Goal: Task Accomplishment & Management: Manage account settings

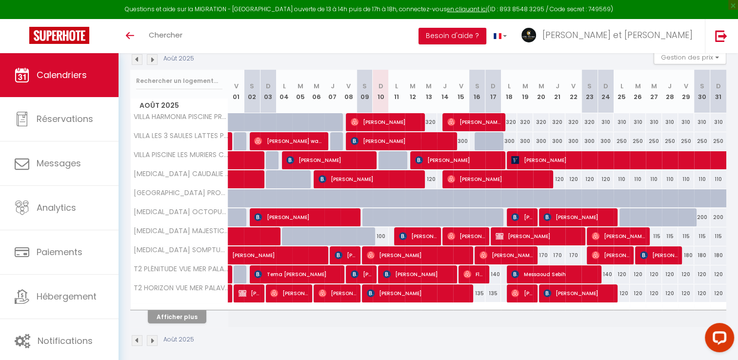
scroll to position [115, 0]
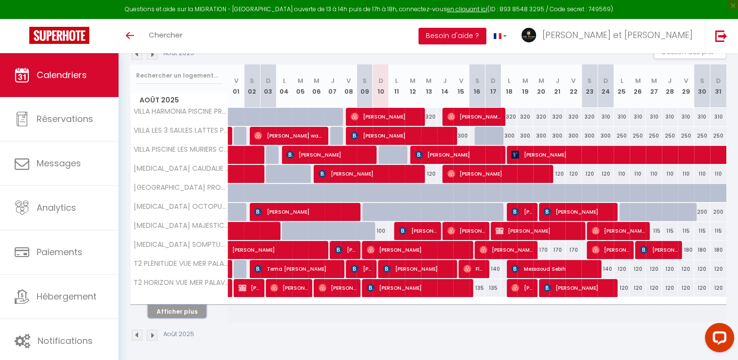
click at [169, 308] on button "Afficher plus" at bounding box center [177, 311] width 59 height 13
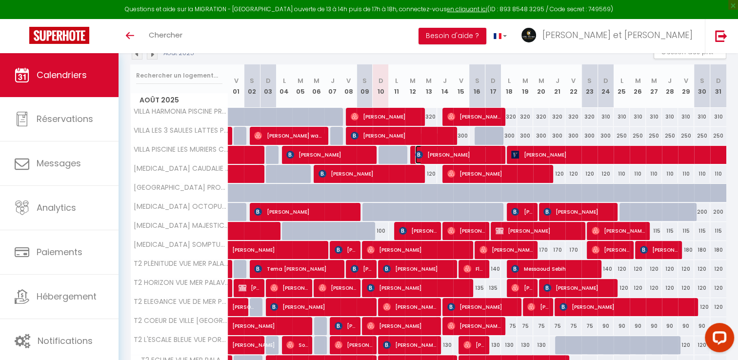
click at [454, 151] on span "[PERSON_NAME]" at bounding box center [458, 154] width 86 height 19
select select "OK"
select select "KO"
select select "0"
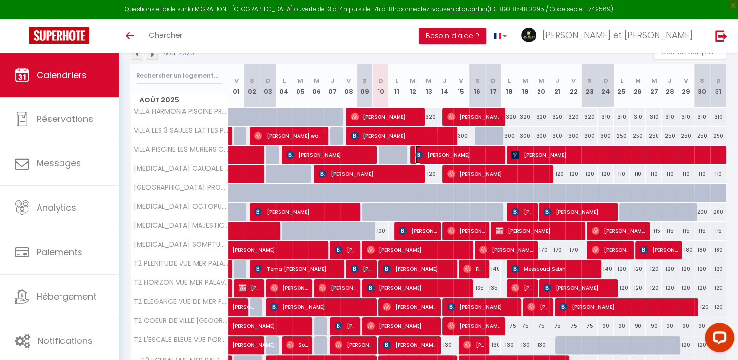
select select "1"
select select
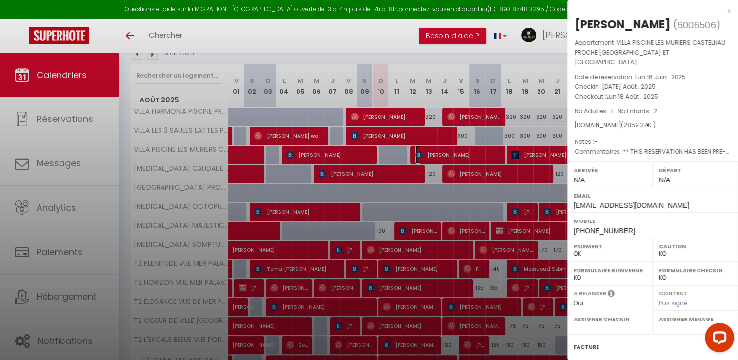
select select "34065"
click at [720, 11] on div "x" at bounding box center [648, 11] width 163 height 12
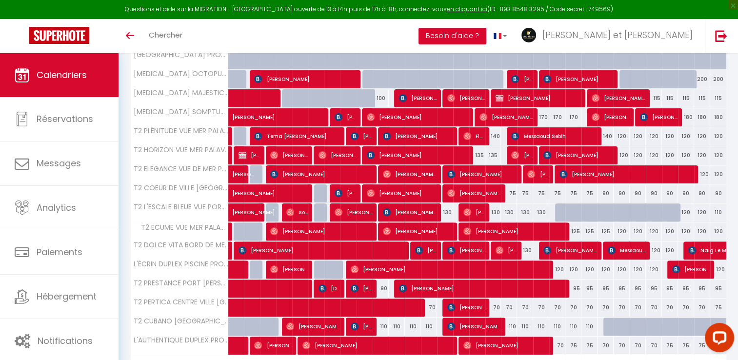
scroll to position [304, 0]
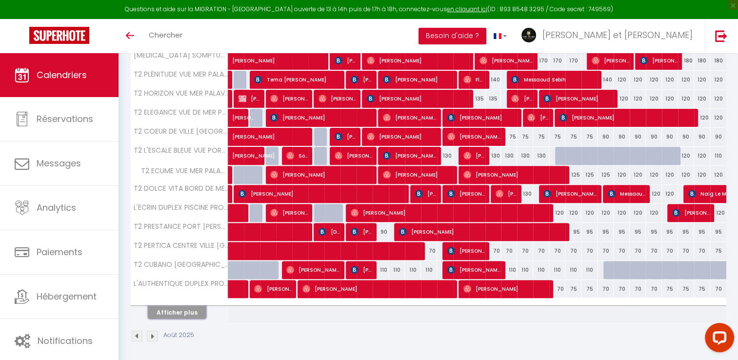
click at [193, 306] on button "Afficher plus" at bounding box center [177, 312] width 59 height 13
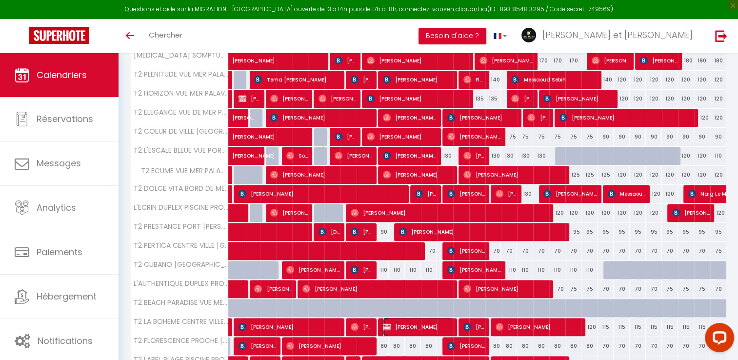
click at [405, 325] on span "[PERSON_NAME]" at bounding box center [418, 327] width 70 height 19
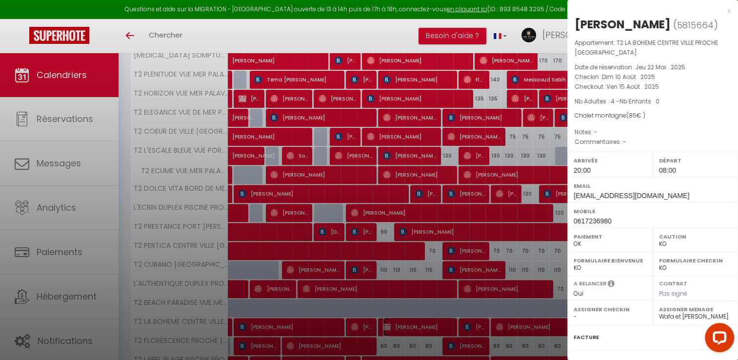
scroll to position [102, 0]
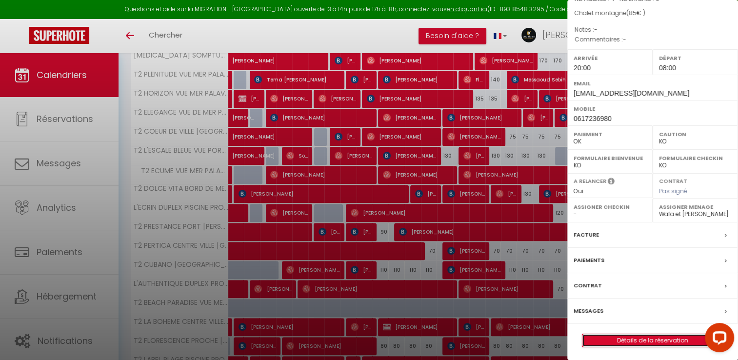
click at [649, 337] on link "Détails de la réservation" at bounding box center [653, 340] width 141 height 13
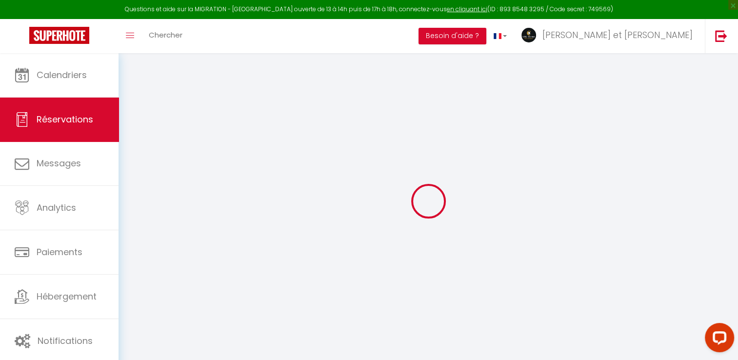
select select
checkbox input "false"
select select
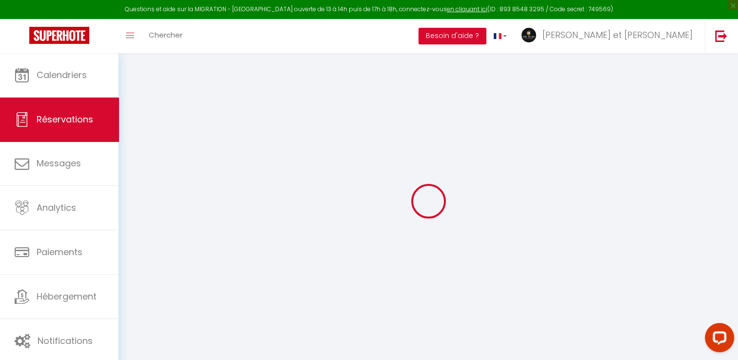
checkbox input "false"
select select
checkbox input "false"
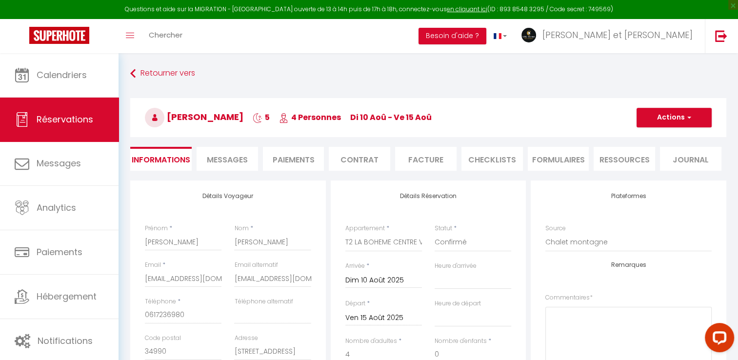
type input "85"
select select
checkbox input "false"
select select "20:00"
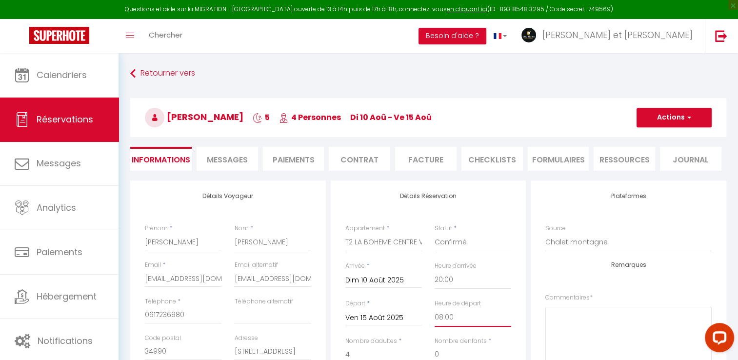
click at [447, 319] on select "00:00 00:30 01:00 01:30 02:00 02:30 03:00 03:30 04:00 04:30 05:00 05:30 06:00 0…" at bounding box center [473, 317] width 77 height 19
select select "11:00"
click at [435, 308] on select "00:00 00:30 01:00 01:30 02:00 02:30 03:00 03:30 04:00 04:30 05:00 05:30 06:00 0…" at bounding box center [473, 317] width 77 height 19
checkbox input "false"
click at [450, 279] on select "00:00 00:30 01:00 01:30 02:00 02:30 03:00 03:30 04:00 04:30 05:00 05:30 06:00 0…" at bounding box center [473, 280] width 77 height 19
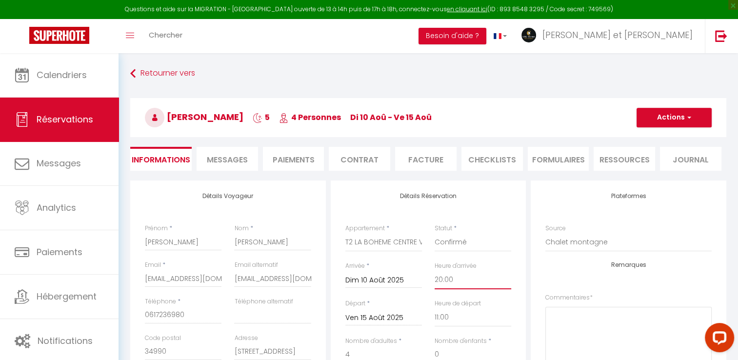
select select "16:00"
click at [435, 271] on select "00:00 00:30 01:00 01:30 02:00 02:30 03:00 03:30 04:00 04:30 05:00 05:30 06:00 0…" at bounding box center [473, 280] width 77 height 19
checkbox input "false"
click at [666, 119] on button "Actions" at bounding box center [674, 118] width 75 height 20
click at [644, 139] on link "Enregistrer" at bounding box center [664, 139] width 77 height 13
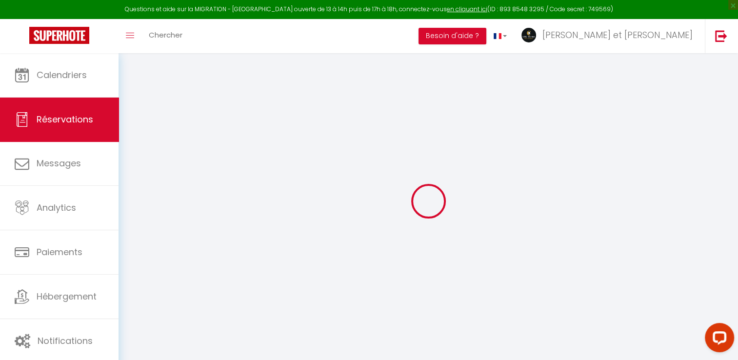
select select "not_cancelled"
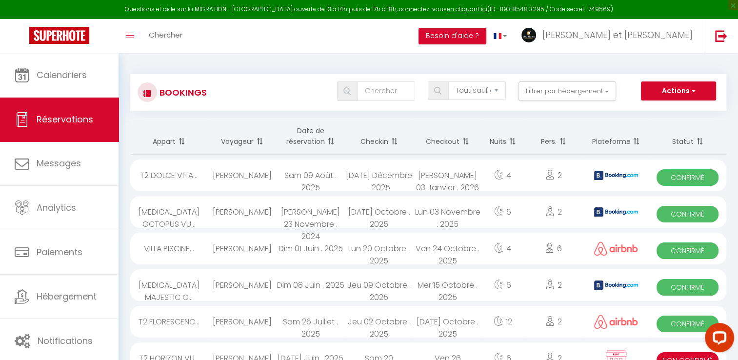
click at [644, 139] on th "Plateforme" at bounding box center [616, 136] width 65 height 37
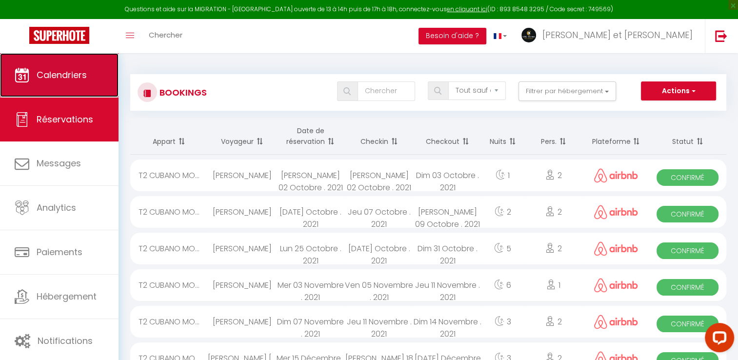
click at [68, 81] on link "Calendriers" at bounding box center [59, 75] width 119 height 44
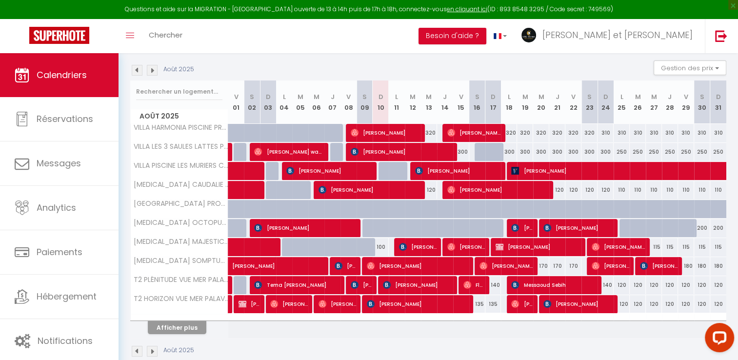
scroll to position [113, 0]
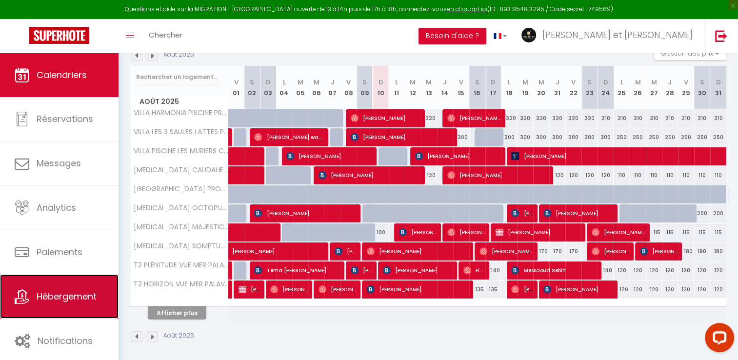
click at [64, 296] on span "Hébergement" at bounding box center [67, 296] width 60 height 12
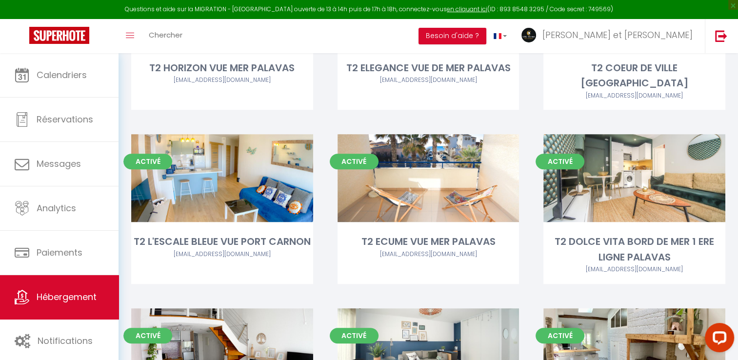
scroll to position [718, 0]
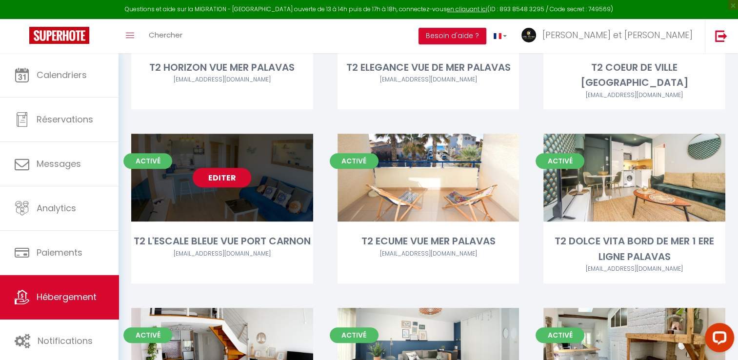
click at [217, 168] on link "Editer" at bounding box center [222, 178] width 59 height 20
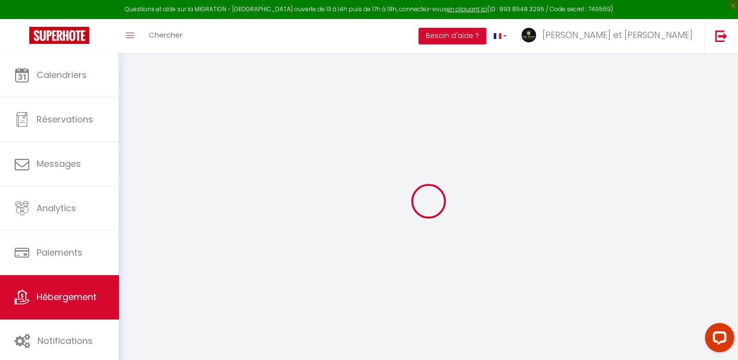
type input "T2 L'ESCALE BLEUE VUE PORT CARNON"
type input "[PERSON_NAME]"
type input "208 montée [PERSON_NAME]"
type input "69700"
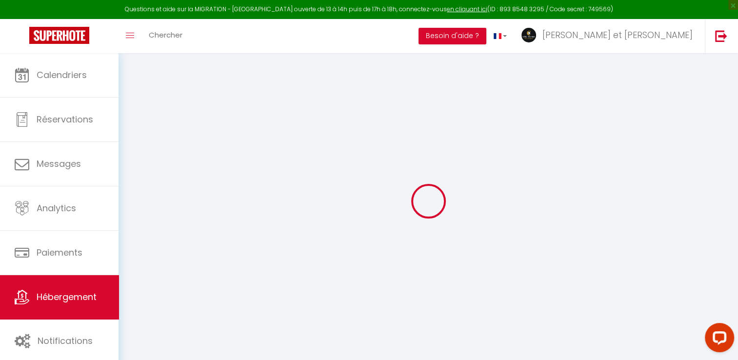
type input "Montagny"
type input "45"
type input "12"
type input "71"
type input "7.2"
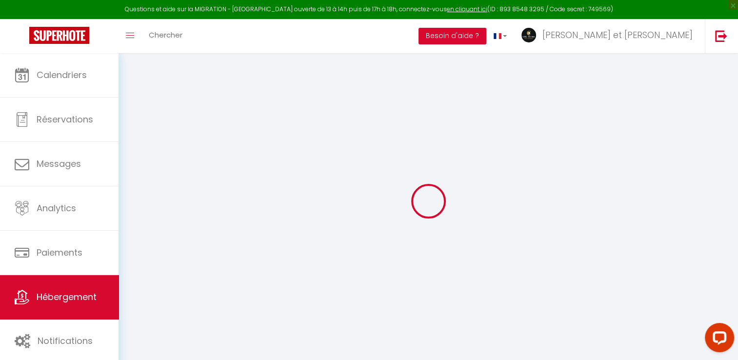
type input "5000"
type input "500"
select select
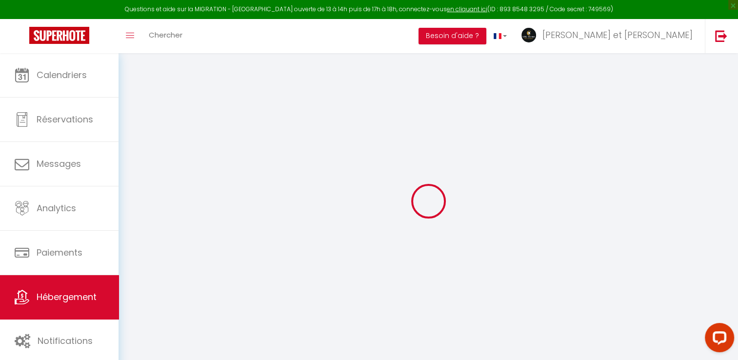
select select
type input "[STREET_ADDRESS]"
type input "34130"
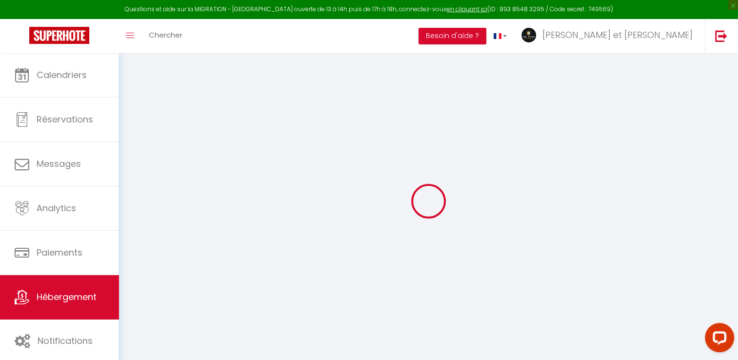
type input "Carnon"
type input "[EMAIL_ADDRESS][DOMAIN_NAME]"
select select "15178"
checkbox input "false"
checkbox input "true"
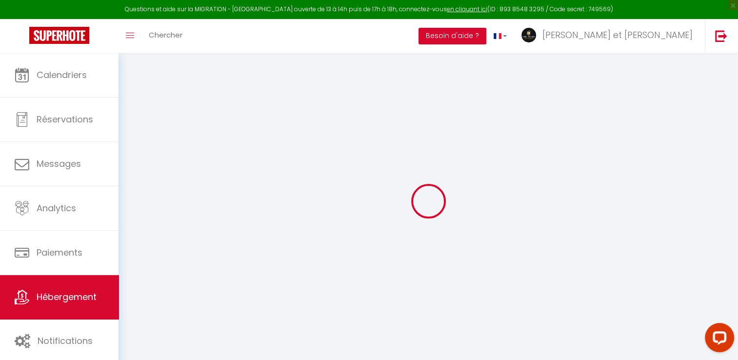
checkbox input "true"
radio input "true"
type input "0"
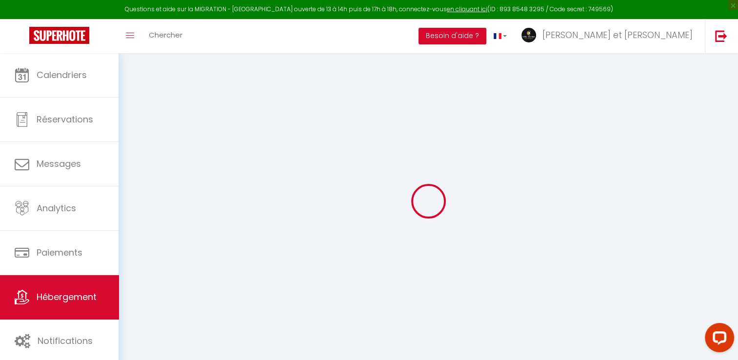
type input "0"
select select "49420"
select select
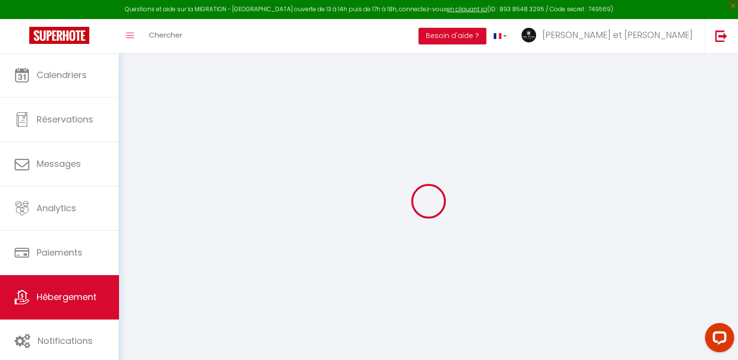
select select
checkbox input "false"
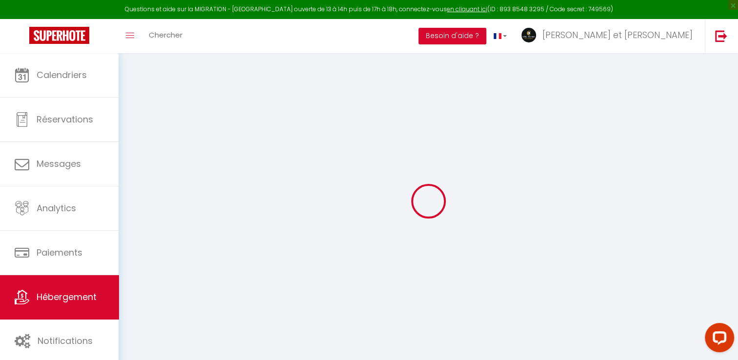
checkbox input "true"
select select
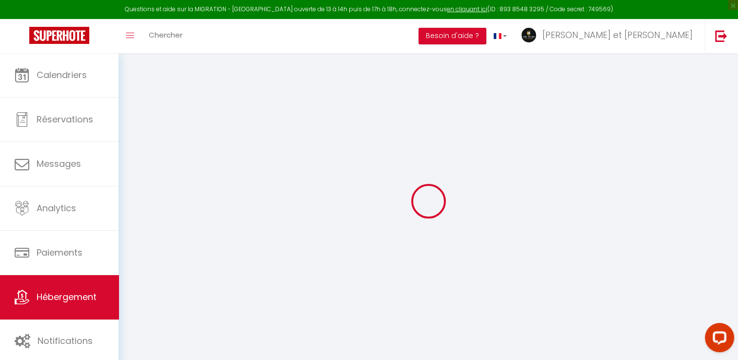
select select
checkbox input "false"
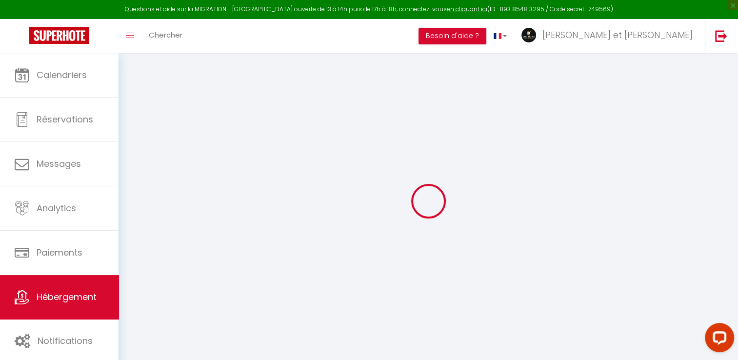
checkbox input "true"
checkbox input "false"
checkbox input "true"
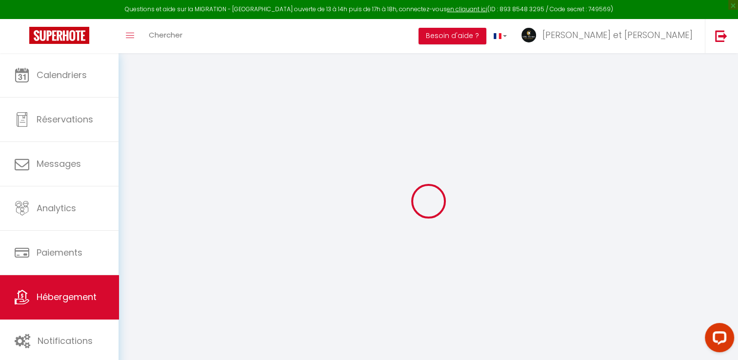
checkbox input "true"
select select "16:00"
select select "22:00"
select select "11:00"
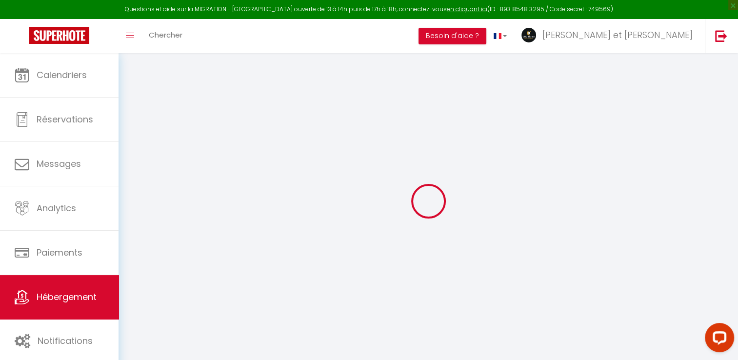
select select "30"
select select "120"
select select "20:00"
checkbox input "false"
checkbox input "true"
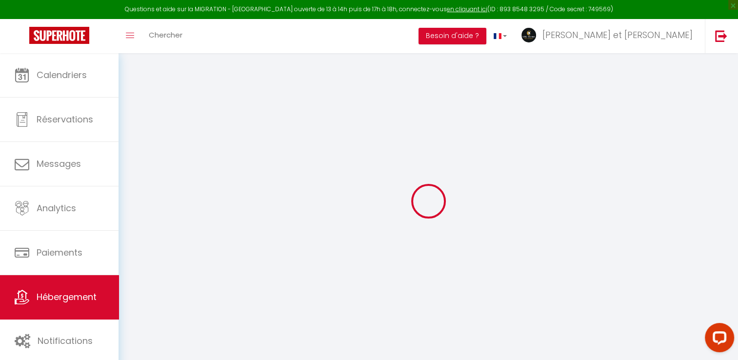
checkbox input "true"
checkbox input "false"
checkbox input "true"
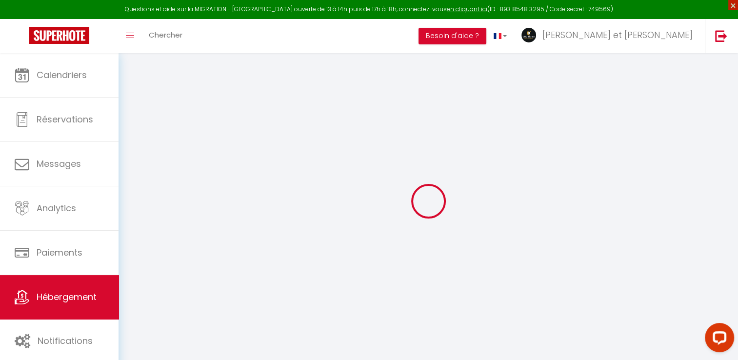
checkbox input "true"
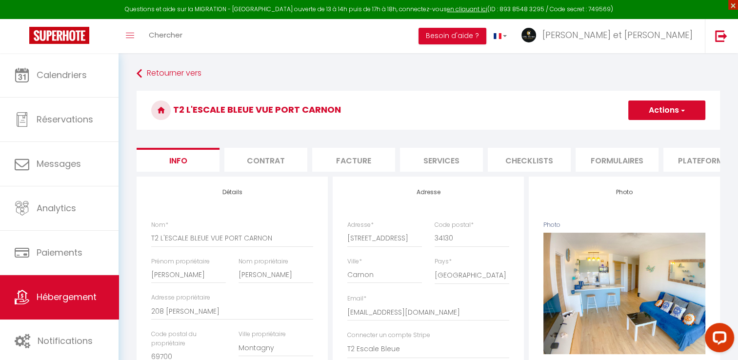
click at [732, 7] on span "×" at bounding box center [733, 5] width 10 height 10
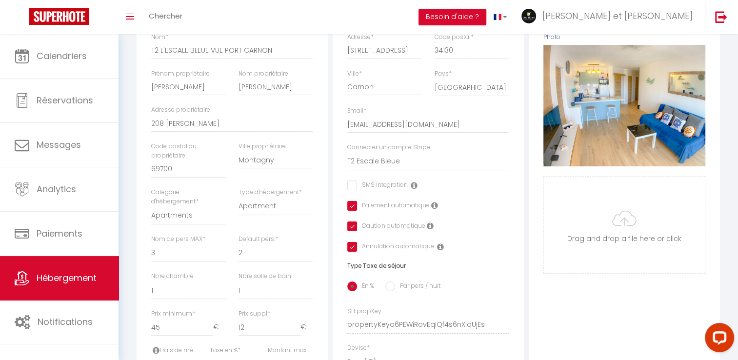
scroll to position [168, 0]
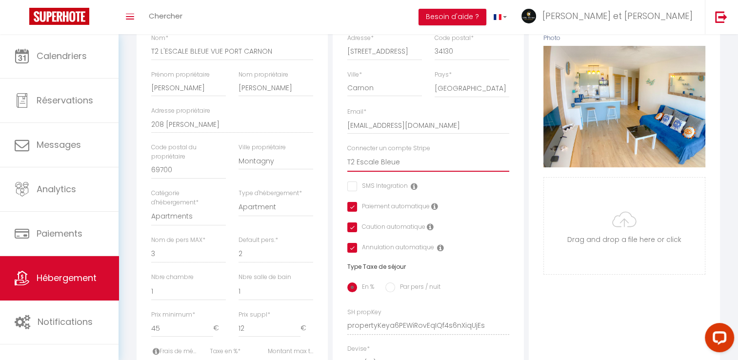
click at [382, 171] on select "CBC Home T2 PORT [PERSON_NAME] MONTPELLIER MODERNA [GEOGRAPHIC_DATA] T2 ECUME V…" at bounding box center [428, 162] width 162 height 19
select select "10180"
click at [347, 160] on select "CBC Home T2 PORT [PERSON_NAME] MONTPELLIER MODERNA [GEOGRAPHIC_DATA] T2 ECUME V…" at bounding box center [428, 162] width 162 height 19
checkbox input "false"
checkbox input "true"
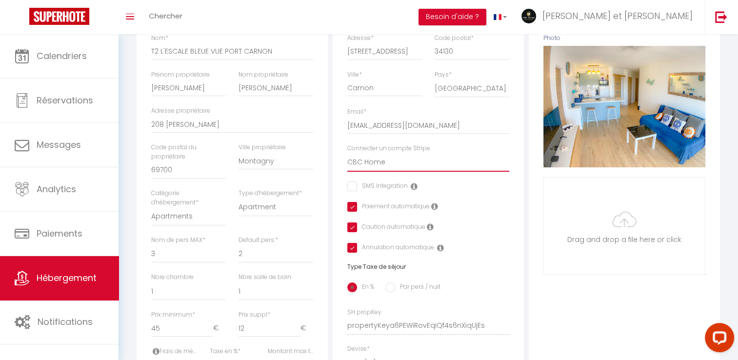
checkbox input "true"
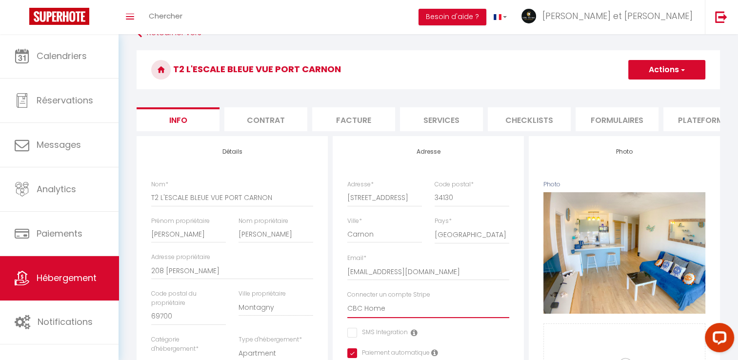
scroll to position [0, 0]
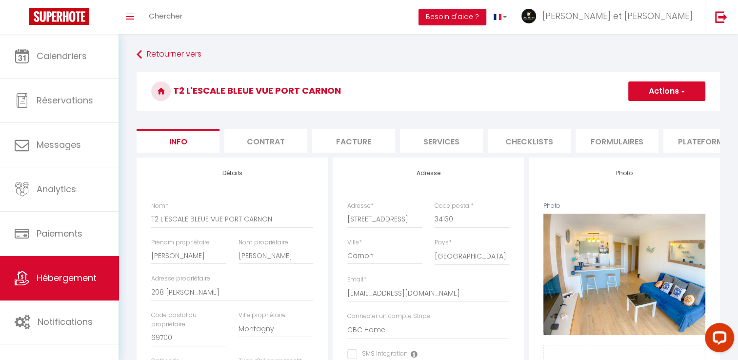
click at [657, 89] on button "Actions" at bounding box center [666, 91] width 77 height 20
click at [632, 113] on input "Enregistrer" at bounding box center [628, 113] width 36 height 10
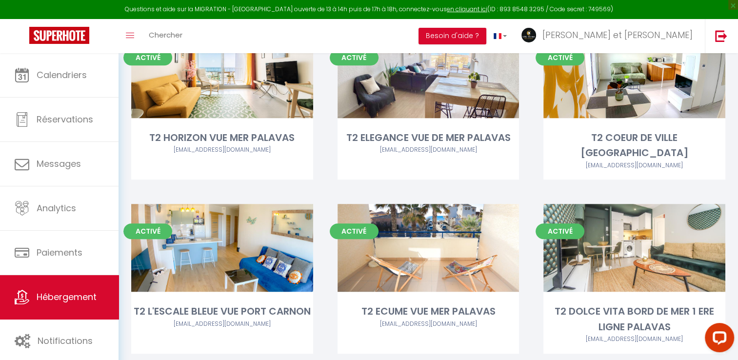
scroll to position [647, 0]
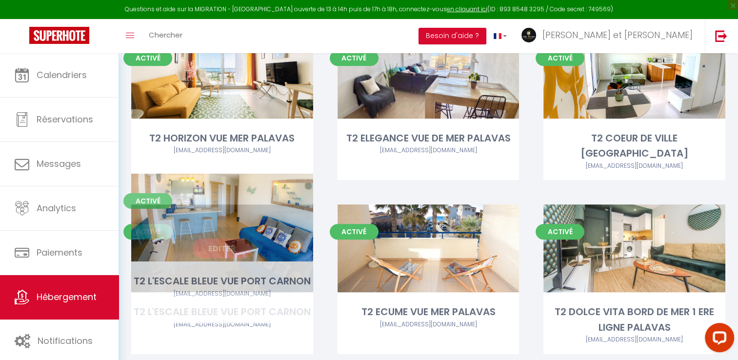
click at [211, 239] on link "Editer" at bounding box center [222, 249] width 59 height 20
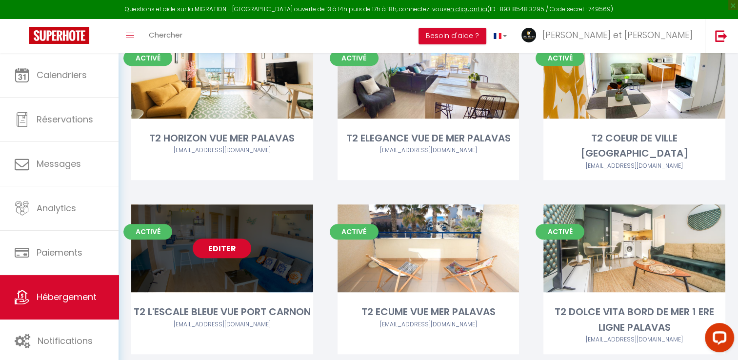
click at [224, 239] on link "Editer" at bounding box center [222, 249] width 59 height 20
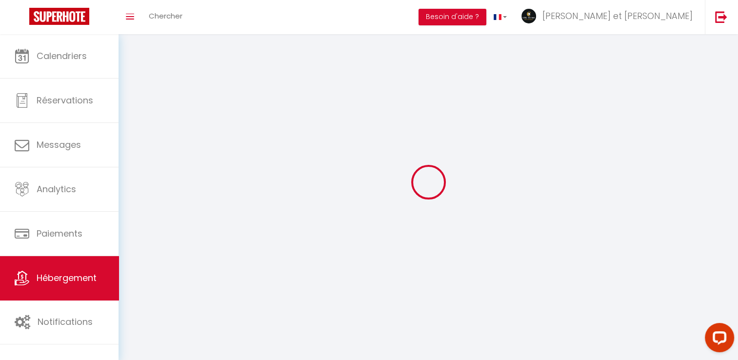
select select
select select "28"
select select
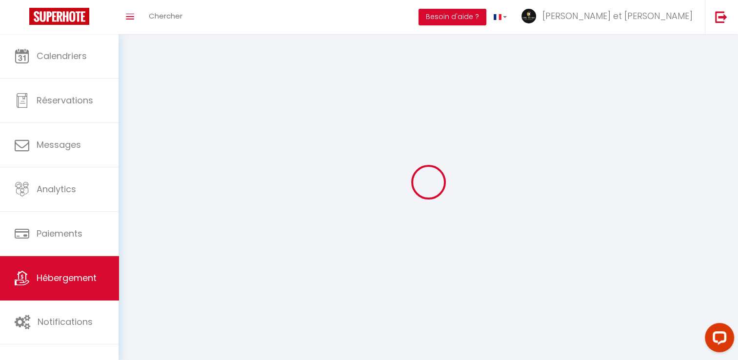
select select
checkbox input "false"
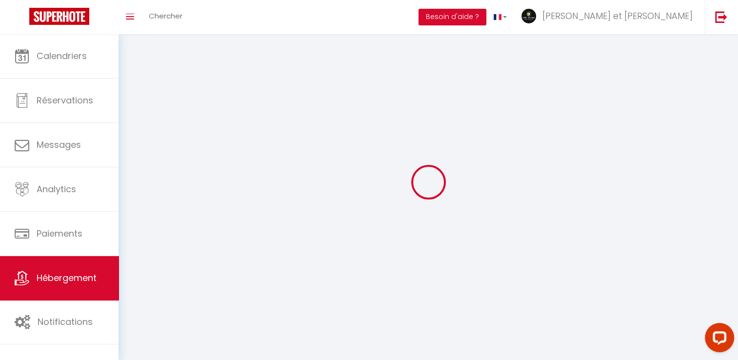
checkbox input "false"
select select
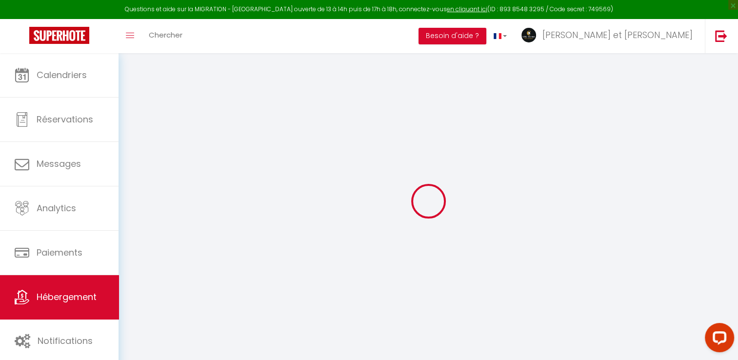
select select
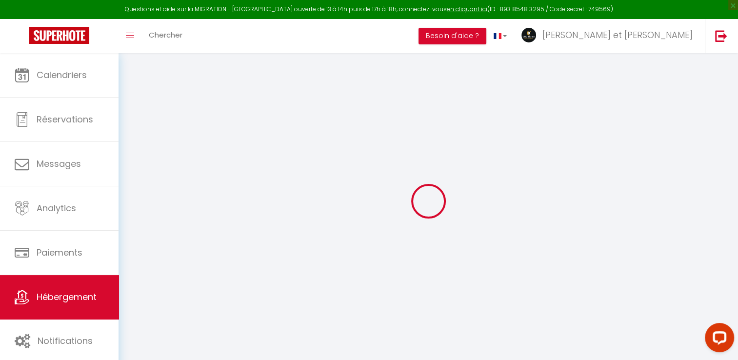
select select
checkbox input "false"
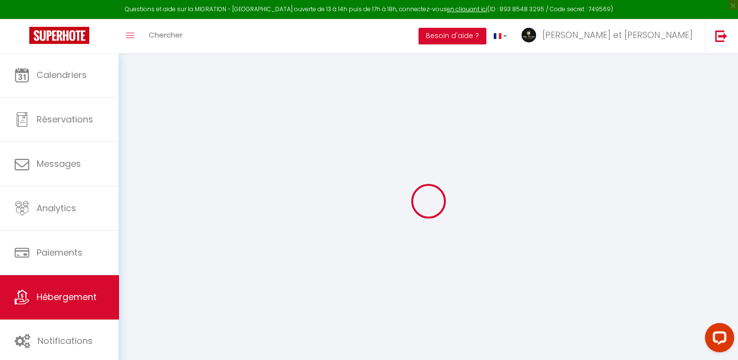
select select
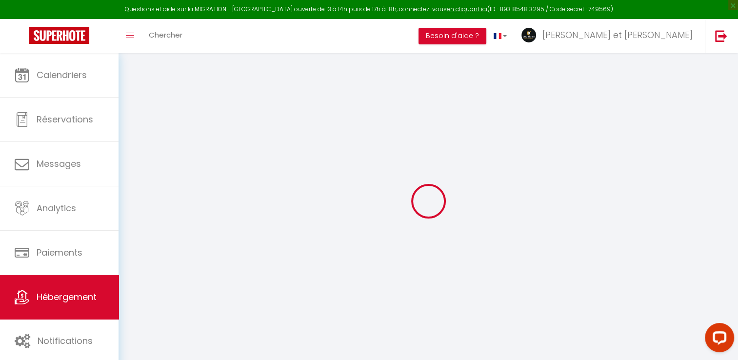
select select
checkbox input "false"
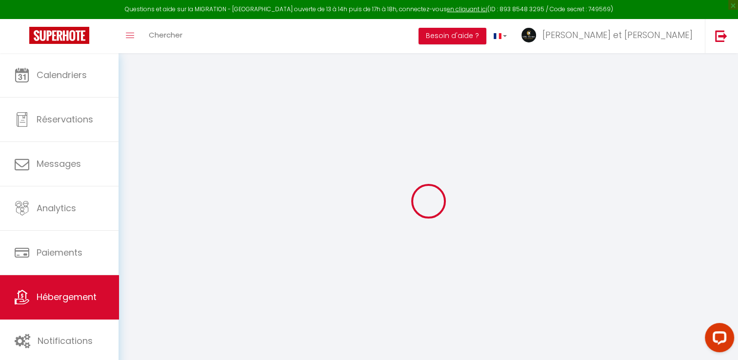
checkbox input "false"
select select
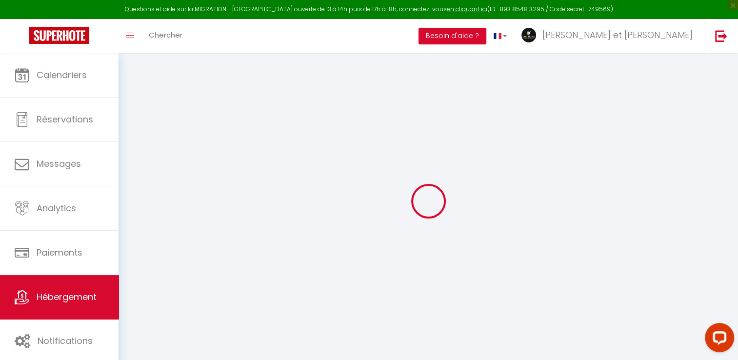
select select
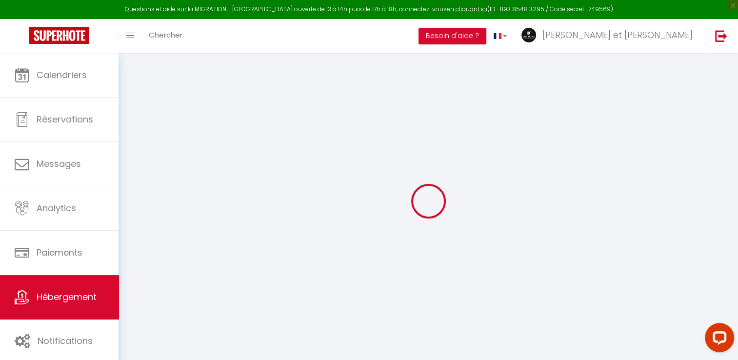
checkbox input "false"
select select
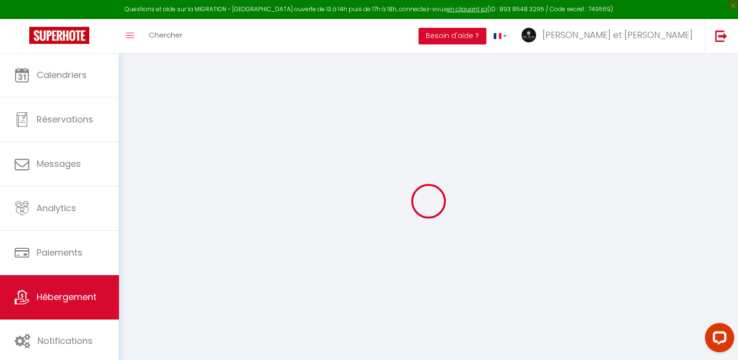
select select
type input "T2 L'ESCALE BLEUE VUE PORT CARNON"
type input "[PERSON_NAME]"
type input "208 montée [PERSON_NAME]"
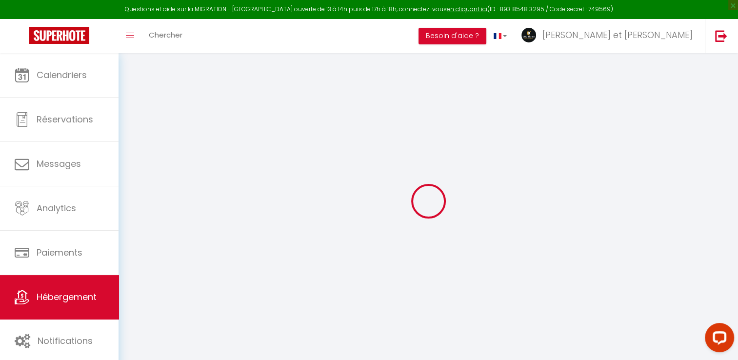
type input "69700"
type input "Montagny"
type input "45"
type input "12"
type input "71"
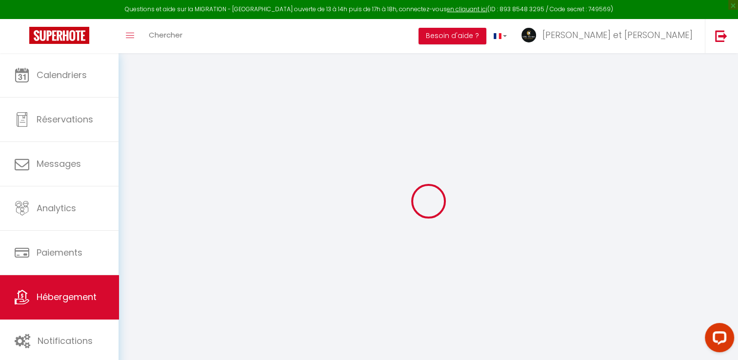
type input "7.2"
type input "5000"
type input "500"
select select
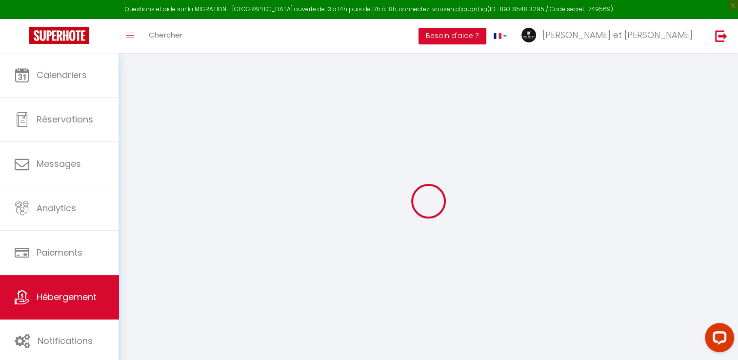
select select
type input "[STREET_ADDRESS]"
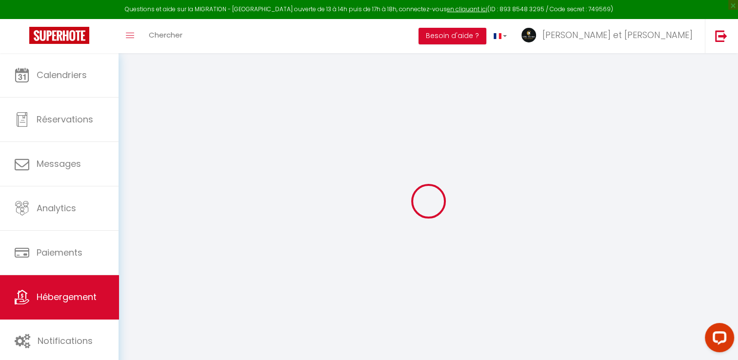
type input "34130"
type input "Carnon"
type input "[EMAIL_ADDRESS][DOMAIN_NAME]"
select select "10180"
checkbox input "false"
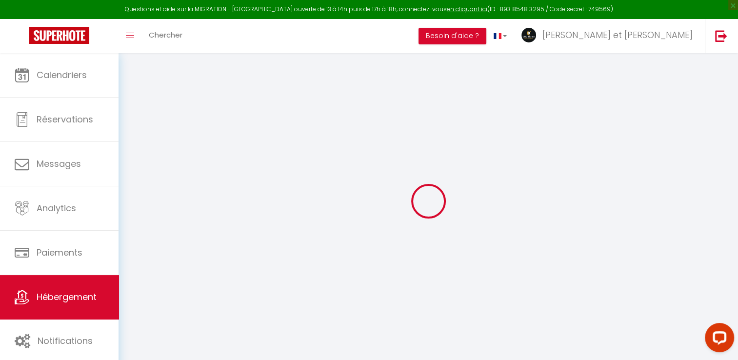
checkbox input "true"
radio input "true"
type input "0"
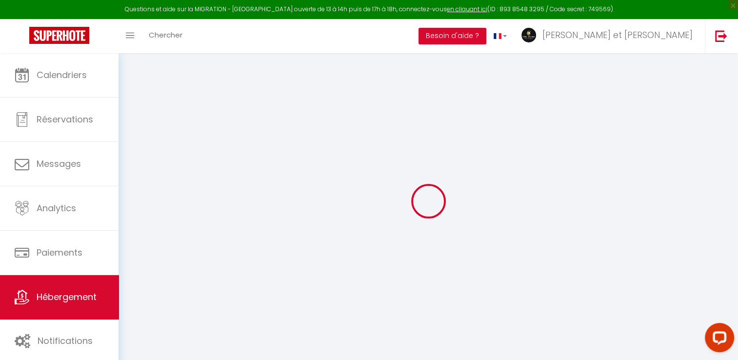
type input "0"
select select
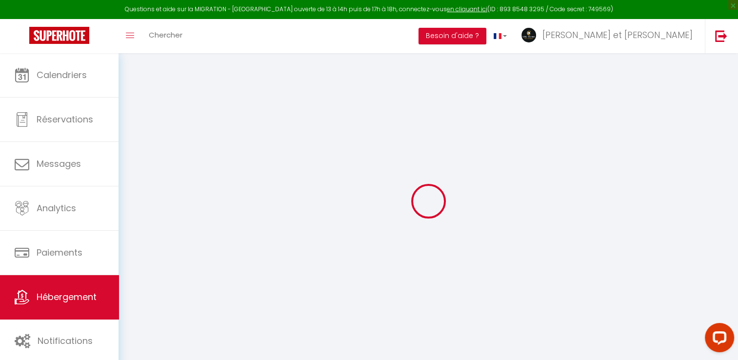
select select
checkbox input "false"
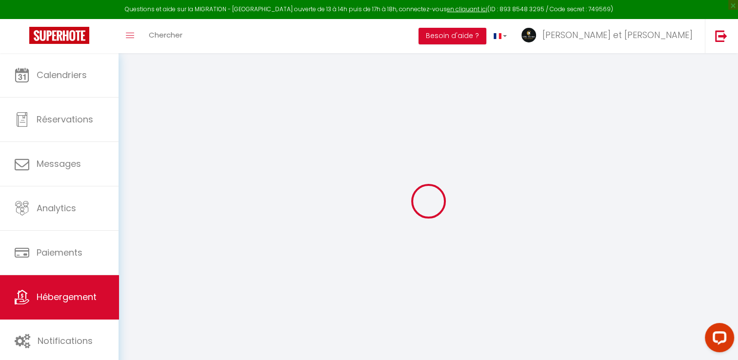
checkbox input "true"
select select
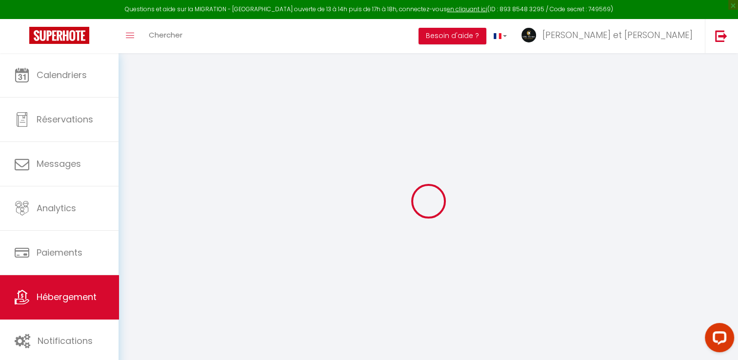
select select
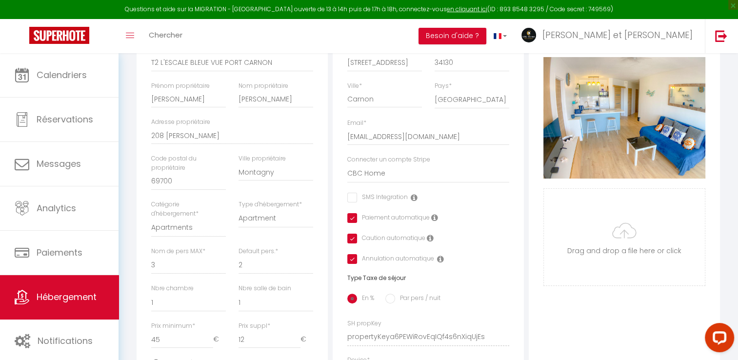
scroll to position [175, 0]
click at [372, 183] on select "CBC Home T2 PORT [PERSON_NAME] MONTPELLIER MODERNA [GEOGRAPHIC_DATA] T2 ECUME V…" at bounding box center [428, 174] width 162 height 19
click at [347, 172] on select "CBC Home T2 PORT [PERSON_NAME] MONTPELLIER MODERNA [GEOGRAPHIC_DATA] T2 ECUME V…" at bounding box center [428, 174] width 162 height 19
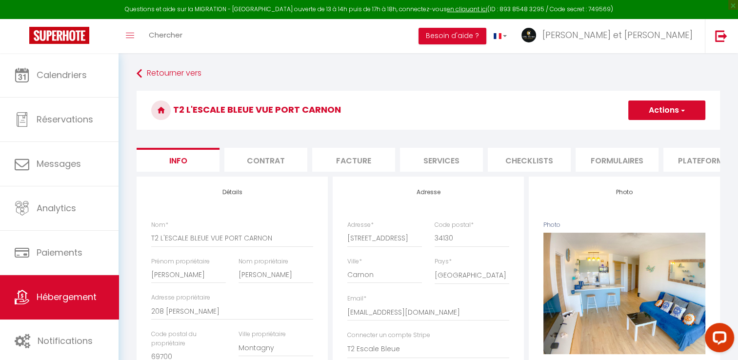
click at [673, 114] on button "Actions" at bounding box center [666, 111] width 77 height 20
click at [626, 133] on input "Enregistrer" at bounding box center [628, 132] width 36 height 10
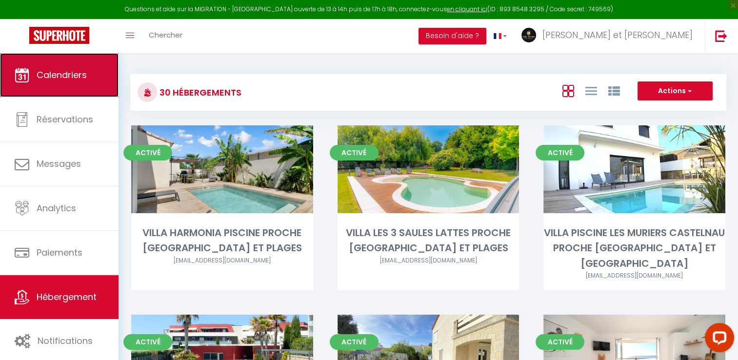
click at [74, 76] on span "Calendriers" at bounding box center [62, 75] width 50 height 12
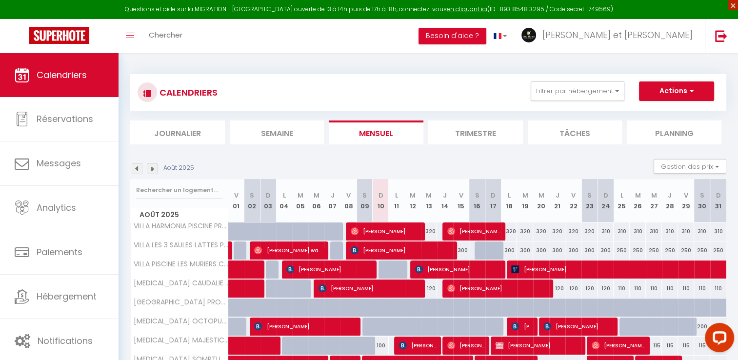
click at [731, 7] on span "×" at bounding box center [733, 5] width 10 height 10
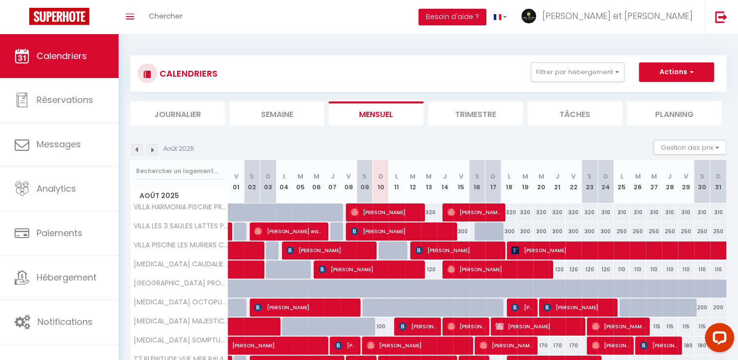
scroll to position [96, 0]
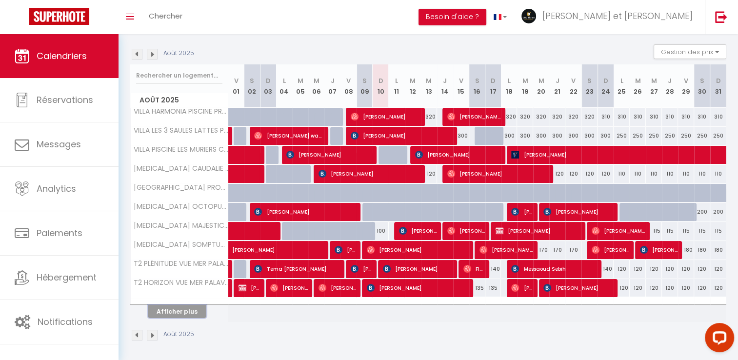
click at [179, 307] on button "Afficher plus" at bounding box center [177, 311] width 59 height 13
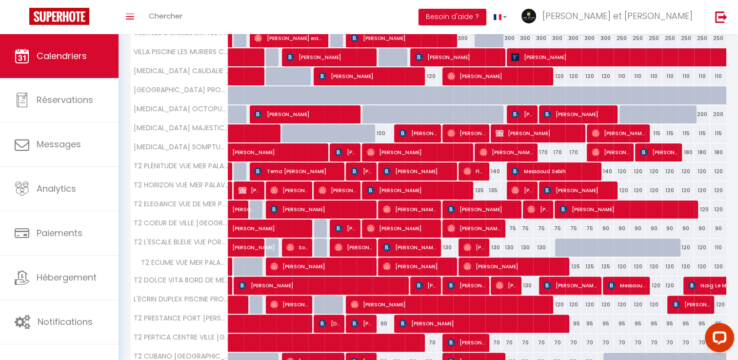
scroll to position [285, 0]
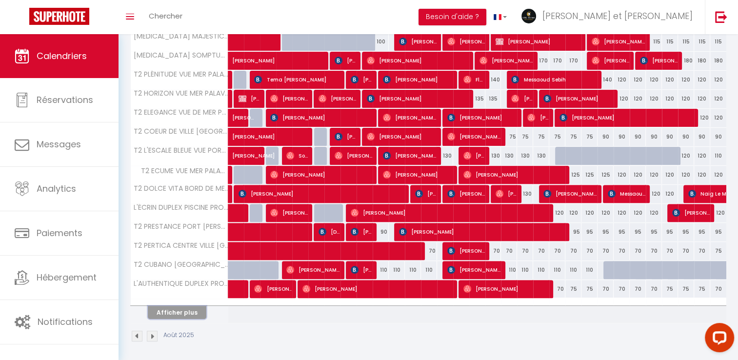
click at [176, 311] on button "Afficher plus" at bounding box center [177, 312] width 59 height 13
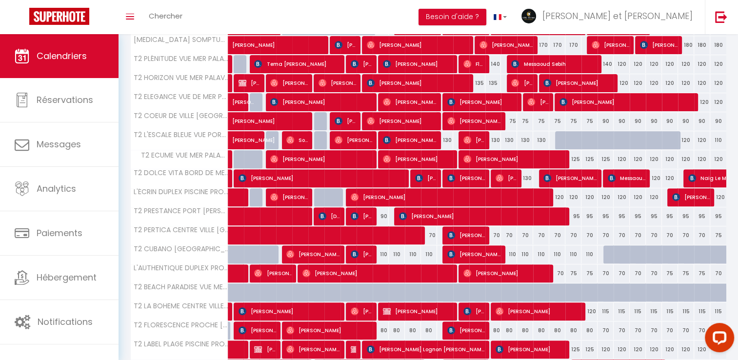
scroll to position [301, 0]
click at [381, 252] on div "110" at bounding box center [381, 254] width 16 height 18
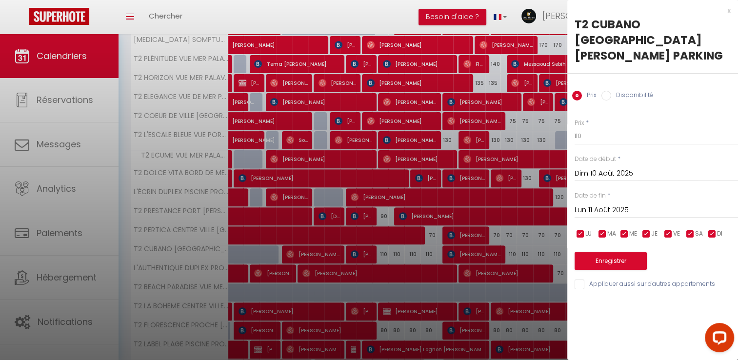
click at [608, 204] on input "Lun 11 Août 2025" at bounding box center [656, 210] width 163 height 13
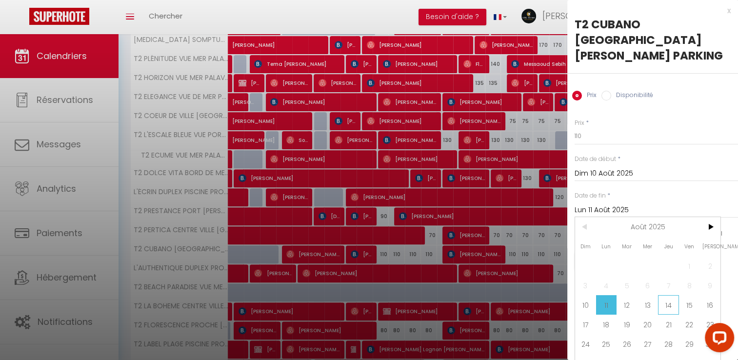
click at [671, 295] on span "14" at bounding box center [668, 305] width 21 height 20
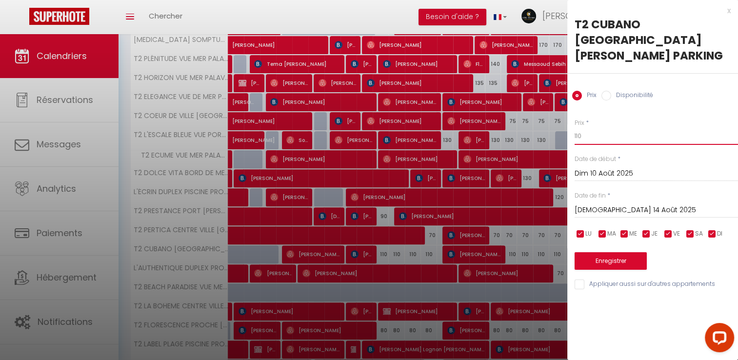
click at [585, 127] on input "110" at bounding box center [656, 136] width 163 height 18
click at [621, 252] on button "Enregistrer" at bounding box center [611, 261] width 72 height 18
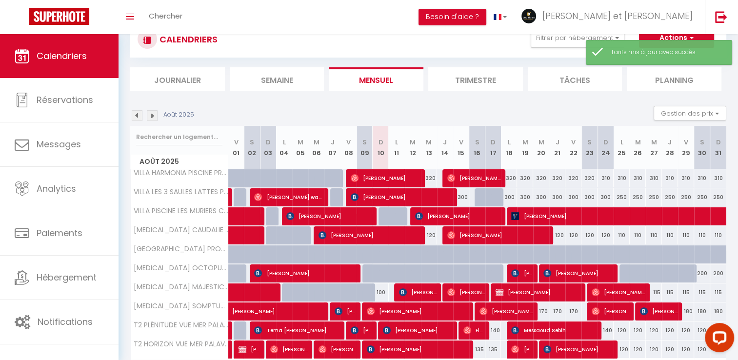
scroll to position [96, 0]
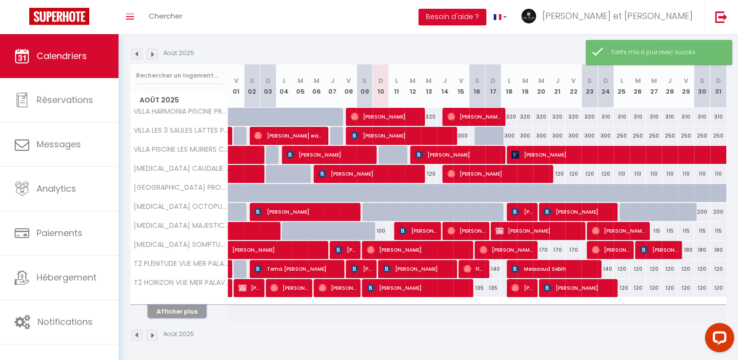
click at [187, 313] on button "Afficher plus" at bounding box center [177, 311] width 59 height 13
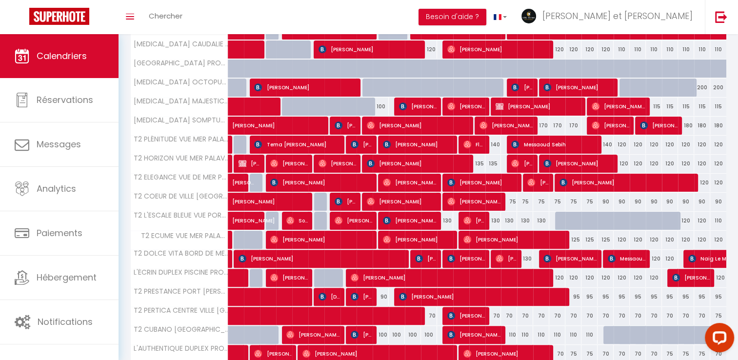
scroll to position [277, 0]
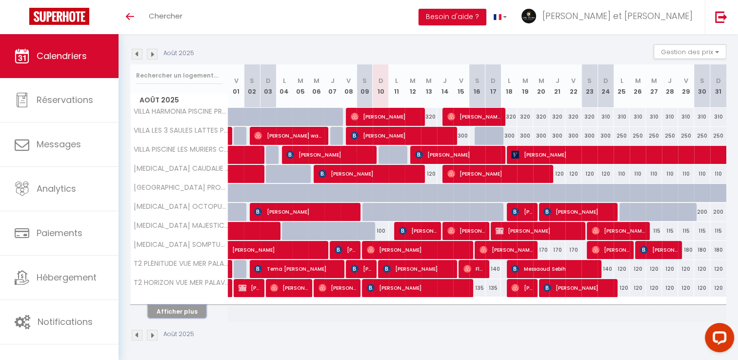
click at [186, 309] on button "Afficher plus" at bounding box center [177, 311] width 59 height 13
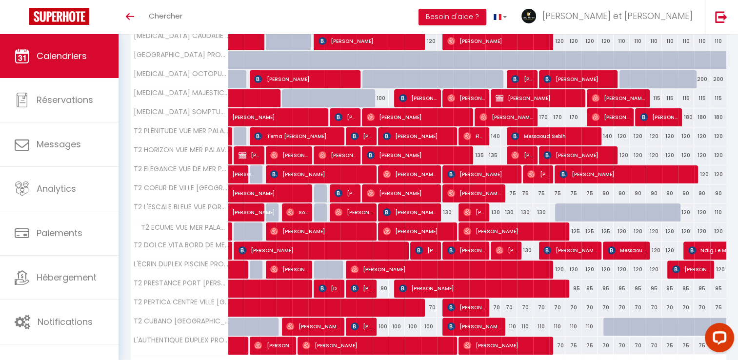
scroll to position [271, 0]
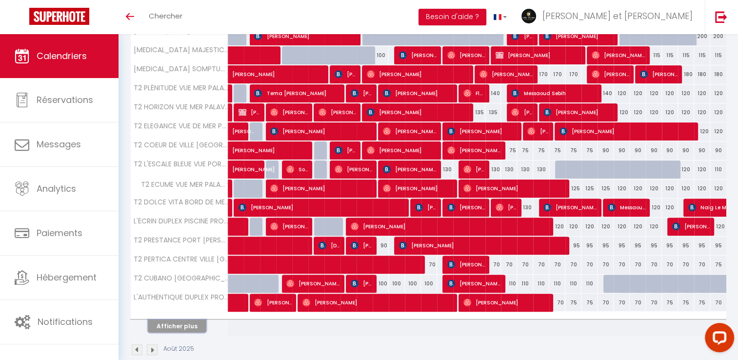
click at [196, 323] on button "Afficher plus" at bounding box center [177, 326] width 59 height 13
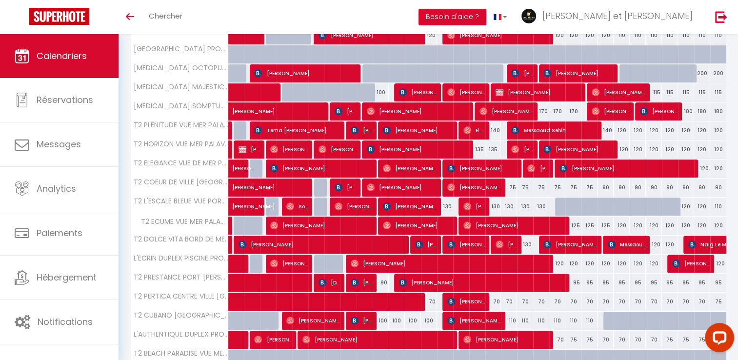
scroll to position [233, 0]
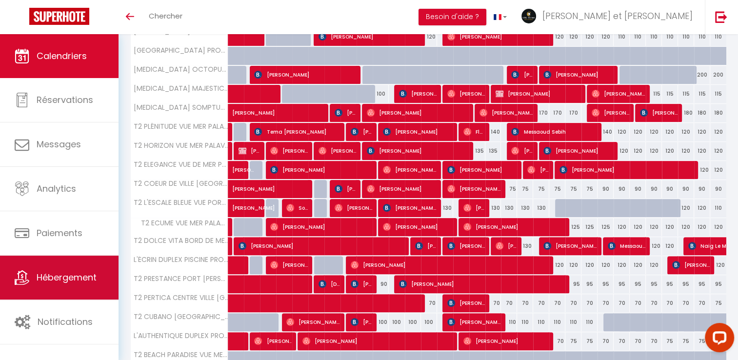
click at [55, 278] on span "Hébergement" at bounding box center [67, 277] width 60 height 12
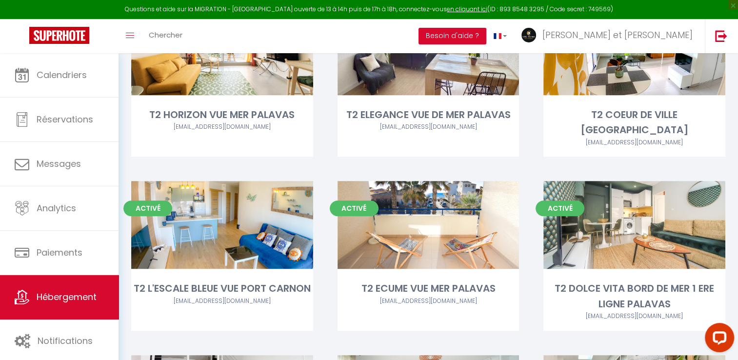
scroll to position [678, 0]
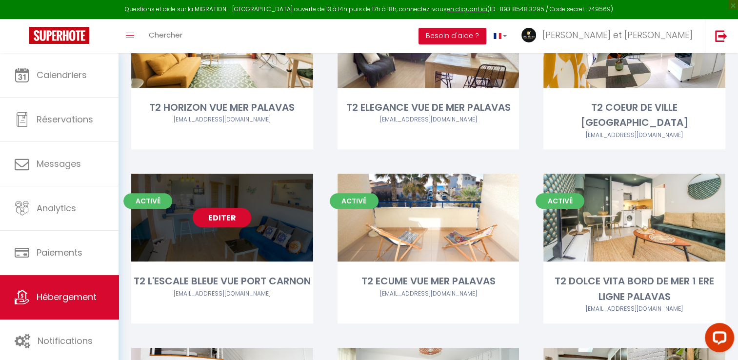
click at [226, 208] on link "Editer" at bounding box center [222, 218] width 59 height 20
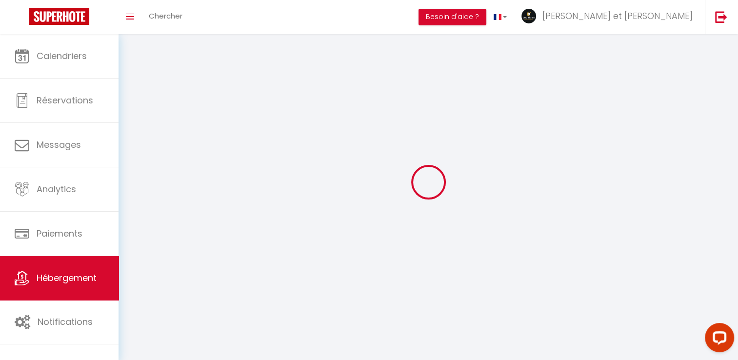
select select "1"
select select
select select "28"
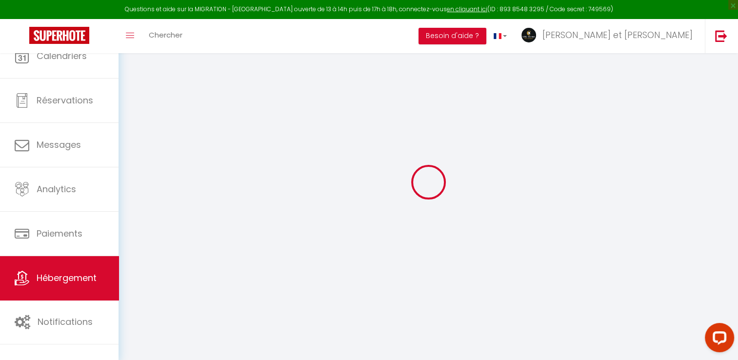
select select
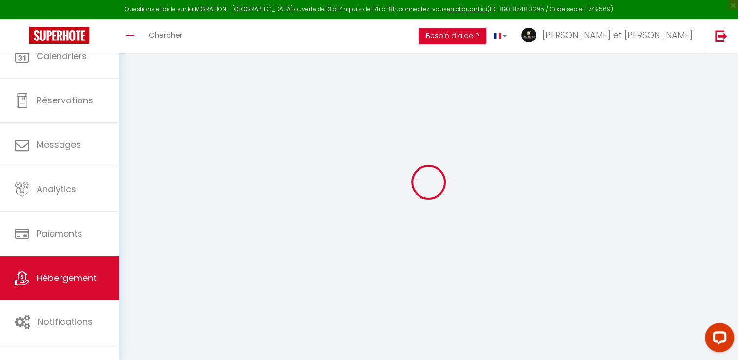
select select
checkbox input "false"
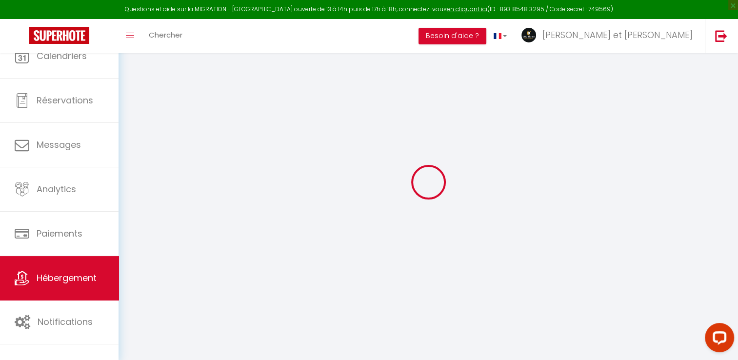
select select
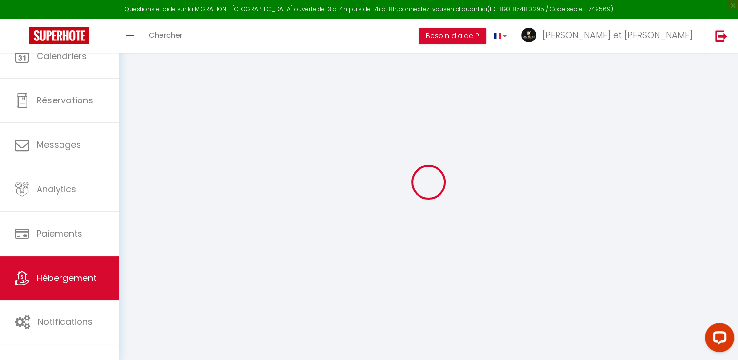
select select
checkbox input "false"
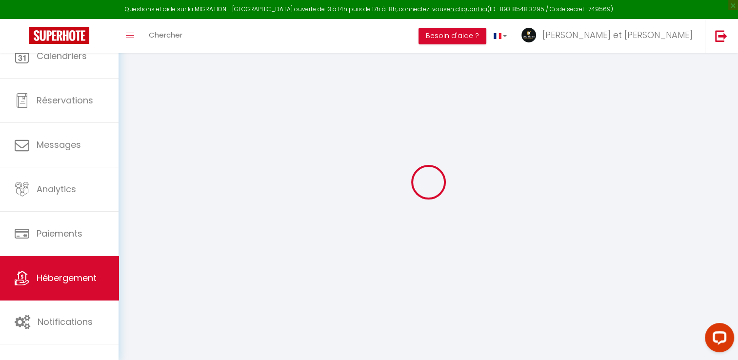
checkbox input "false"
select select
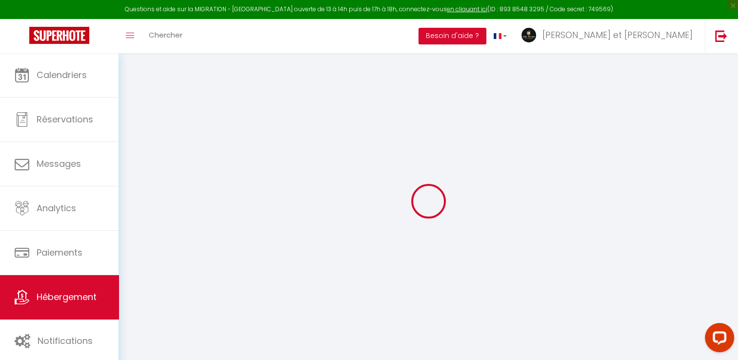
select select
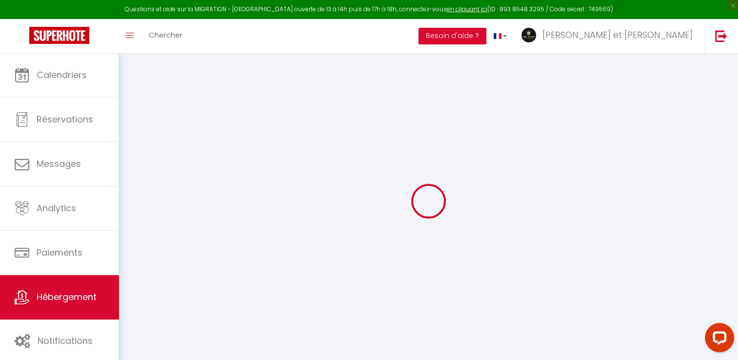
select select
checkbox input "false"
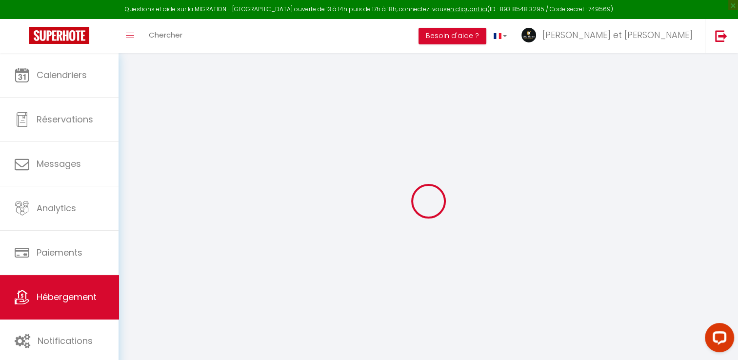
select select
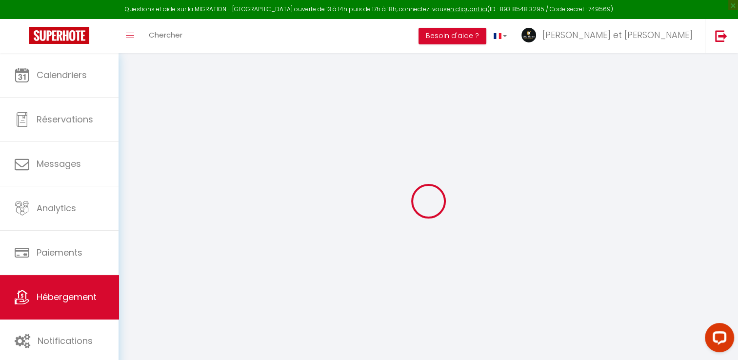
select select
checkbox input "false"
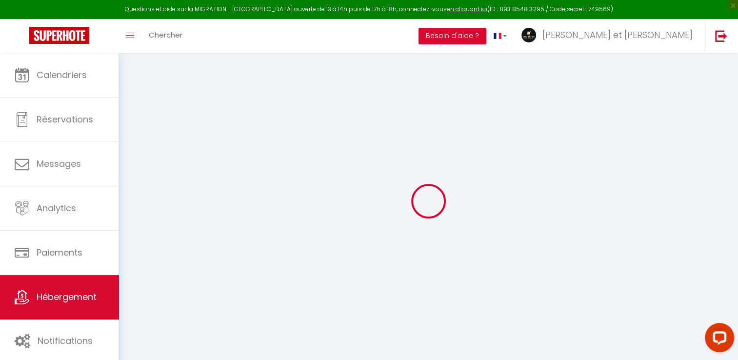
checkbox input "false"
select select
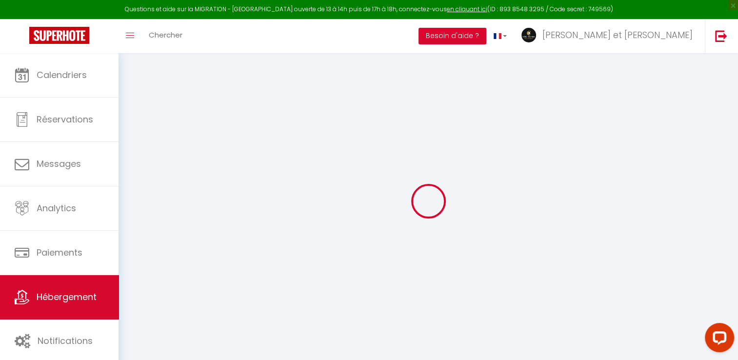
select select
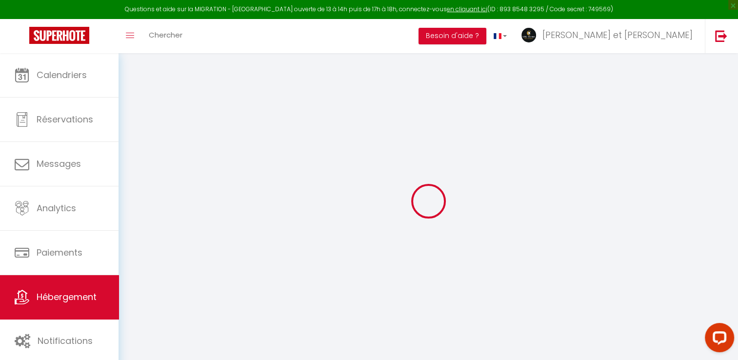
checkbox input "false"
select select
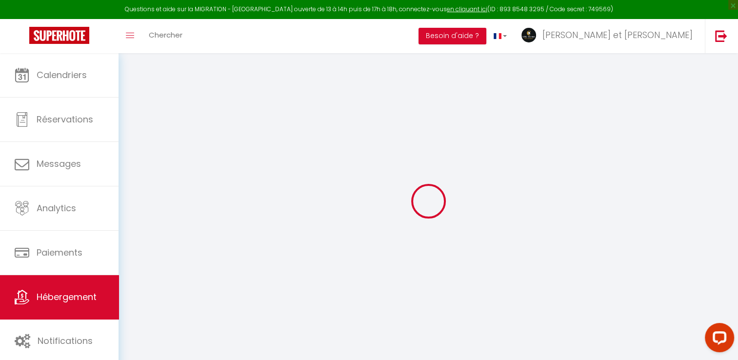
select select
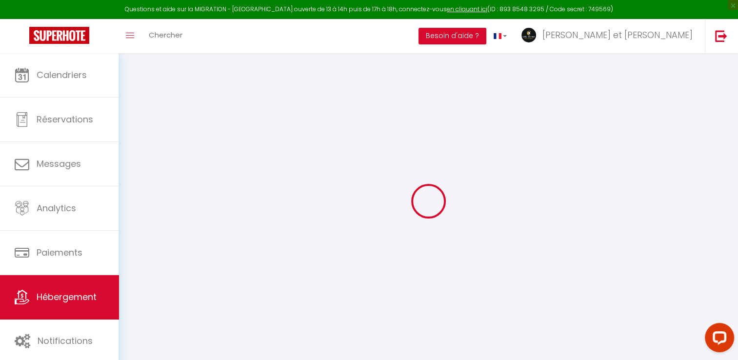
select select
checkbox input "false"
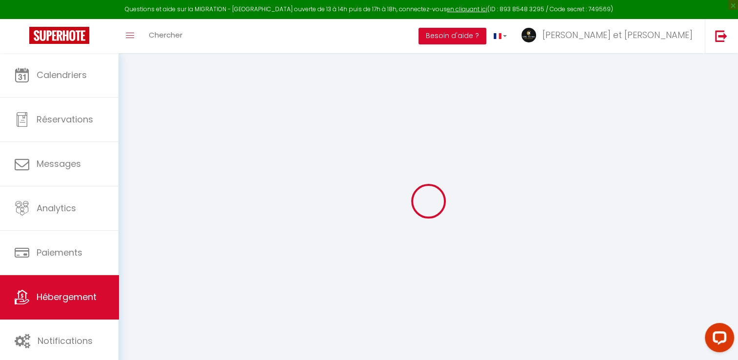
checkbox input "false"
select select
type input "T2 L'ESCALE BLEUE VUE PORT CARNON"
type input "[PERSON_NAME]"
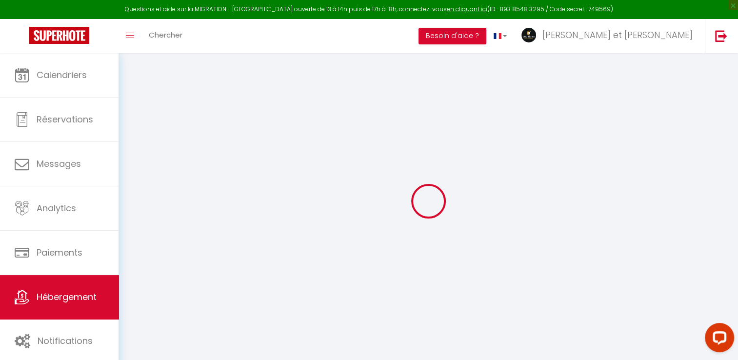
type input "[PERSON_NAME]"
type input "208 montée [PERSON_NAME]"
type input "69700"
type input "Montagny"
type input "45"
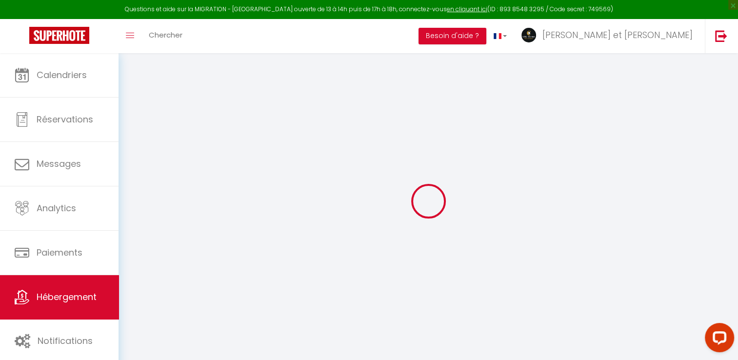
type input "12"
type input "71"
type input "7.2"
type input "5000"
type input "500"
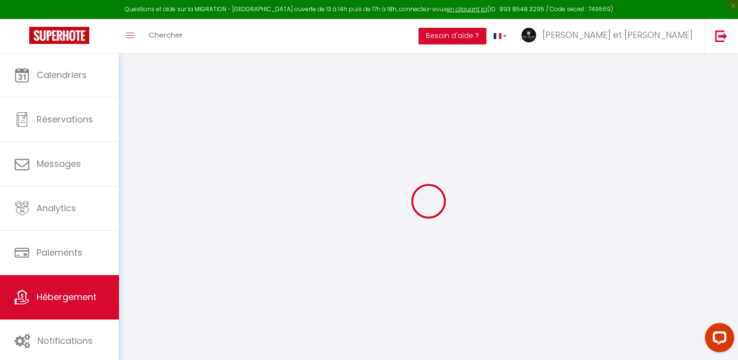
select select
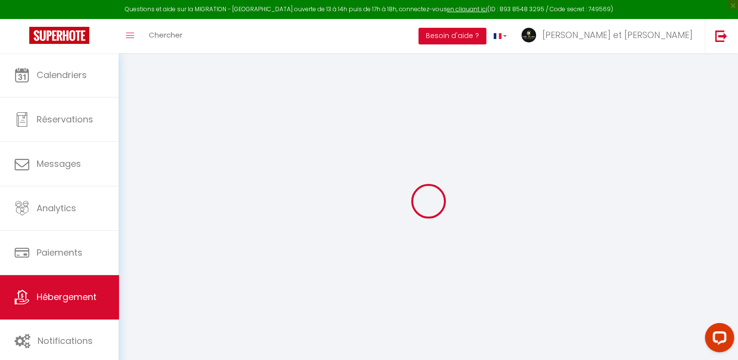
select select
type input "[STREET_ADDRESS]"
type input "34130"
type input "Carnon"
type input "[EMAIL_ADDRESS][DOMAIN_NAME]"
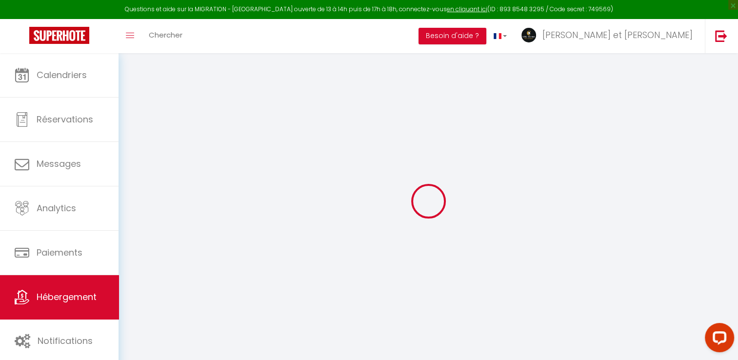
select select "15178"
checkbox input "false"
checkbox input "true"
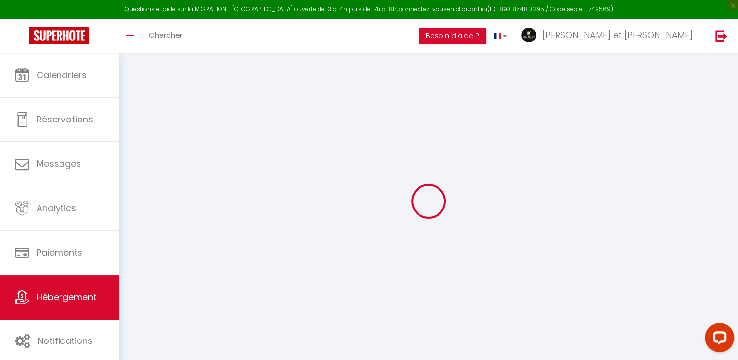
radio input "true"
type input "0"
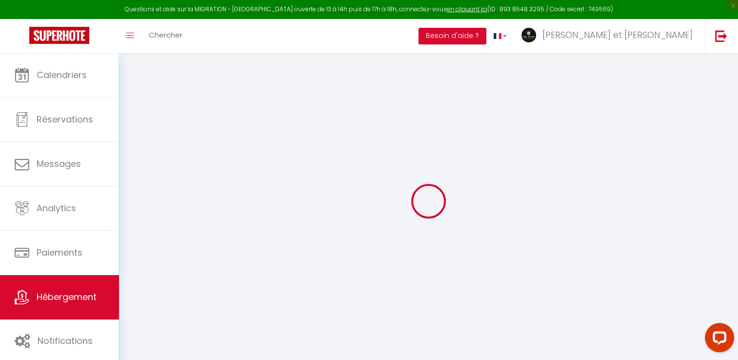
select select "49420"
select select
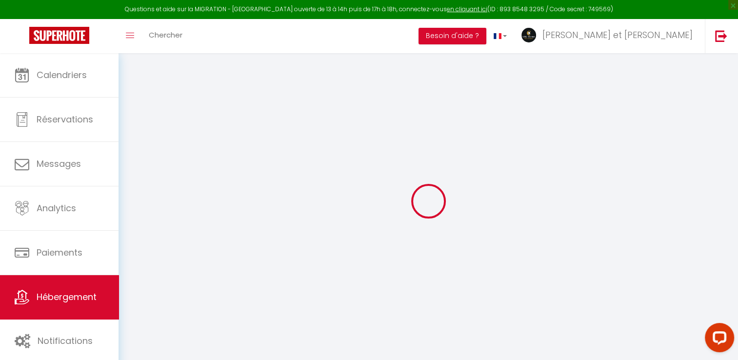
select select
checkbox input "false"
checkbox input "true"
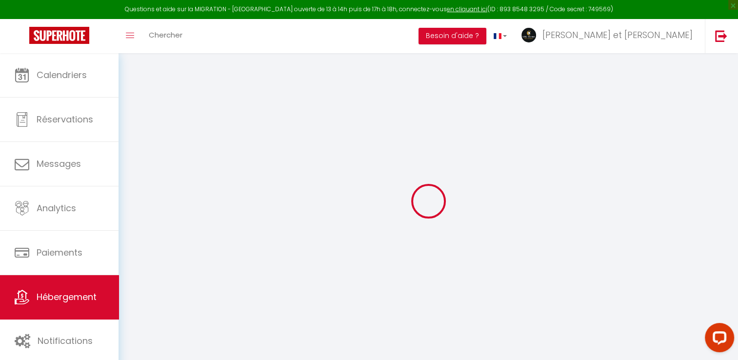
checkbox input "true"
select select
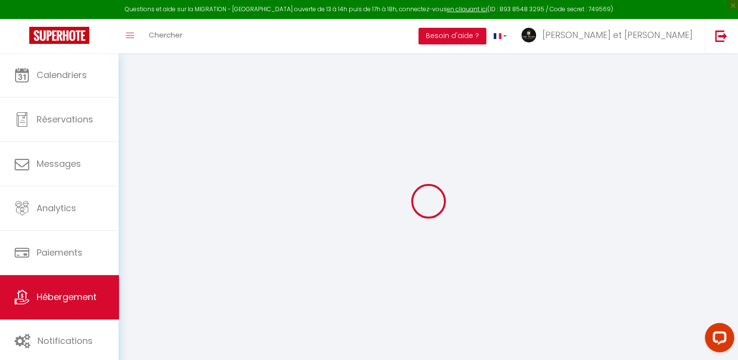
select select
checkbox input "false"
checkbox input "true"
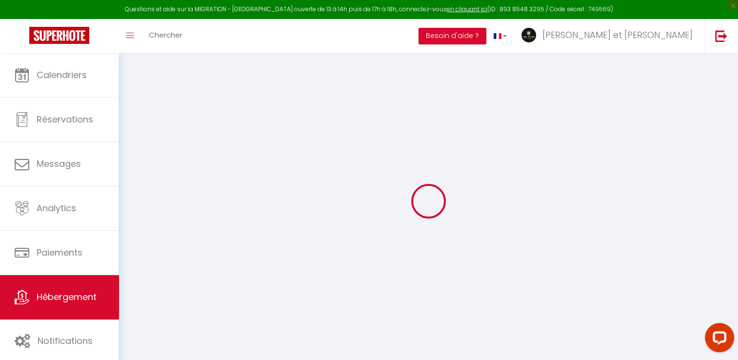
checkbox input "true"
checkbox input "false"
checkbox input "true"
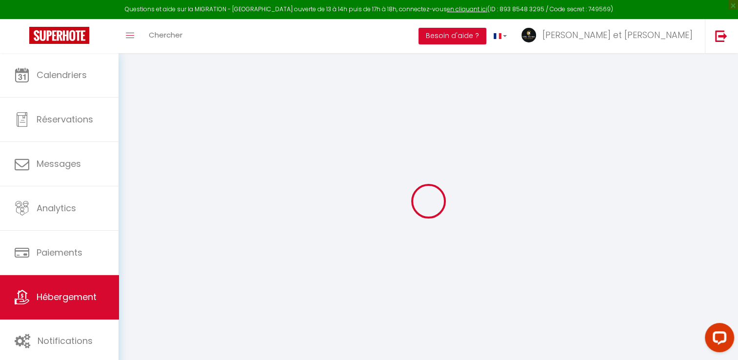
select select "16:00"
select select "22:00"
select select "11:00"
select select "30"
select select "120"
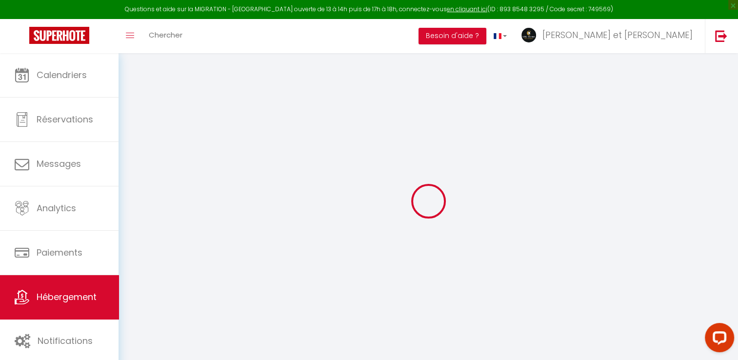
select select "20:00"
checkbox input "false"
checkbox input "true"
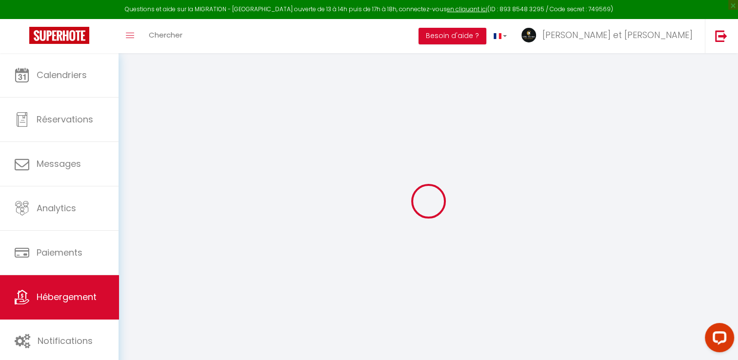
checkbox input "false"
checkbox input "true"
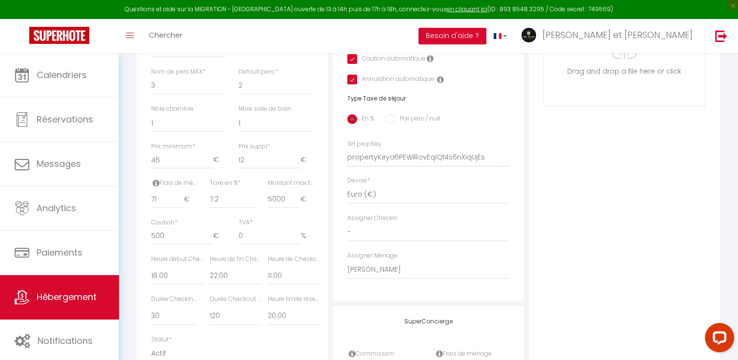
scroll to position [355, 0]
click at [168, 244] on input "500" at bounding box center [182, 236] width 62 height 18
type input "50"
checkbox input "false"
checkbox input "true"
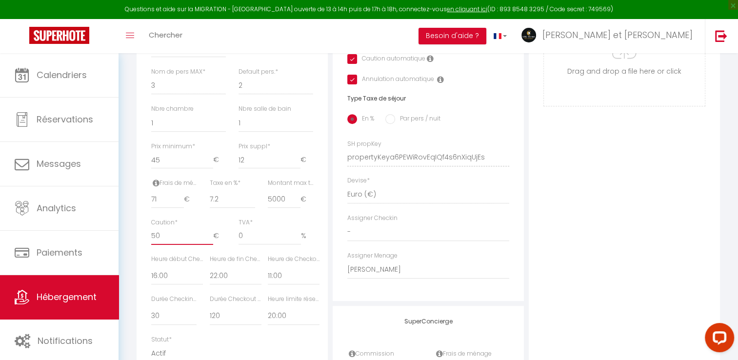
checkbox input "true"
type input "5"
checkbox input "false"
checkbox input "true"
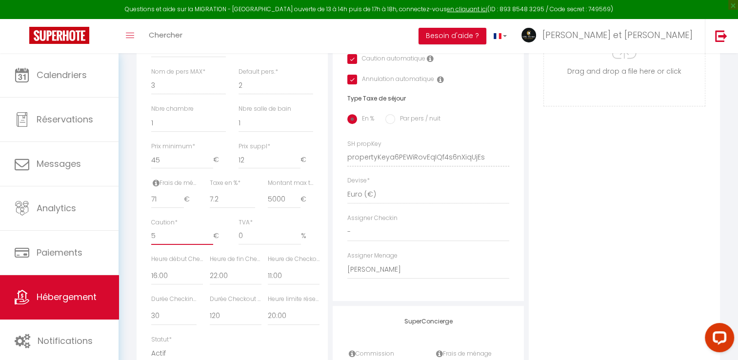
checkbox input "true"
checkbox input "false"
checkbox input "true"
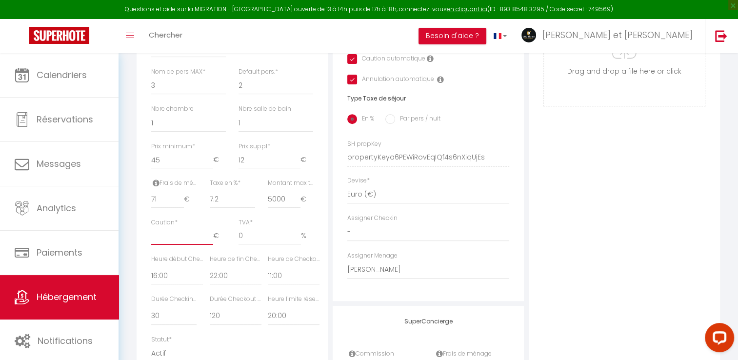
checkbox input "true"
type input "1"
checkbox input "false"
checkbox input "true"
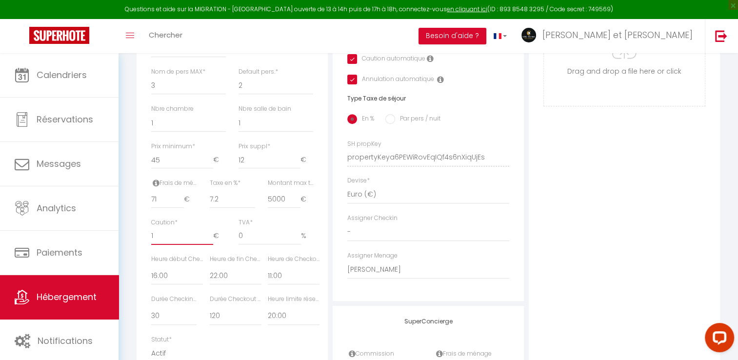
checkbox input "true"
type input "1"
click at [277, 281] on select "00:00 00:15 00:30 00:45 01:00 01:15 01:30 01:45 02:00 02:15 02:30 02:45 03:00" at bounding box center [294, 275] width 52 height 19
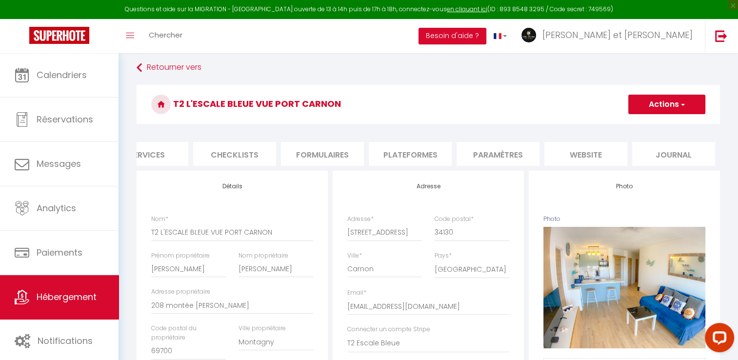
scroll to position [0, 0]
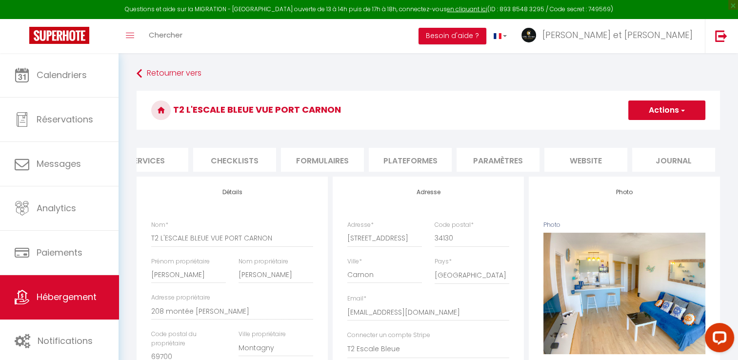
click at [648, 116] on button "Actions" at bounding box center [666, 111] width 77 height 20
click at [635, 130] on input "Enregistrer" at bounding box center [628, 132] width 36 height 10
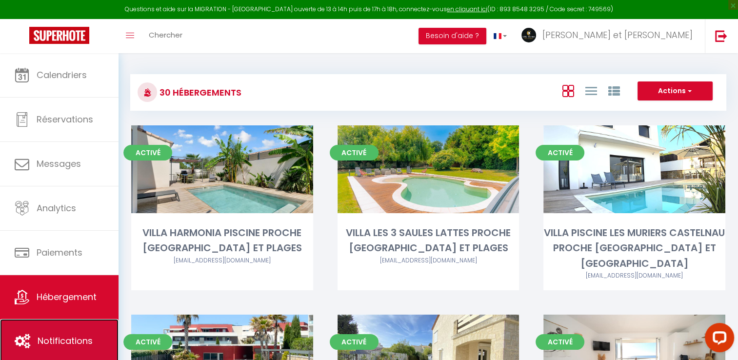
click at [60, 335] on span "Notifications" at bounding box center [65, 341] width 55 height 12
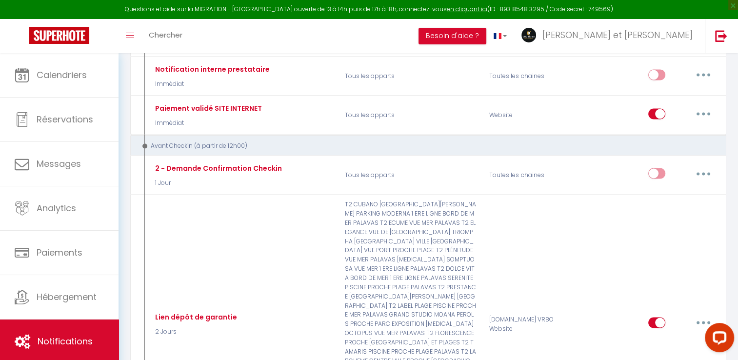
scroll to position [1808, 0]
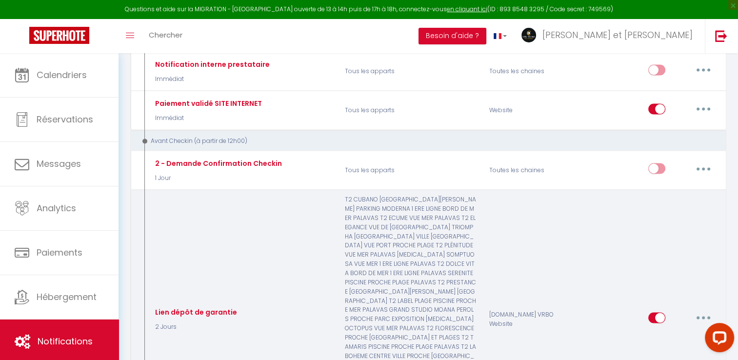
click at [704, 316] on icon "button" at bounding box center [703, 317] width 3 height 3
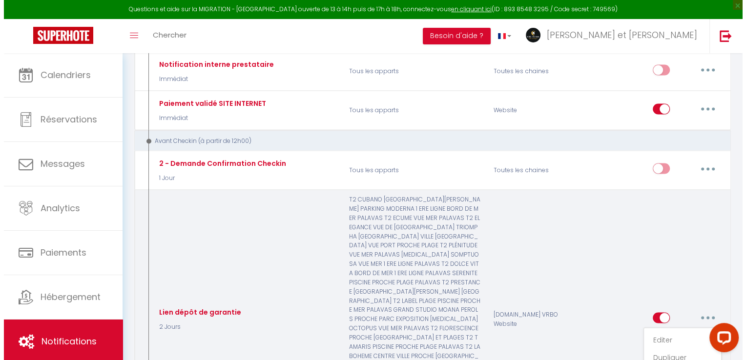
scroll to position [1799, 0]
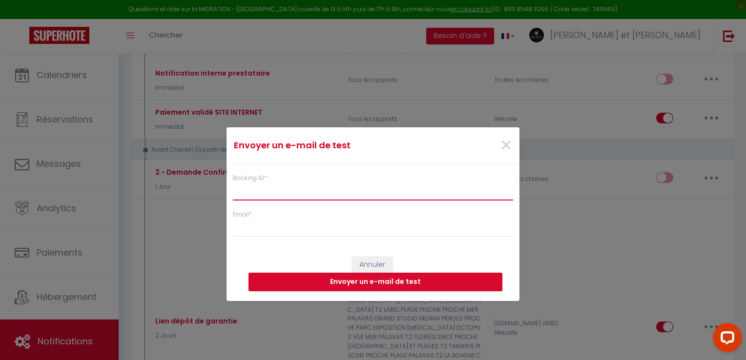
click at [315, 196] on input "Booking ID *" at bounding box center [373, 192] width 280 height 18
type input "6273328"
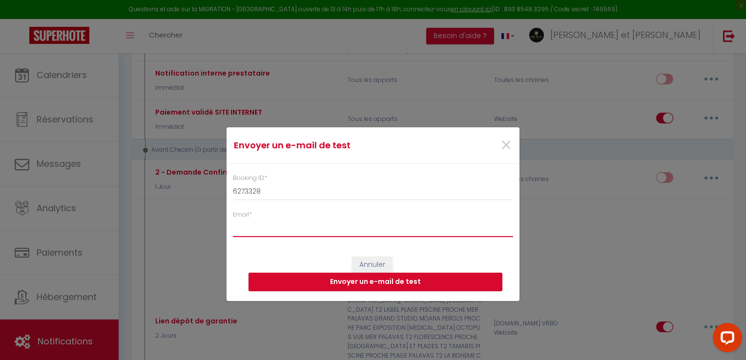
click at [258, 229] on input "Email *" at bounding box center [373, 229] width 280 height 18
type input "[EMAIL_ADDRESS][DOMAIN_NAME]"
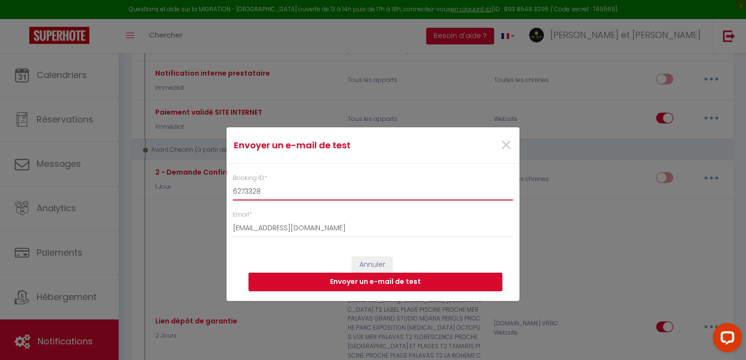
click at [434, 196] on input "6273328" at bounding box center [373, 192] width 280 height 18
click at [370, 282] on button "Envoyer un e-mail de test" at bounding box center [375, 282] width 254 height 19
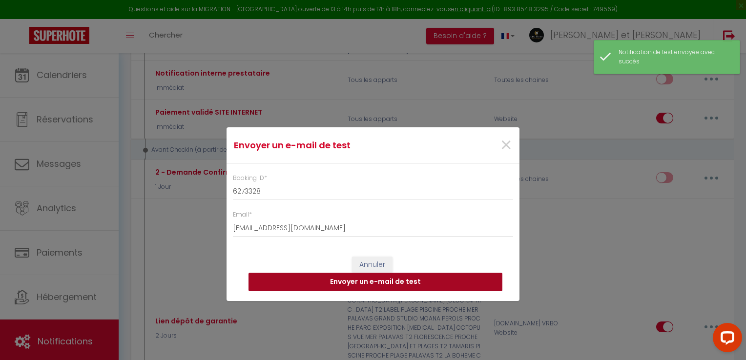
click at [370, 282] on button "Envoyer un e-mail de test" at bounding box center [375, 282] width 254 height 19
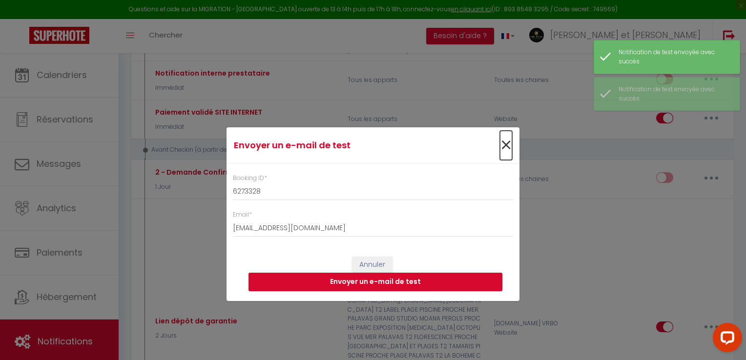
click at [505, 145] on span "×" at bounding box center [506, 145] width 12 height 29
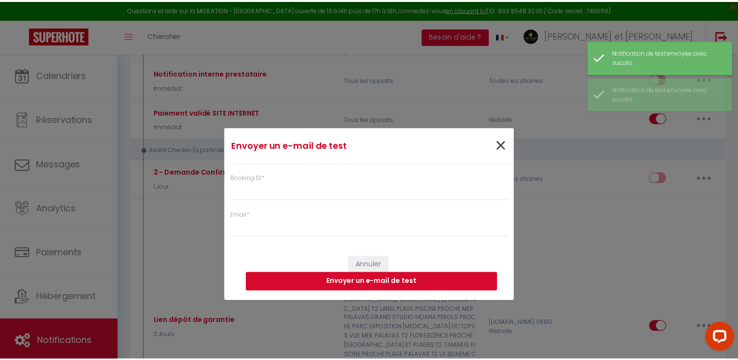
scroll to position [1808, 0]
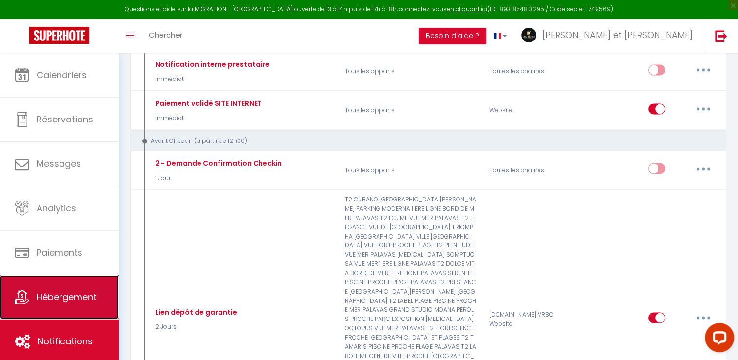
click at [84, 293] on span "Hébergement" at bounding box center [67, 297] width 60 height 12
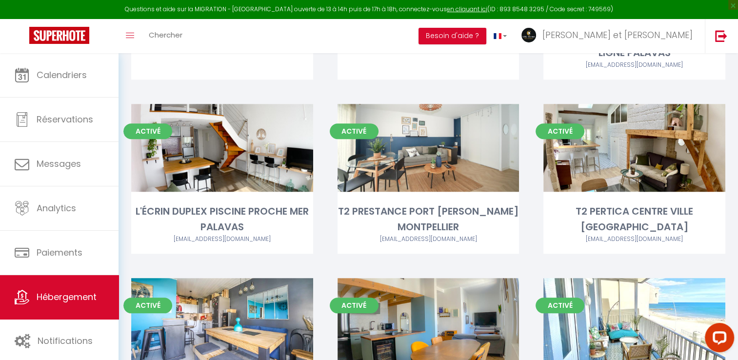
scroll to position [922, 0]
click at [427, 232] on div "Activé Editer T2 PRESTANCE PORT [PERSON_NAME] MONTPELLIER [EMAIL_ADDRESS][DOMAI…" at bounding box center [428, 191] width 206 height 174
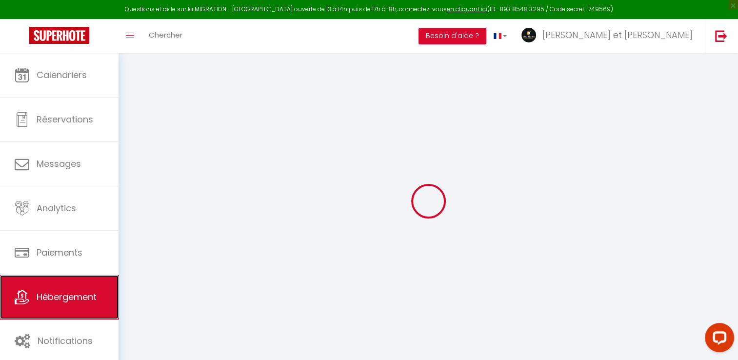
click at [46, 303] on span "Hébergement" at bounding box center [67, 297] width 60 height 12
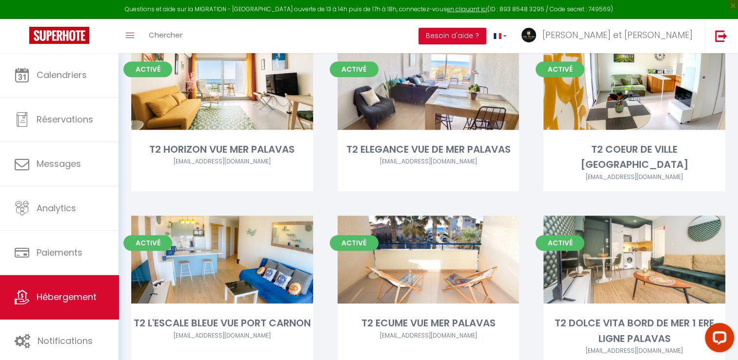
scroll to position [637, 0]
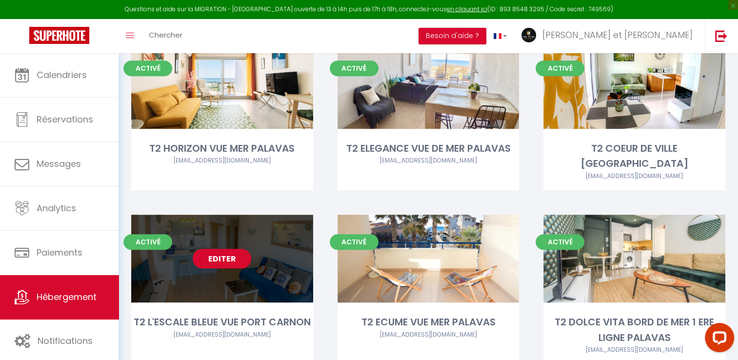
click at [220, 249] on link "Editer" at bounding box center [222, 259] width 59 height 20
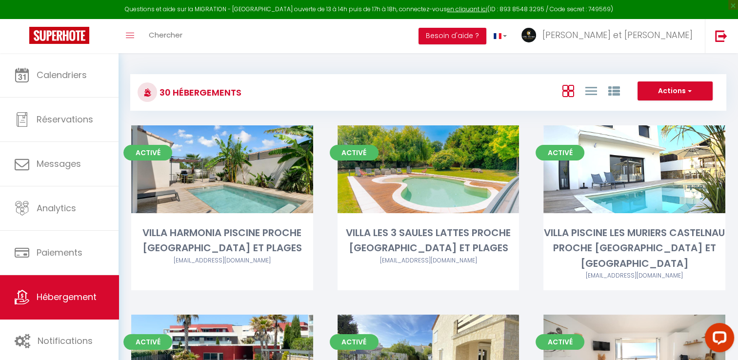
select select "3"
select select "2"
select select "1"
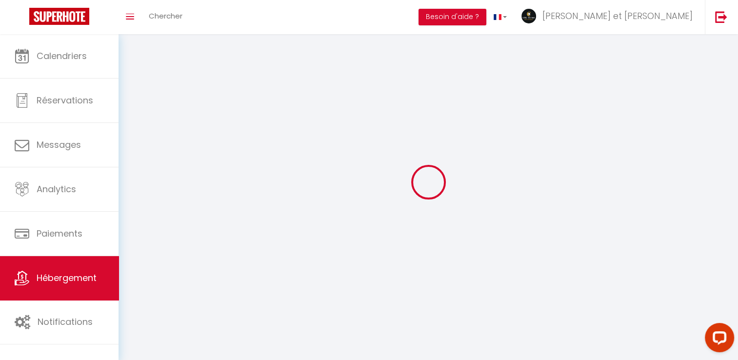
select select
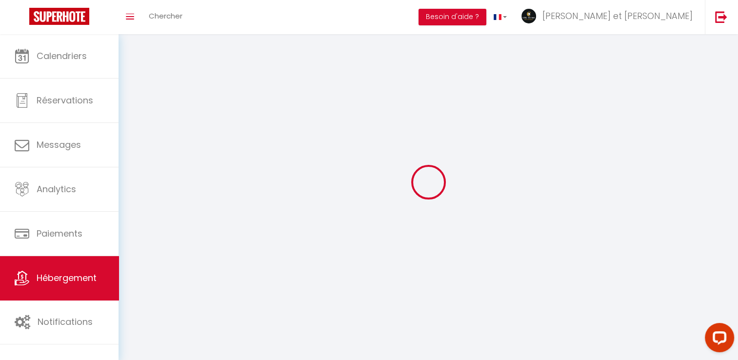
select select
checkbox input "false"
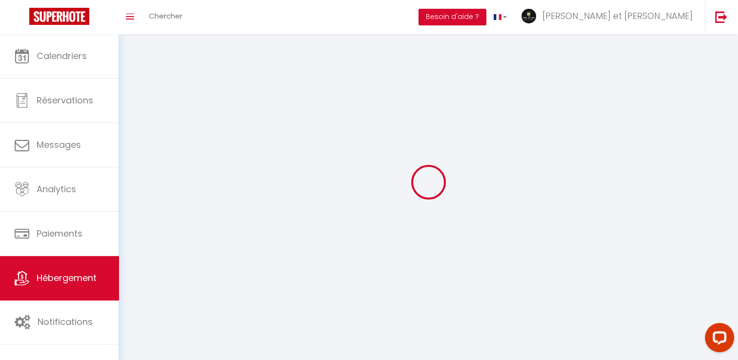
checkbox input "false"
select select
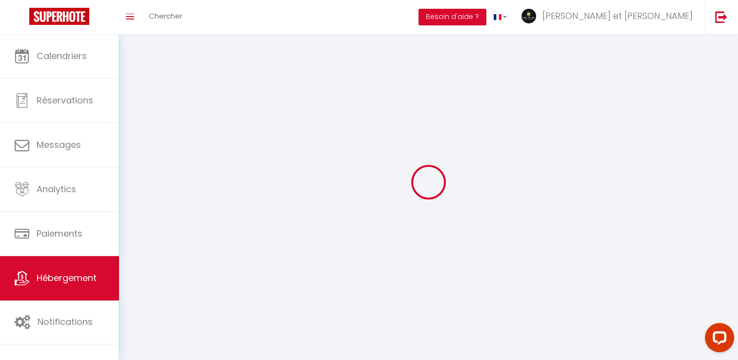
select select
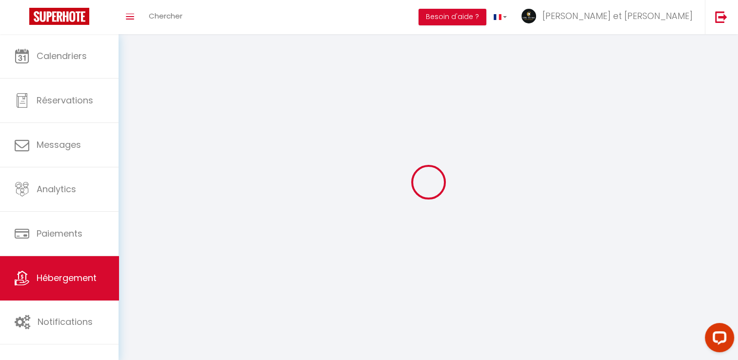
checkbox input "false"
select select
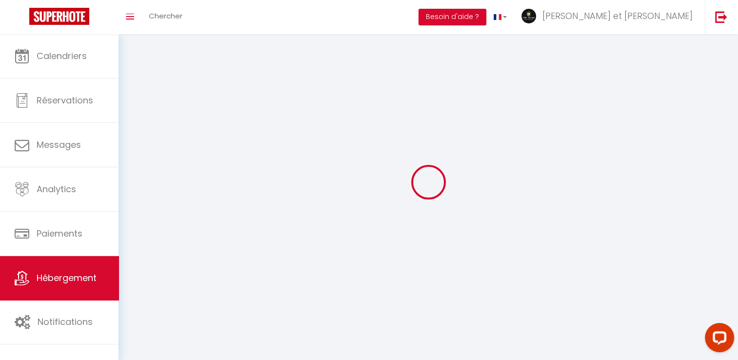
select select
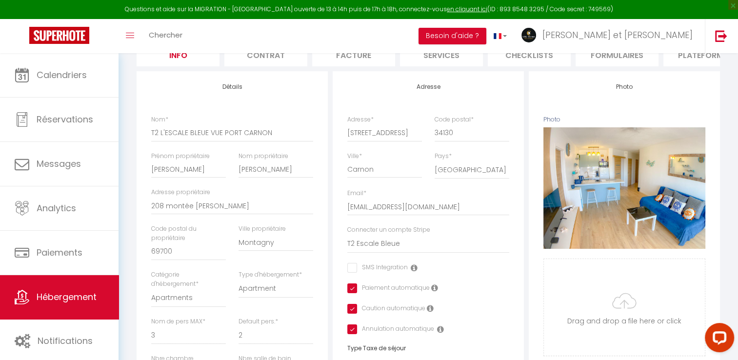
scroll to position [109, 0]
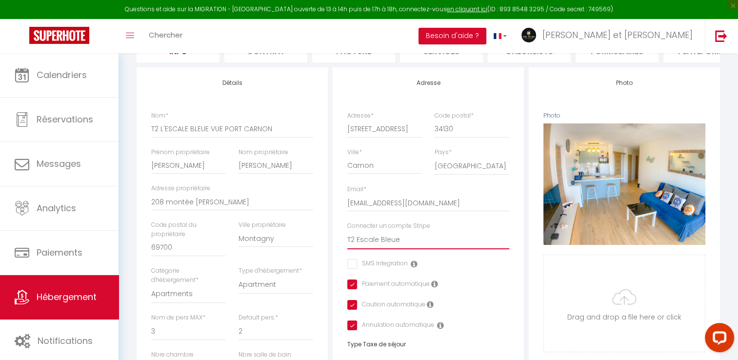
click at [363, 248] on select "CBC Home T2 PORT [PERSON_NAME] MONTPELLIER MODERNA [GEOGRAPHIC_DATA] T2 ECUME V…" at bounding box center [428, 240] width 162 height 19
click at [347, 238] on select "CBC Home T2 PORT [PERSON_NAME] MONTPELLIER MODERNA [GEOGRAPHIC_DATA] T2 ECUME V…" at bounding box center [428, 240] width 162 height 19
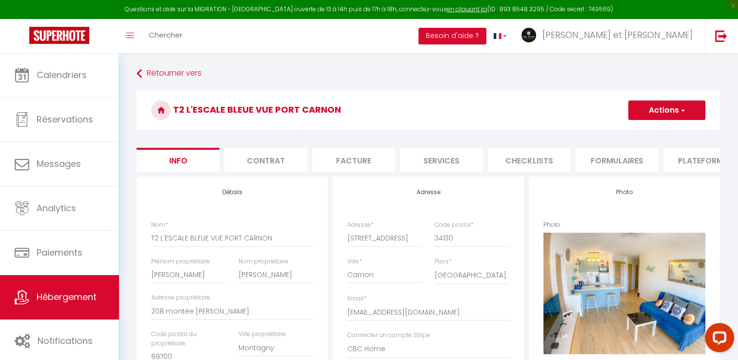
click at [658, 105] on button "Actions" at bounding box center [666, 111] width 77 height 20
click at [636, 136] on input "Enregistrer" at bounding box center [628, 132] width 36 height 10
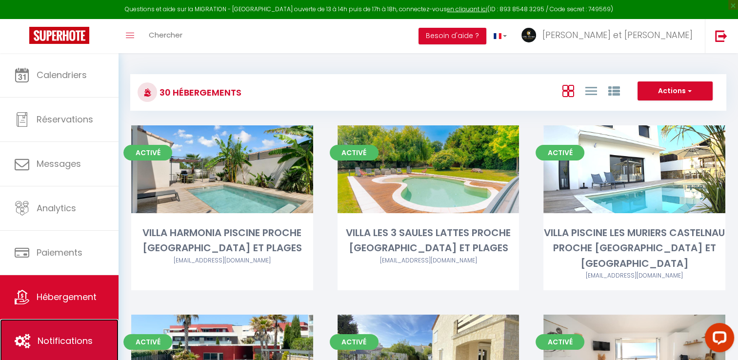
click at [74, 339] on span "Notifications" at bounding box center [65, 341] width 55 height 12
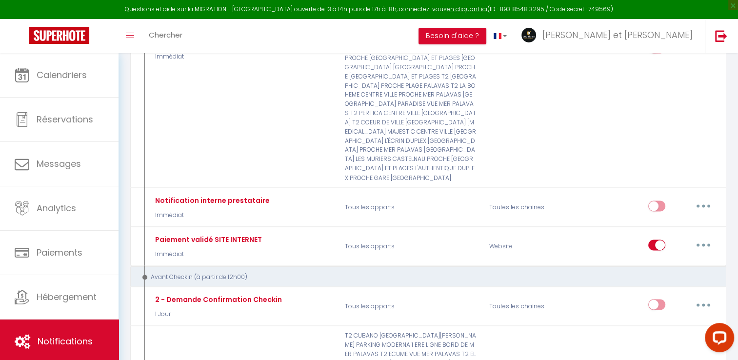
scroll to position [1766, 0]
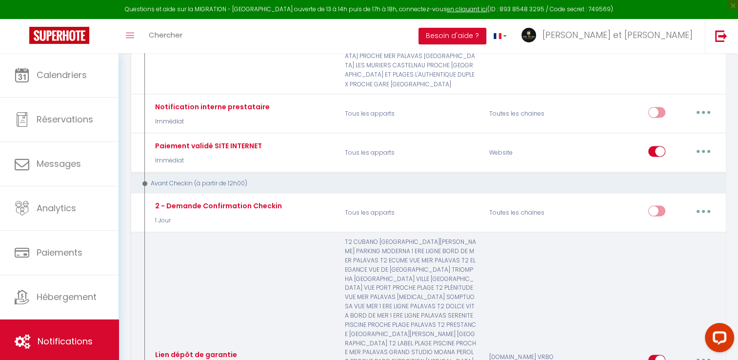
click at [704, 359] on icon "button" at bounding box center [703, 360] width 3 height 3
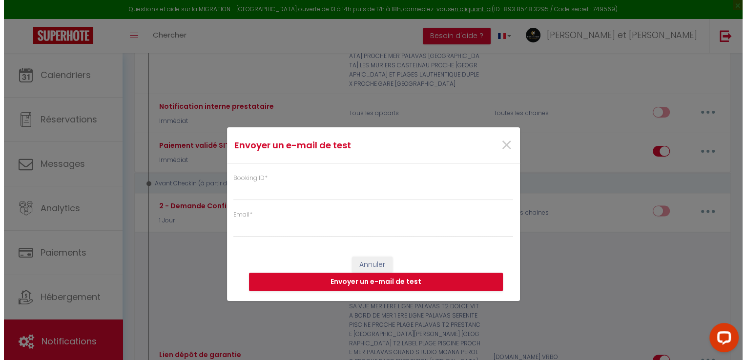
scroll to position [1757, 0]
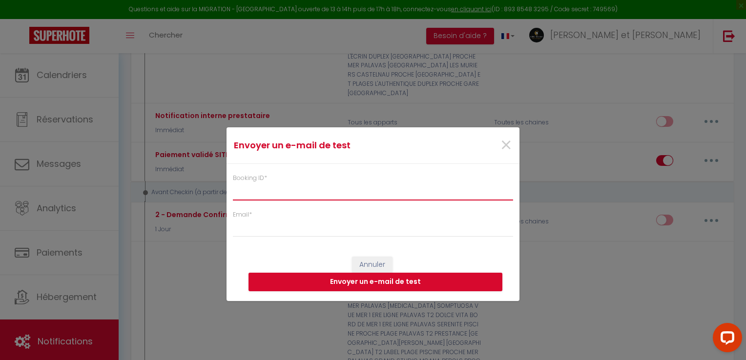
click at [318, 199] on input "Booking ID *" at bounding box center [373, 192] width 280 height 18
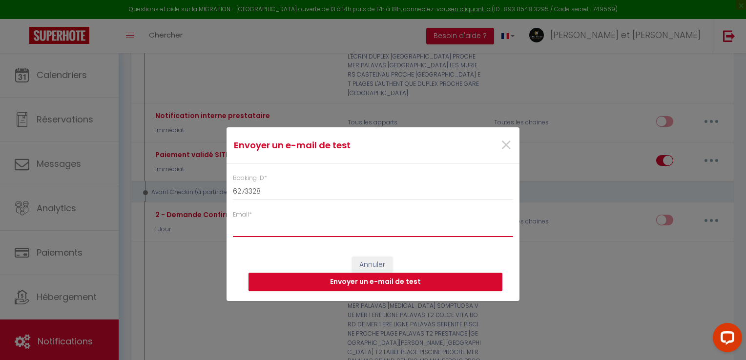
click at [251, 231] on input "Email *" at bounding box center [373, 229] width 280 height 18
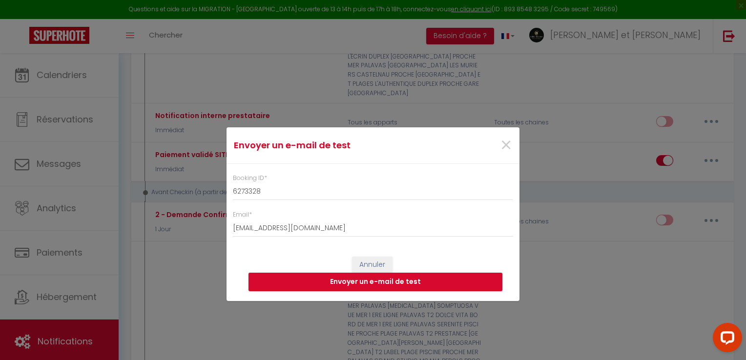
click at [374, 217] on div "Email * [EMAIL_ADDRESS][DOMAIN_NAME]" at bounding box center [373, 223] width 280 height 27
click at [365, 281] on button "Envoyer un e-mail de test" at bounding box center [375, 282] width 254 height 19
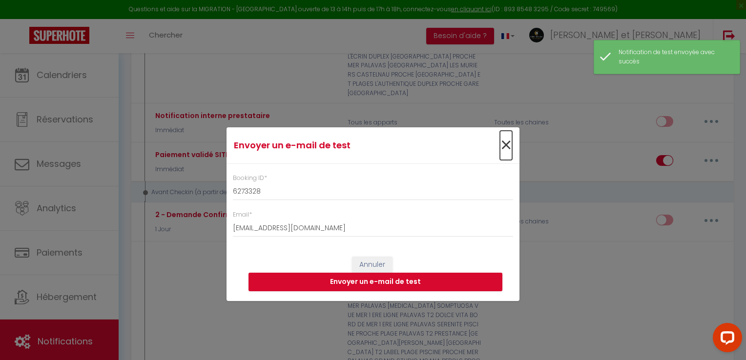
click at [505, 141] on span "×" at bounding box center [506, 145] width 12 height 29
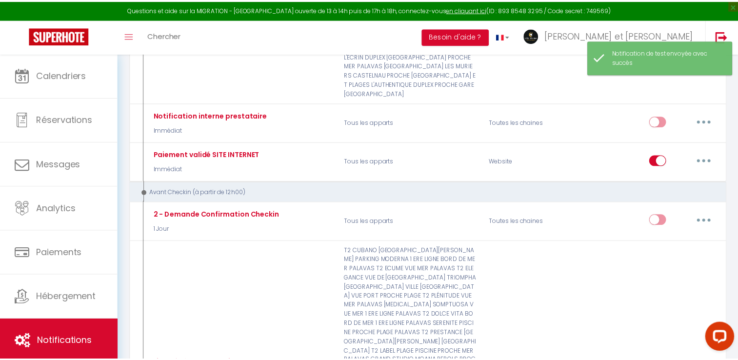
scroll to position [1766, 0]
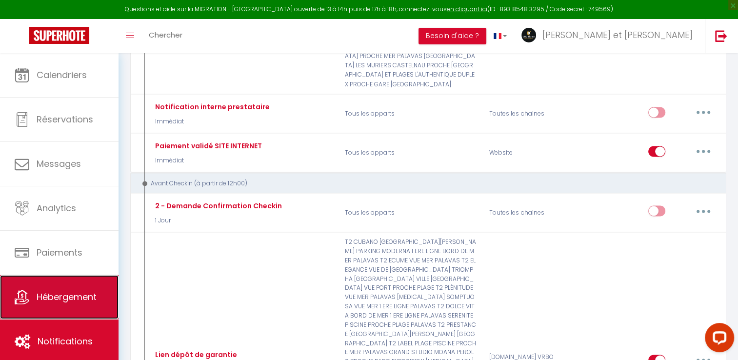
click at [68, 297] on span "Hébergement" at bounding box center [67, 297] width 60 height 12
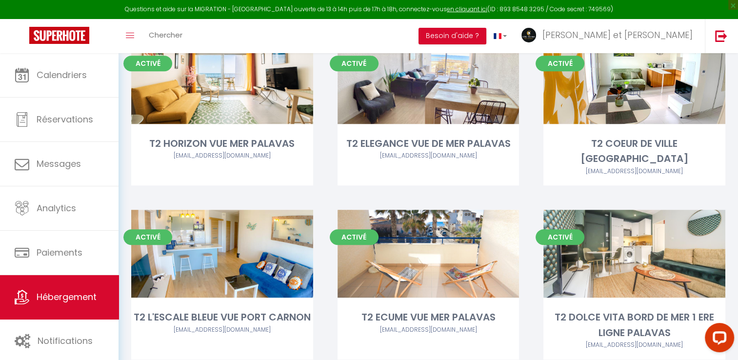
scroll to position [643, 0]
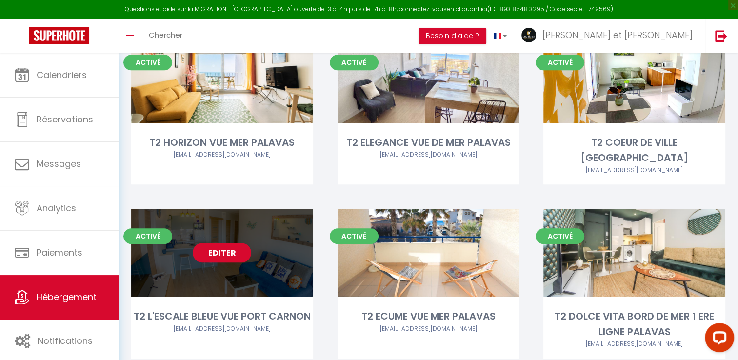
click at [223, 243] on link "Editer" at bounding box center [222, 253] width 59 height 20
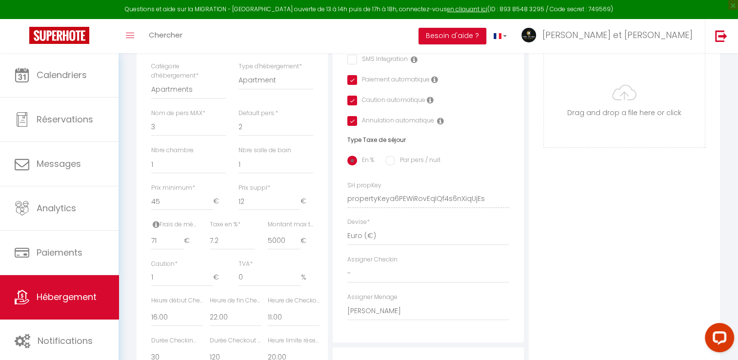
scroll to position [316, 0]
click at [165, 284] on input "1" at bounding box center [182, 276] width 62 height 18
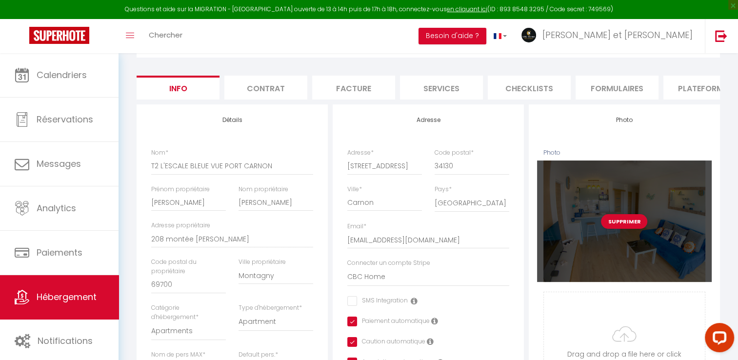
scroll to position [0, 0]
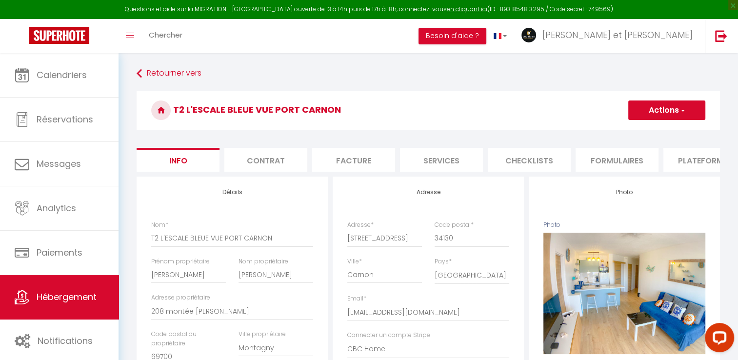
click at [666, 112] on button "Actions" at bounding box center [666, 111] width 77 height 20
click at [633, 134] on input "Enregistrer" at bounding box center [628, 132] width 36 height 10
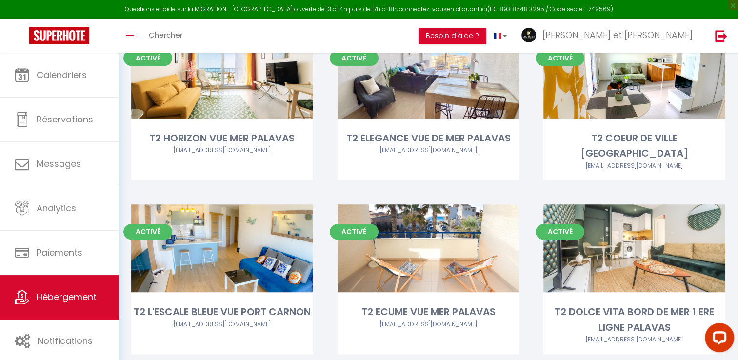
scroll to position [648, 0]
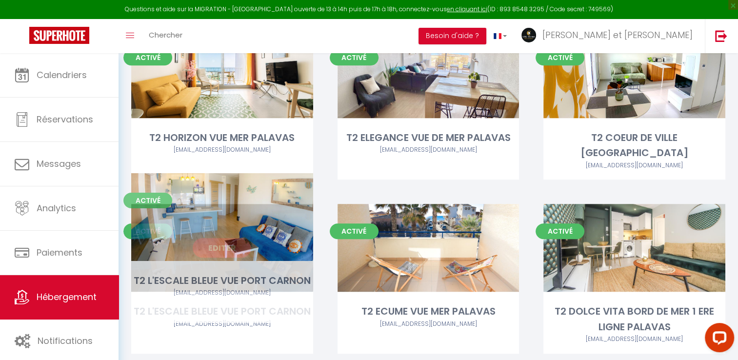
click at [222, 238] on link "Editer" at bounding box center [222, 248] width 59 height 20
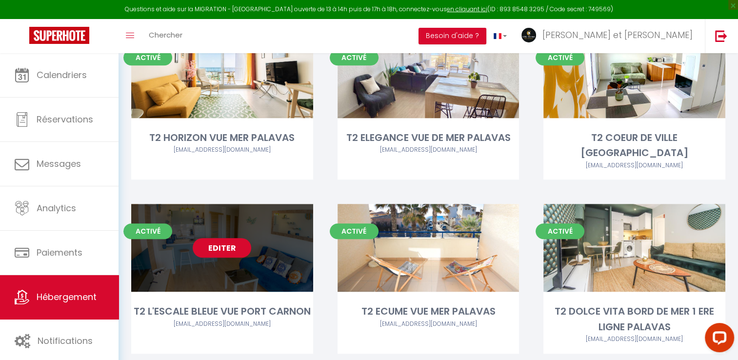
click at [217, 238] on link "Editer" at bounding box center [222, 248] width 59 height 20
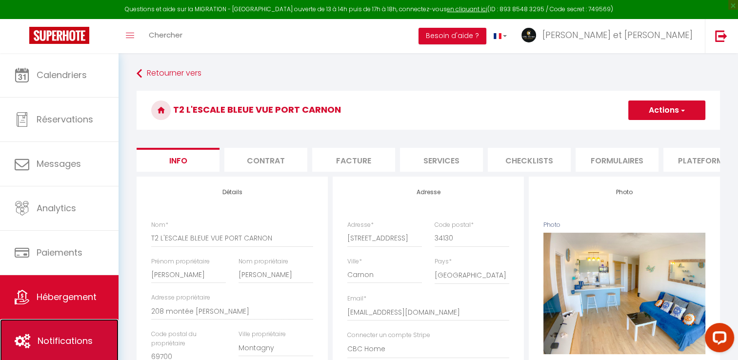
click at [69, 339] on span "Notifications" at bounding box center [65, 341] width 55 height 12
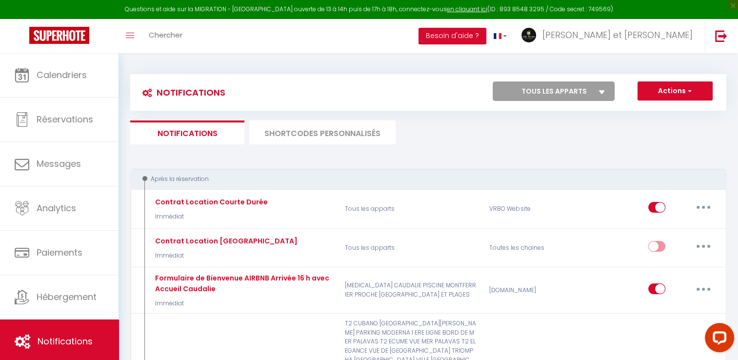
click at [342, 132] on li "SHORTCODES PERSONNALISÉS" at bounding box center [322, 133] width 146 height 24
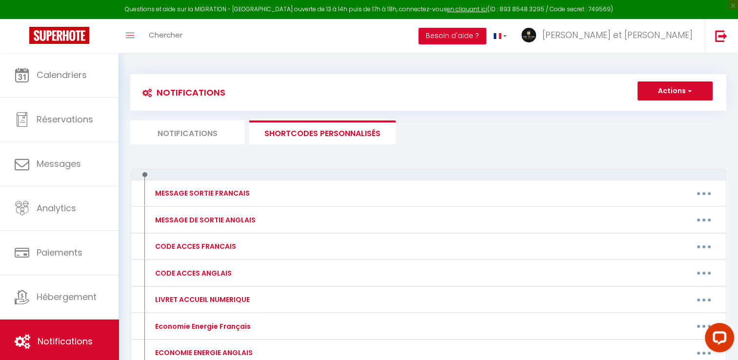
click at [207, 128] on li "Notifications" at bounding box center [187, 133] width 114 height 24
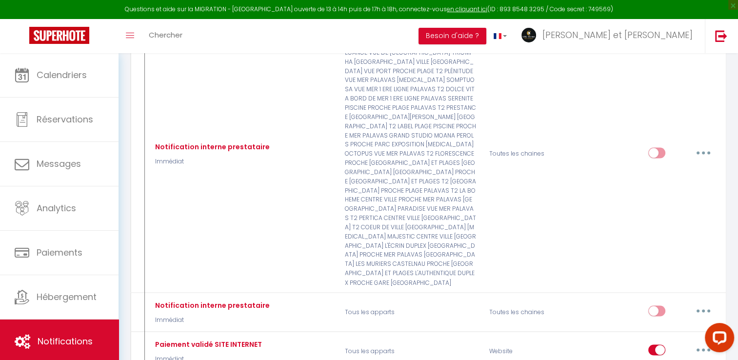
scroll to position [1567, 0]
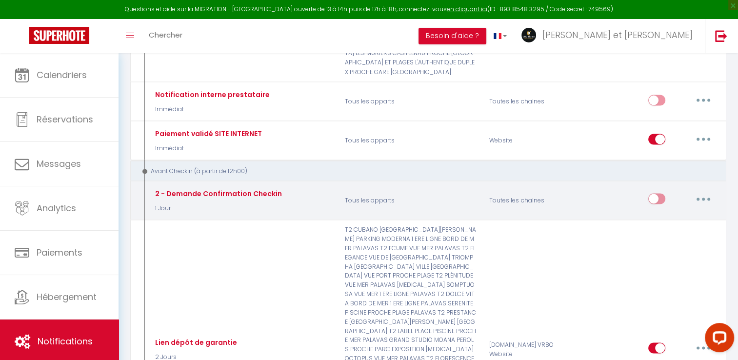
scroll to position [1779, 0]
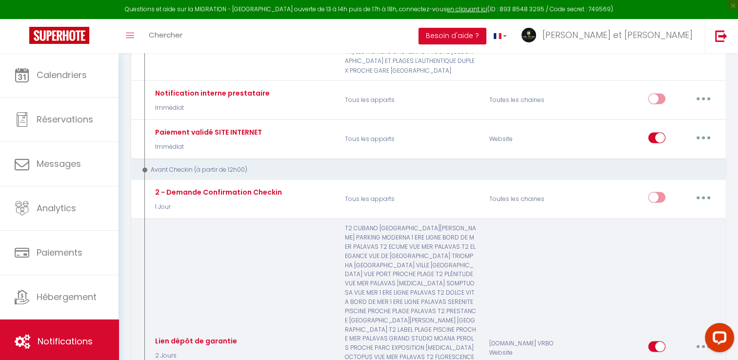
click at [703, 345] on icon "button" at bounding box center [703, 346] width 3 height 3
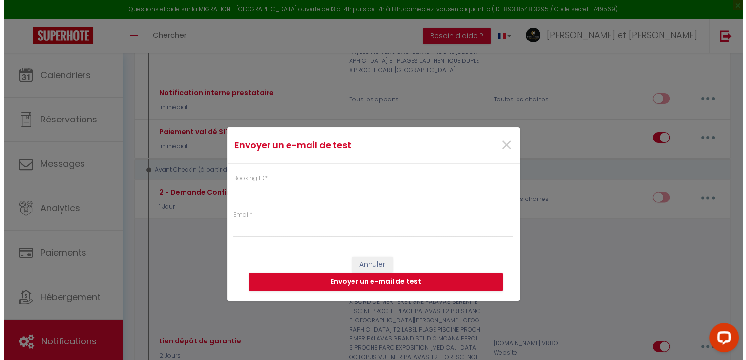
scroll to position [1770, 0]
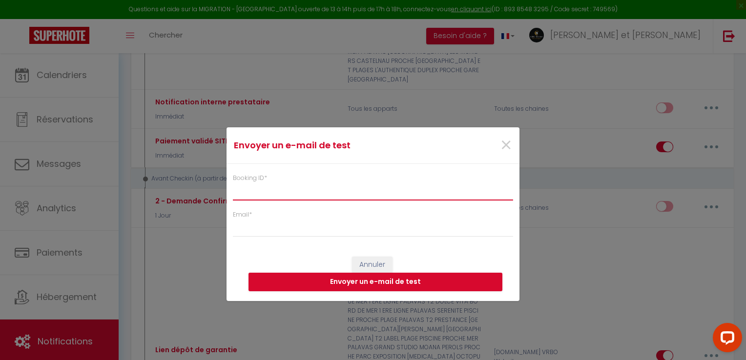
click at [330, 196] on input "Booking ID *" at bounding box center [373, 192] width 280 height 18
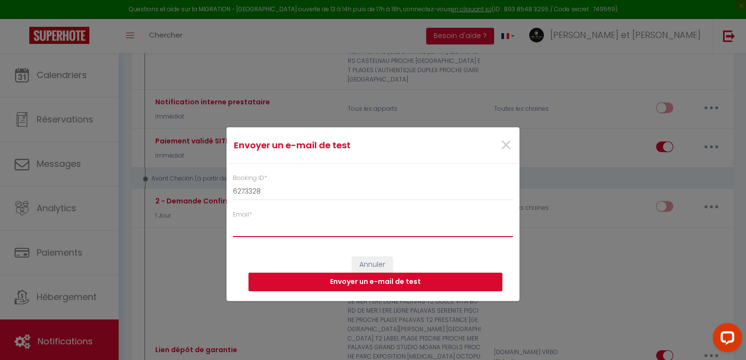
click at [268, 227] on input "Email *" at bounding box center [373, 229] width 280 height 18
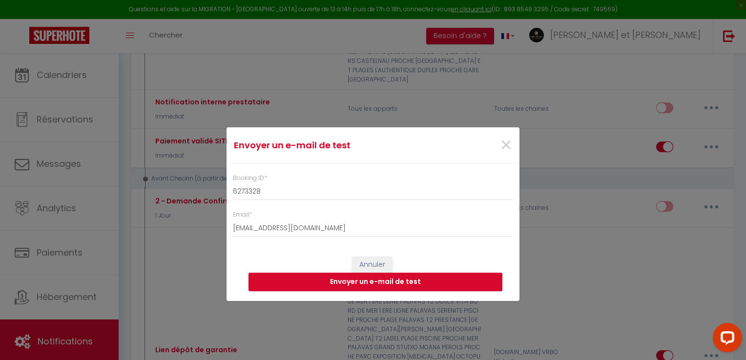
drag, startPoint x: 459, startPoint y: 251, endPoint x: 414, endPoint y: 266, distance: 47.5
click at [459, 251] on div "Annuler Envoyer un e-mail de test" at bounding box center [372, 274] width 293 height 54
click at [369, 281] on button "Envoyer un e-mail de test" at bounding box center [375, 282] width 254 height 19
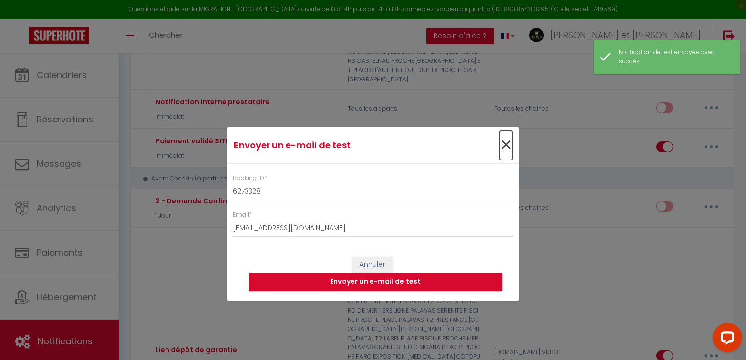
click at [501, 149] on span "×" at bounding box center [506, 145] width 12 height 29
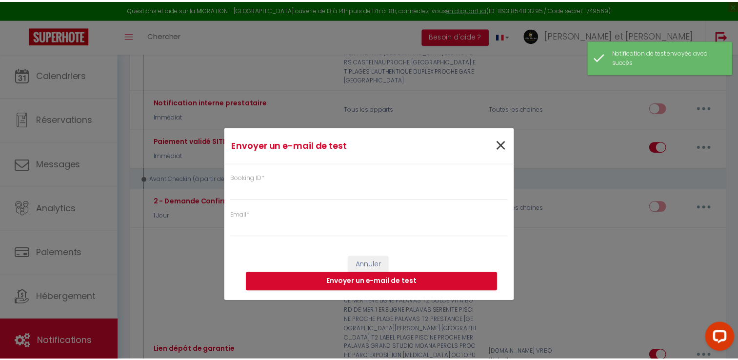
scroll to position [1779, 0]
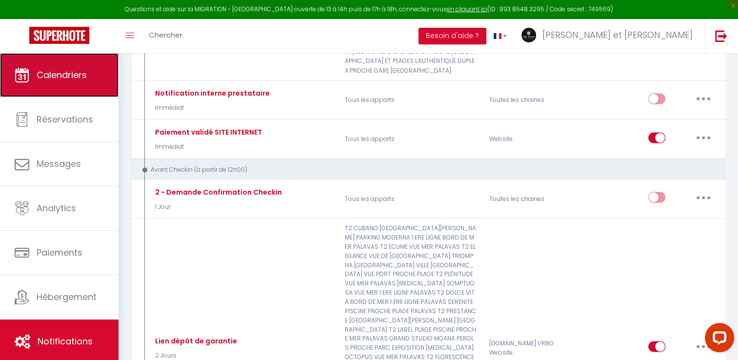
click at [60, 83] on link "Calendriers" at bounding box center [59, 75] width 119 height 44
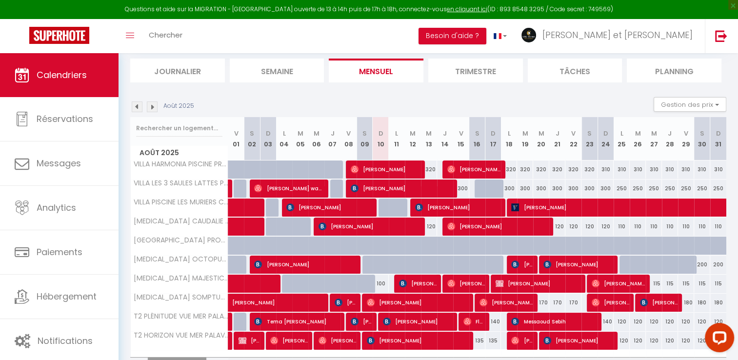
scroll to position [115, 0]
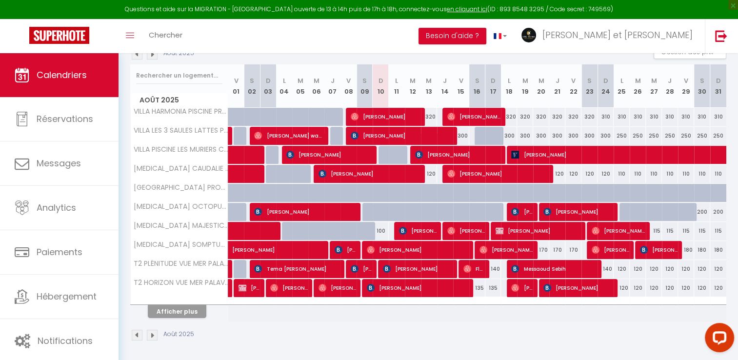
click at [175, 318] on th "Afficher plus" at bounding box center [180, 310] width 98 height 24
click at [174, 313] on button "Afficher plus" at bounding box center [177, 311] width 59 height 13
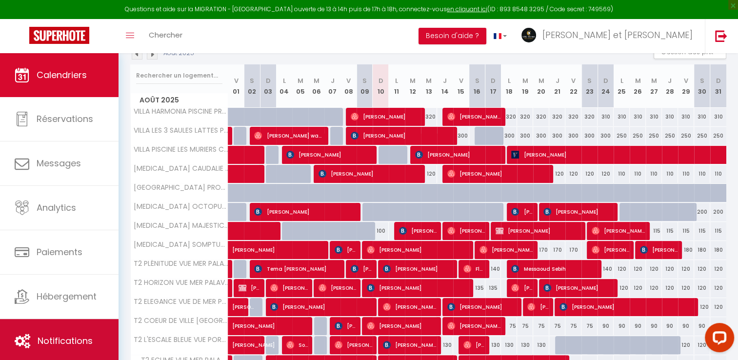
scroll to position [196, 0]
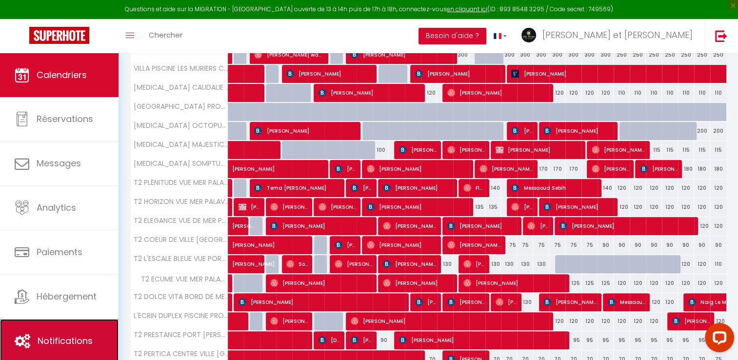
click at [91, 333] on link "Notifications" at bounding box center [59, 341] width 119 height 44
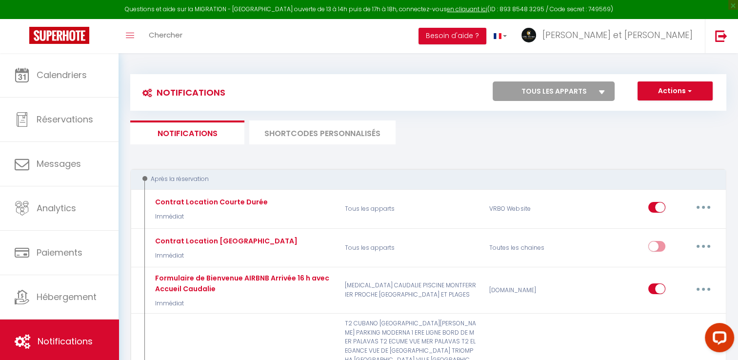
click at [333, 136] on li "SHORTCODES PERSONNALISÉS" at bounding box center [322, 133] width 146 height 24
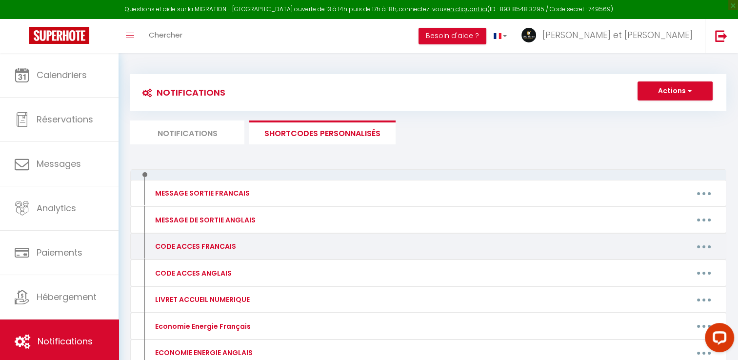
click at [706, 245] on button "button" at bounding box center [703, 247] width 27 height 16
click at [658, 267] on link "Editer" at bounding box center [679, 269] width 72 height 17
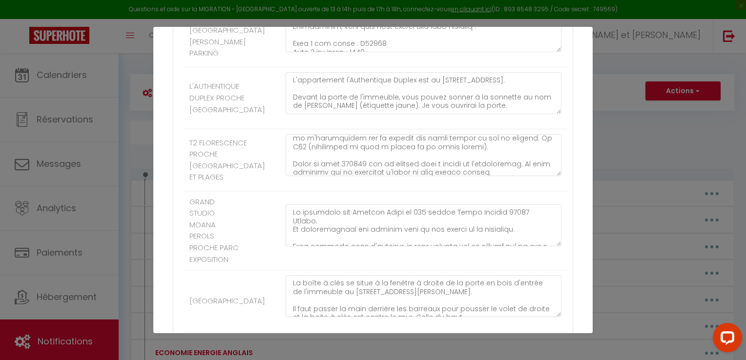
scroll to position [132, 0]
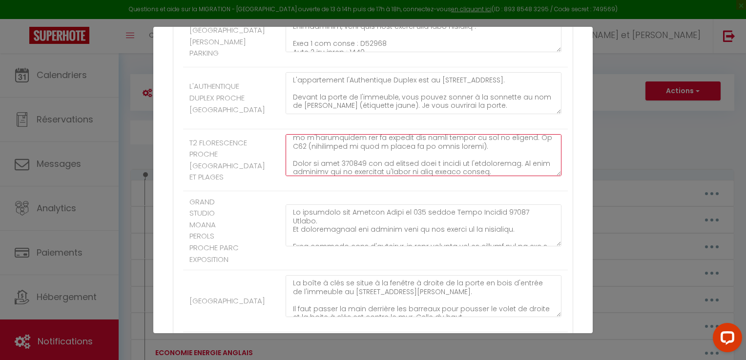
click at [357, 176] on textarea at bounding box center [423, 155] width 276 height 42
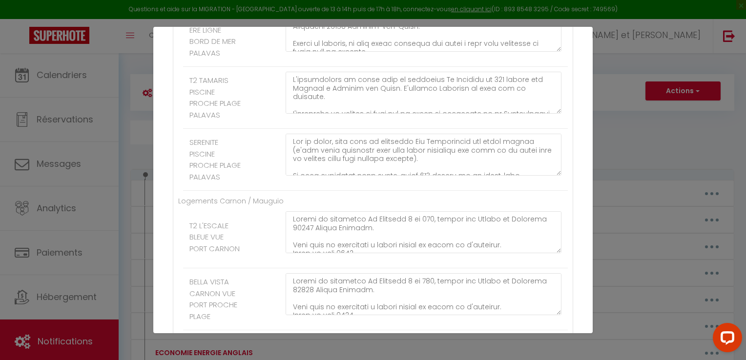
scroll to position [2005, 0]
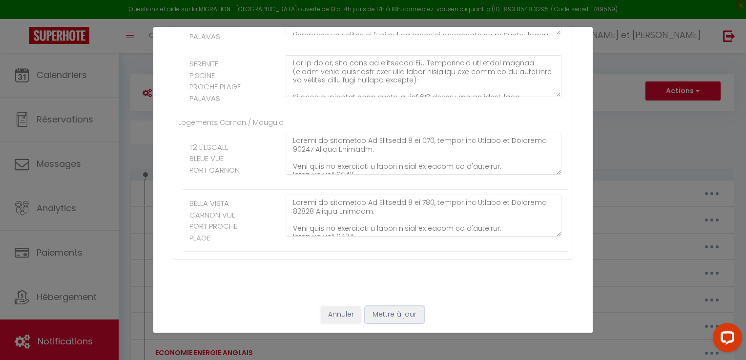
click at [390, 313] on button "Mettre à jour" at bounding box center [394, 314] width 59 height 17
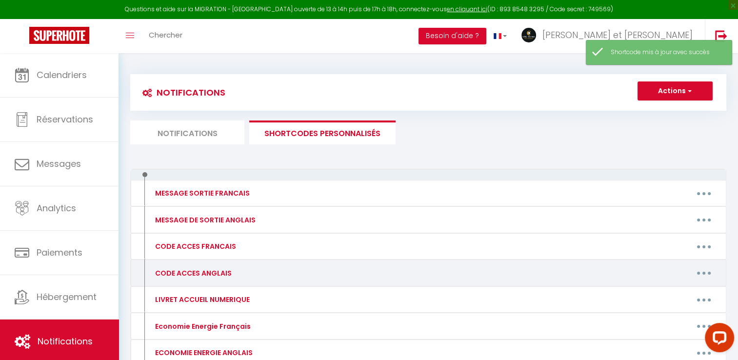
click at [708, 270] on button "button" at bounding box center [703, 273] width 27 height 16
click at [658, 293] on link "Editer" at bounding box center [679, 295] width 72 height 17
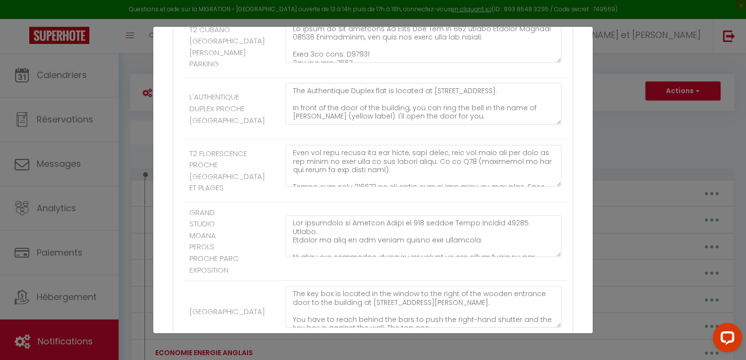
scroll to position [138, 0]
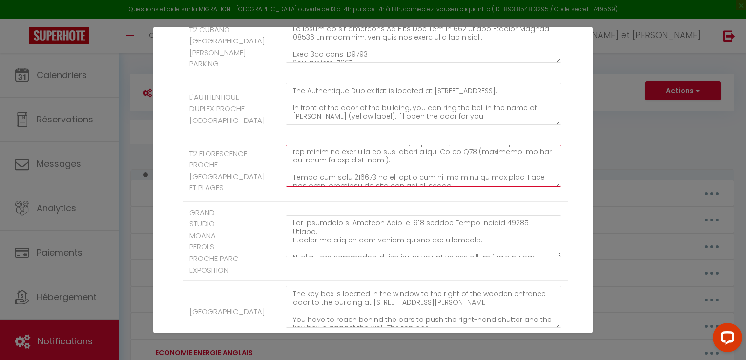
click at [364, 187] on textarea at bounding box center [423, 166] width 276 height 42
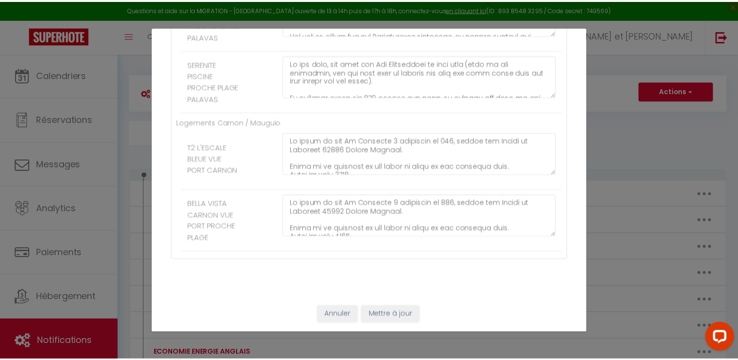
scroll to position [2005, 0]
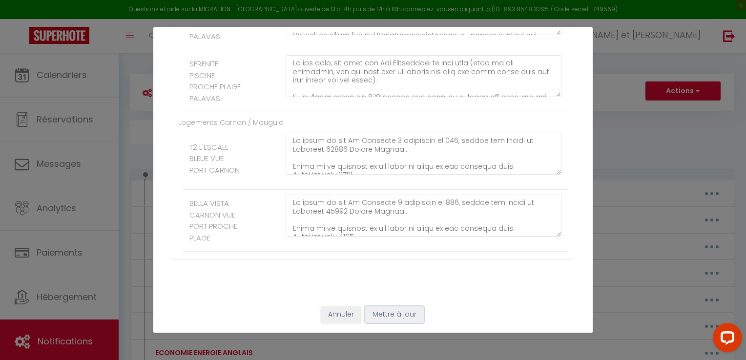
click at [387, 316] on button "Mettre à jour" at bounding box center [394, 314] width 59 height 17
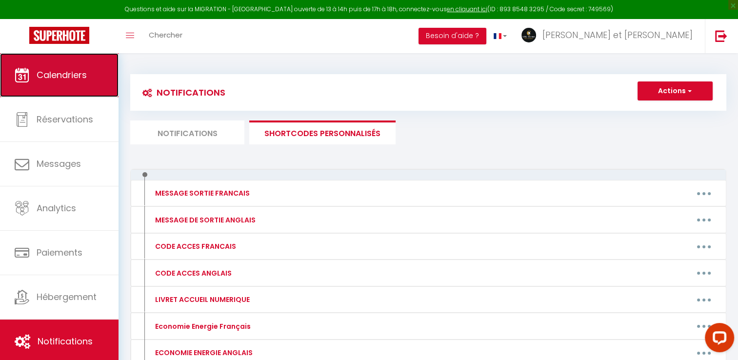
click at [69, 75] on span "Calendriers" at bounding box center [62, 75] width 50 height 12
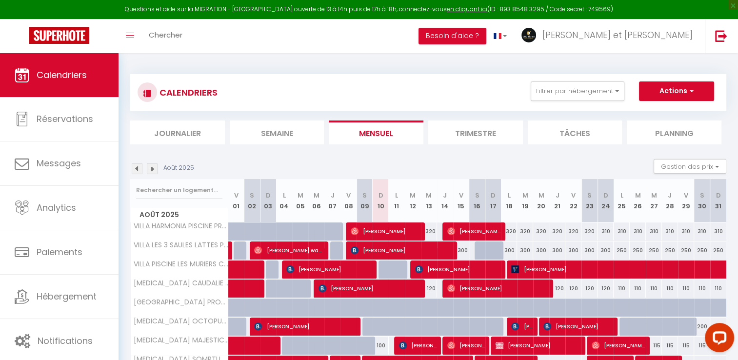
scroll to position [115, 0]
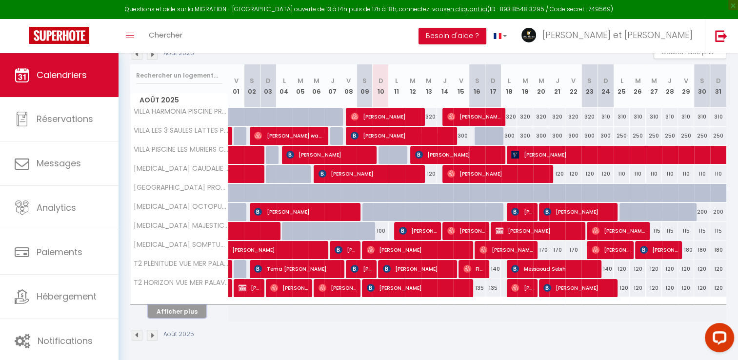
click at [182, 313] on button "Afficher plus" at bounding box center [177, 311] width 59 height 13
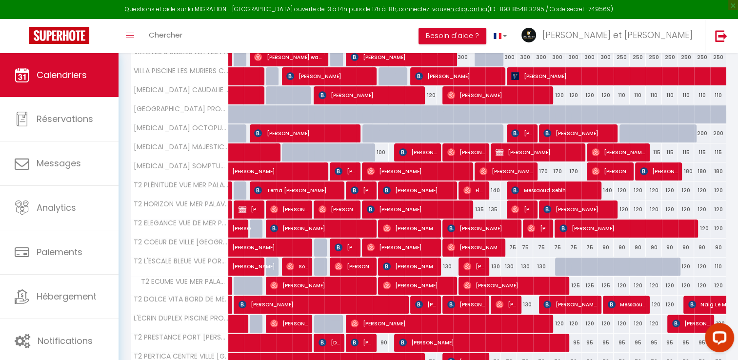
scroll to position [199, 0]
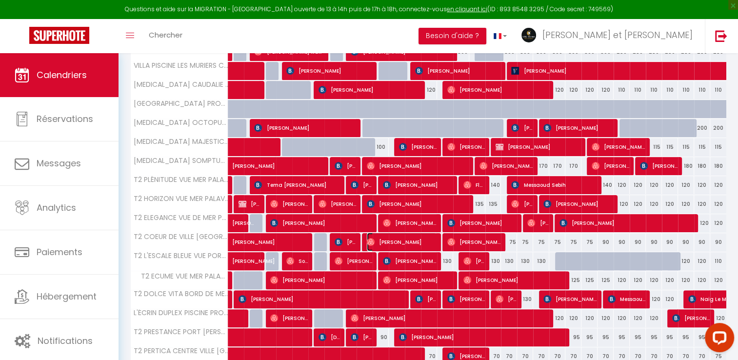
click at [400, 242] on span "[PERSON_NAME]" at bounding box center [402, 242] width 70 height 19
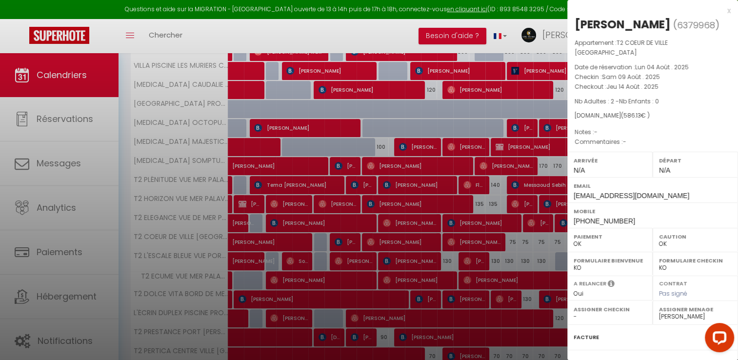
click at [344, 239] on div at bounding box center [369, 180] width 738 height 360
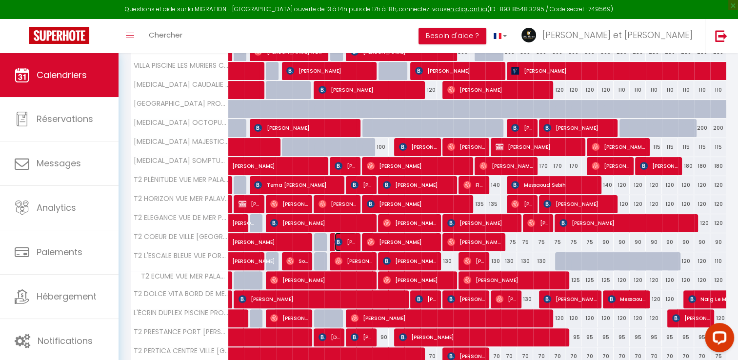
click at [344, 239] on span "[PERSON_NAME]" at bounding box center [345, 242] width 21 height 19
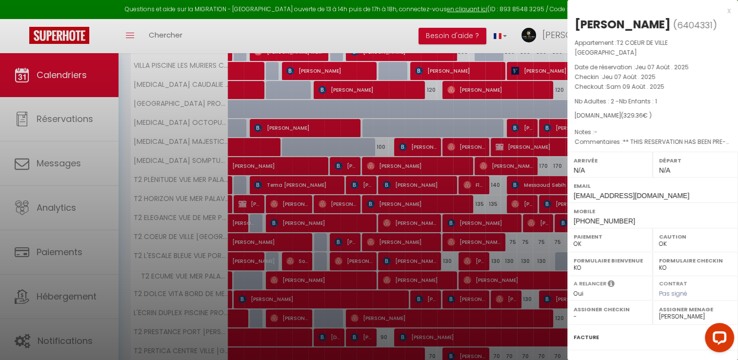
click at [720, 12] on div "x" at bounding box center [648, 11] width 163 height 12
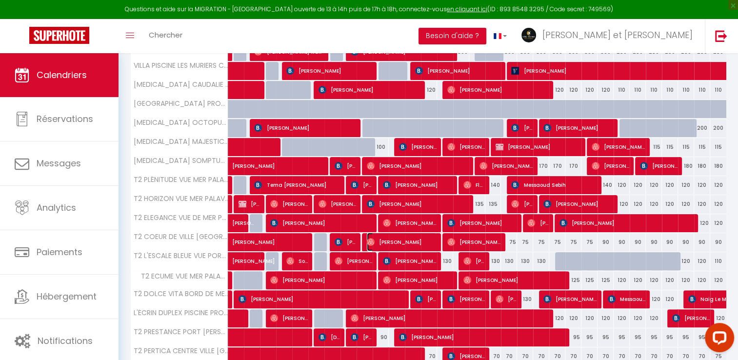
click at [404, 241] on span "[PERSON_NAME]" at bounding box center [402, 242] width 70 height 19
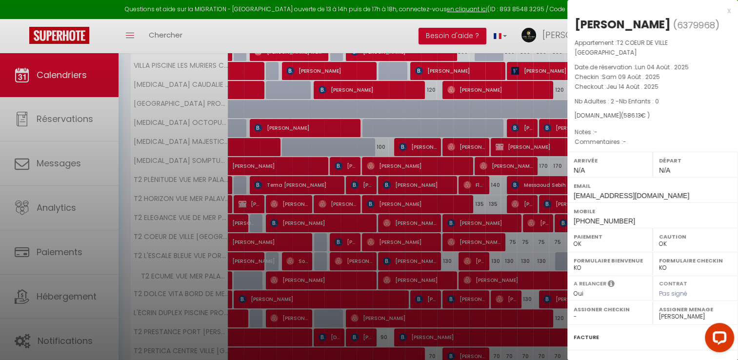
click at [459, 40] on div at bounding box center [369, 180] width 738 height 360
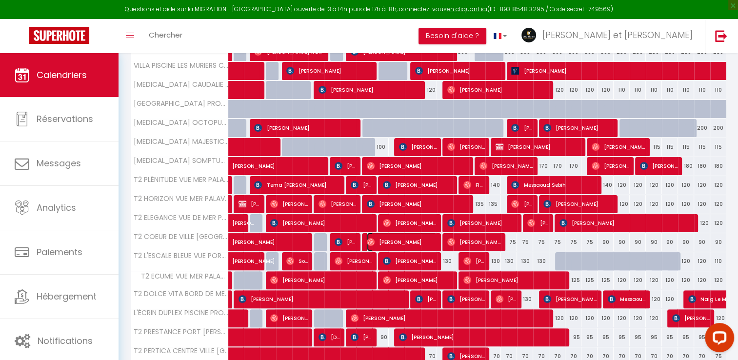
click at [400, 237] on span "[PERSON_NAME]" at bounding box center [402, 242] width 70 height 19
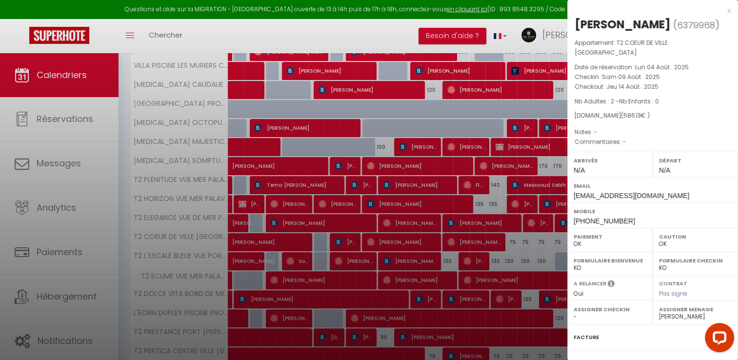
click at [470, 45] on div at bounding box center [369, 180] width 738 height 360
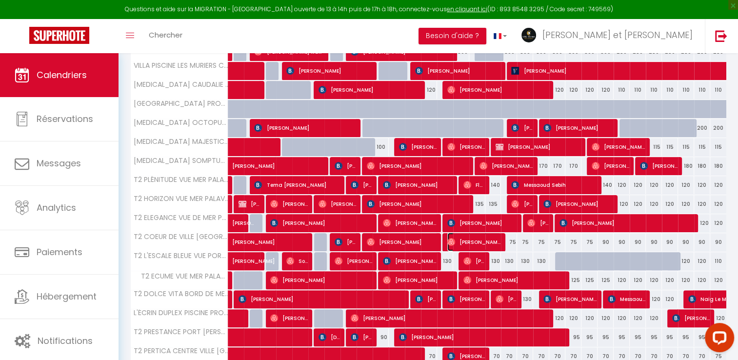
click at [473, 241] on span "[PERSON_NAME]" at bounding box center [474, 242] width 54 height 19
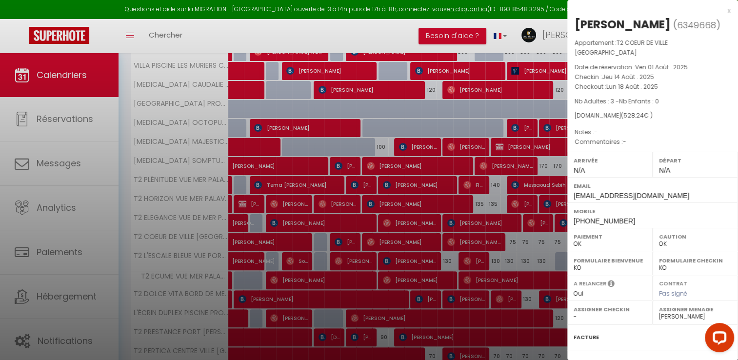
click at [284, 38] on div at bounding box center [369, 180] width 738 height 360
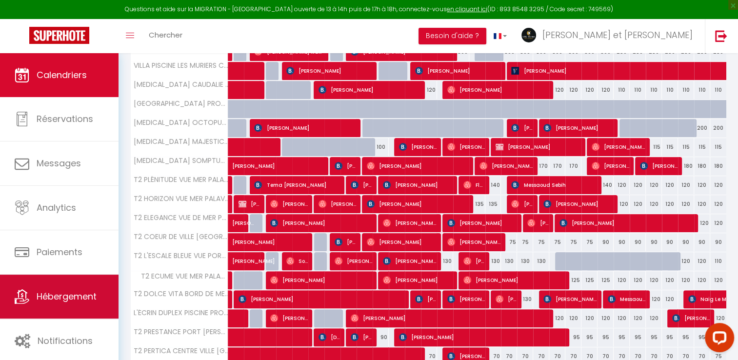
click at [59, 300] on body "Questions et aide sur la MIGRATION - [GEOGRAPHIC_DATA] ouverte de 13 à 14h puis…" at bounding box center [369, 162] width 738 height 614
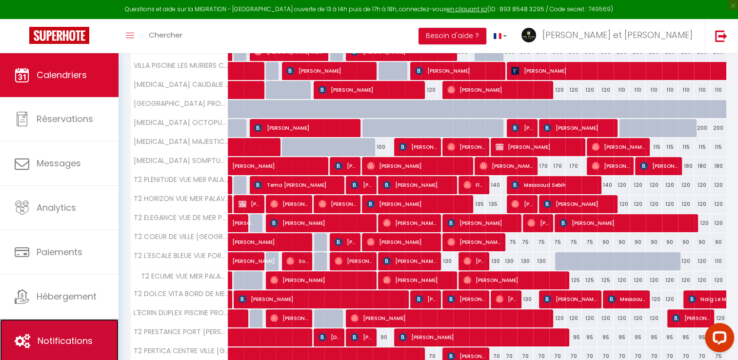
click at [61, 341] on span "Notifications" at bounding box center [65, 341] width 55 height 12
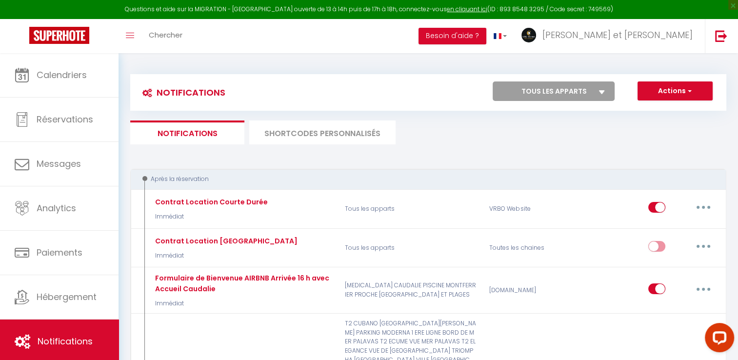
click at [329, 122] on li "SHORTCODES PERSONNALISÉS" at bounding box center [322, 133] width 146 height 24
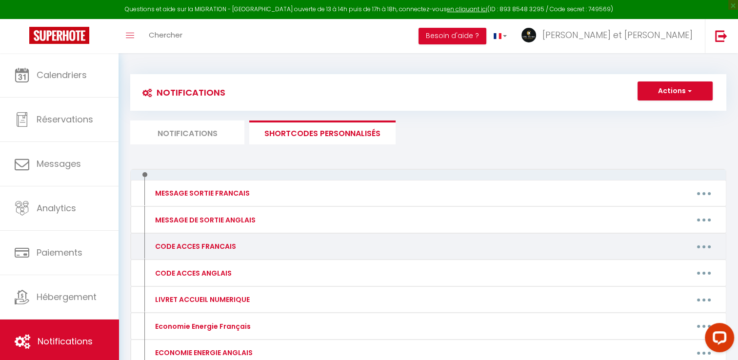
click at [708, 246] on button "button" at bounding box center [703, 247] width 27 height 16
click at [663, 268] on link "Editer" at bounding box center [679, 269] width 72 height 17
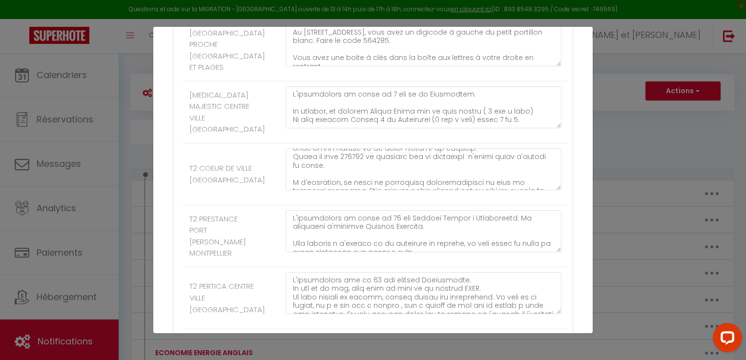
scroll to position [78, 0]
click at [355, 190] on textarea at bounding box center [423, 169] width 276 height 42
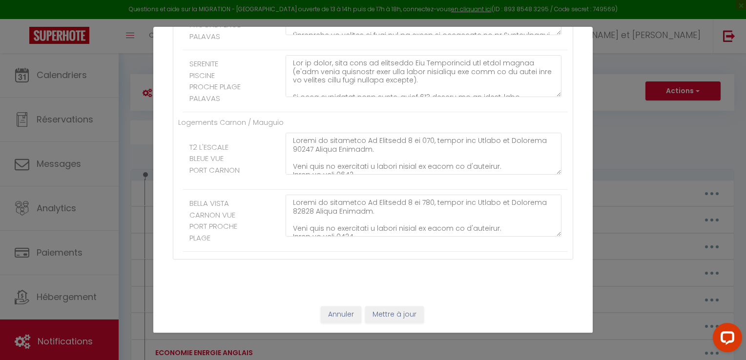
scroll to position [2005, 0]
click at [386, 323] on button "Mettre à jour" at bounding box center [394, 314] width 59 height 17
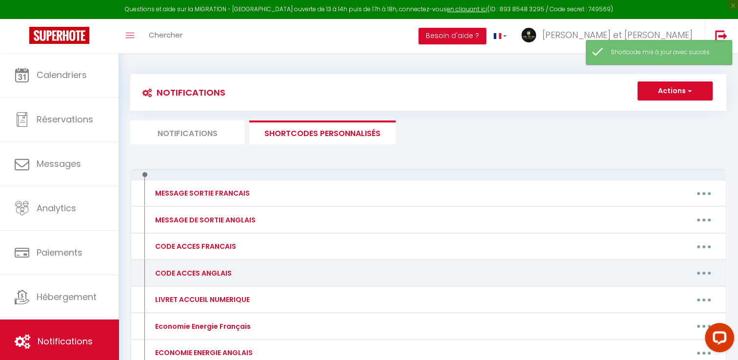
click at [708, 275] on button "button" at bounding box center [703, 273] width 27 height 16
click at [652, 294] on link "Editer" at bounding box center [679, 295] width 72 height 17
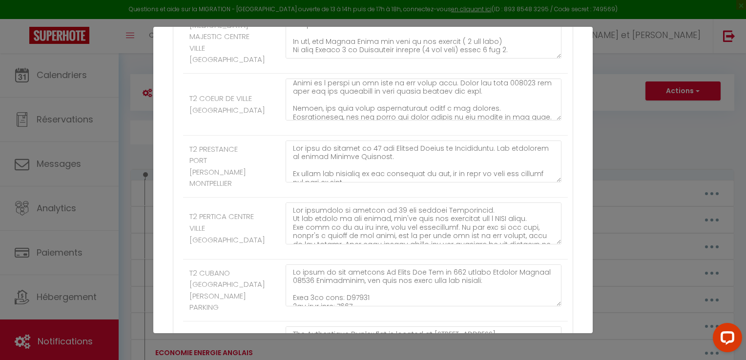
scroll to position [57, 0]
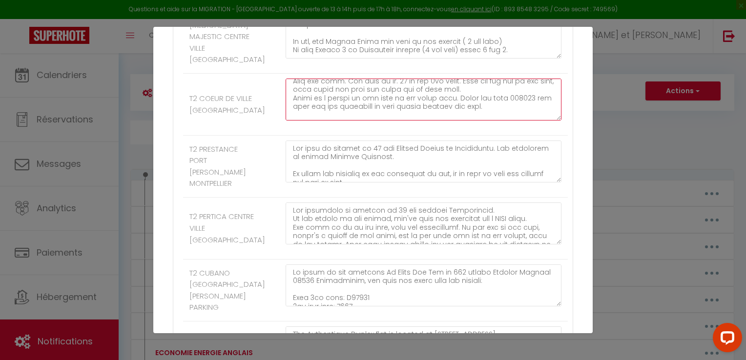
click at [517, 121] on textarea at bounding box center [423, 100] width 276 height 42
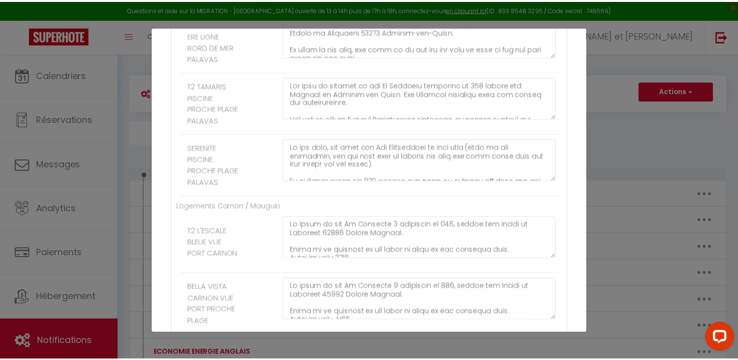
scroll to position [2005, 0]
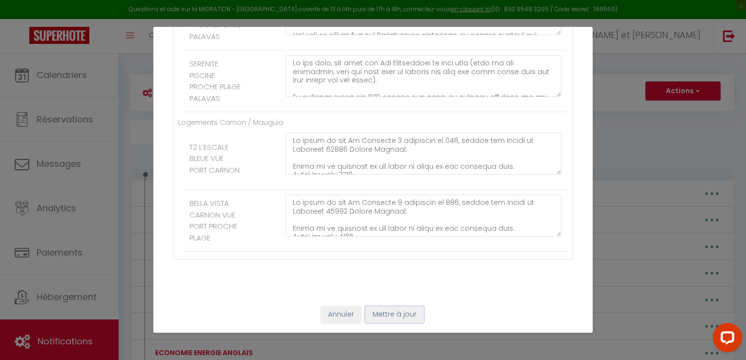
click at [393, 317] on button "Mettre à jour" at bounding box center [394, 314] width 59 height 17
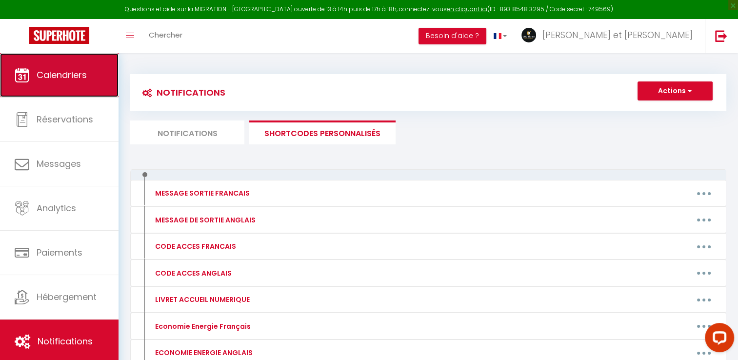
click at [57, 82] on link "Calendriers" at bounding box center [59, 75] width 119 height 44
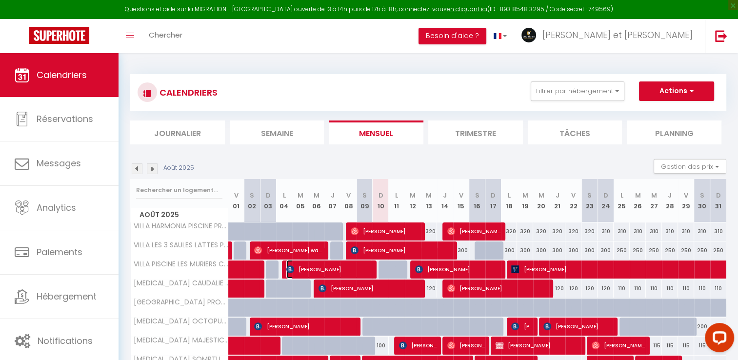
click at [336, 273] on span "[PERSON_NAME]" at bounding box center [329, 269] width 86 height 19
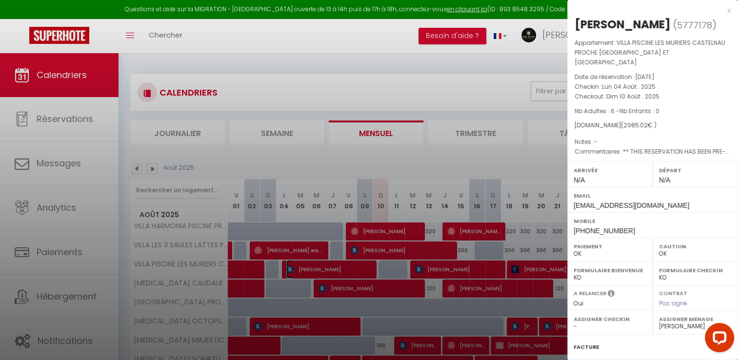
scroll to position [102, 0]
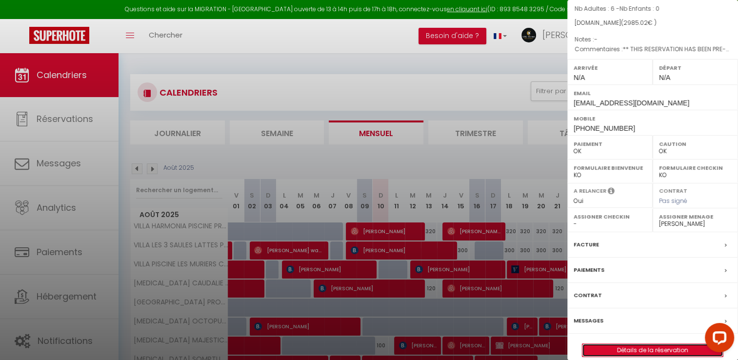
click at [626, 344] on link "Détails de la réservation" at bounding box center [653, 350] width 141 height 13
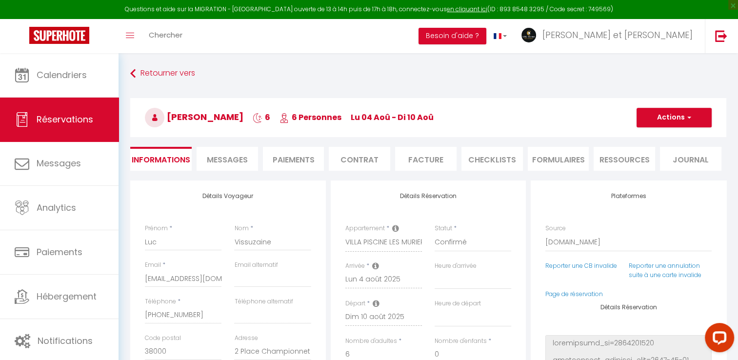
click at [242, 161] on span "Messages" at bounding box center [227, 159] width 41 height 11
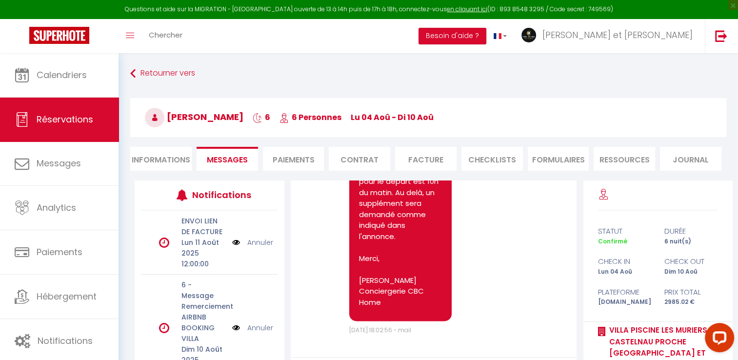
scroll to position [41, 0]
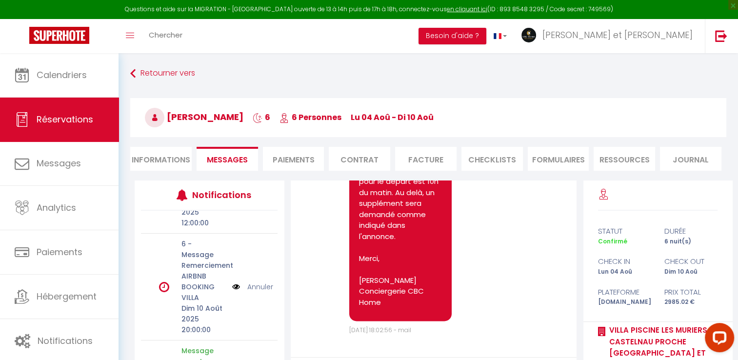
click at [252, 289] on link "Annuler" at bounding box center [260, 287] width 26 height 11
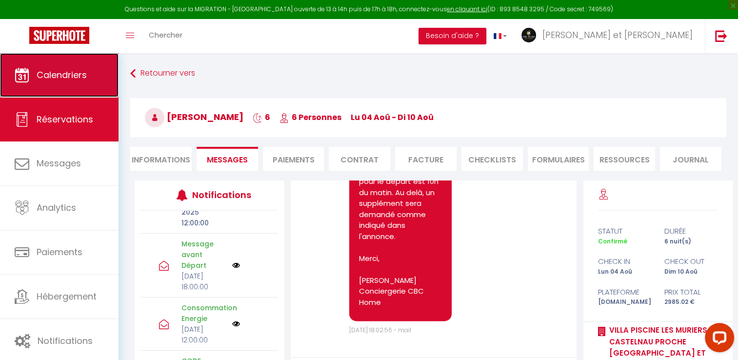
click at [92, 91] on link "Calendriers" at bounding box center [59, 75] width 119 height 44
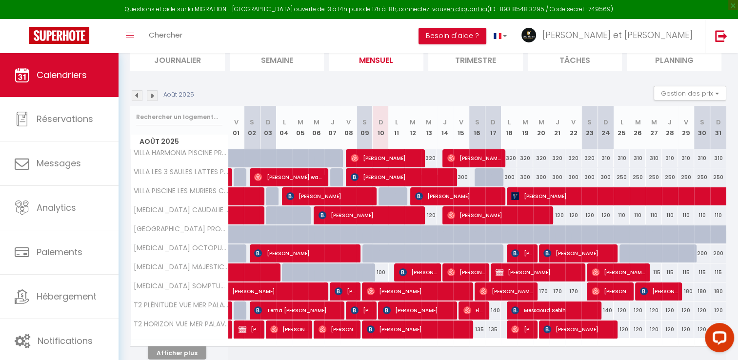
scroll to position [115, 0]
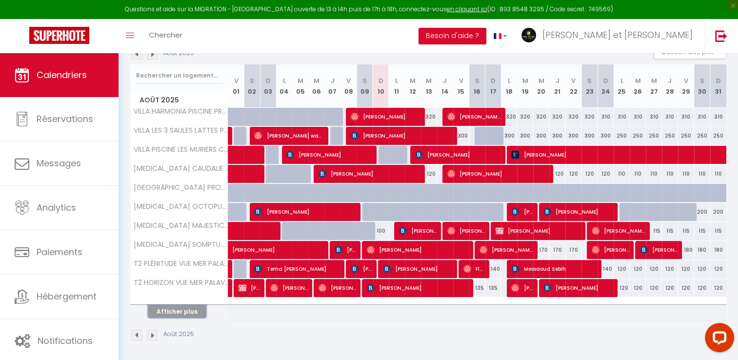
click at [189, 313] on button "Afficher plus" at bounding box center [177, 311] width 59 height 13
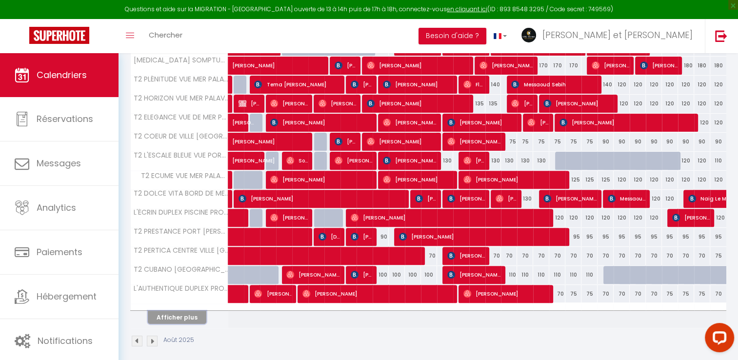
scroll to position [300, 0]
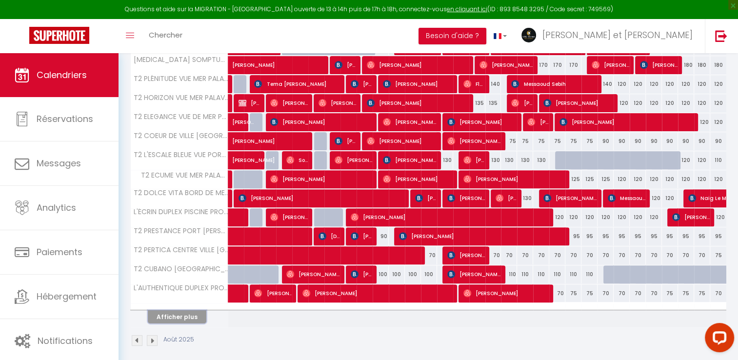
click at [196, 311] on button "Afficher plus" at bounding box center [177, 316] width 59 height 13
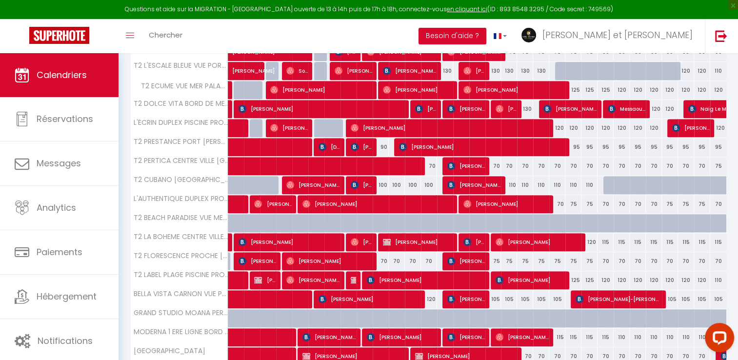
scroll to position [445, 0]
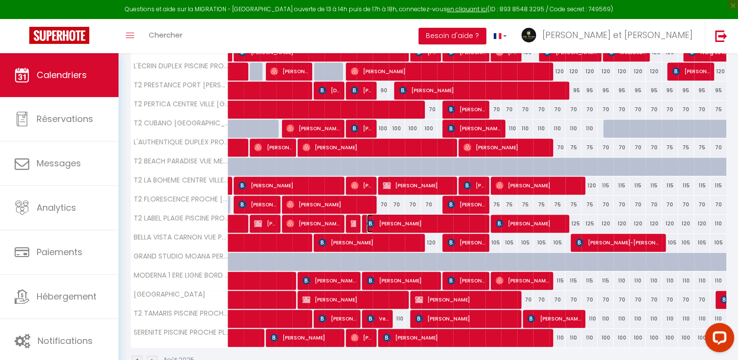
click at [402, 220] on span "[PERSON_NAME]" at bounding box center [426, 223] width 118 height 19
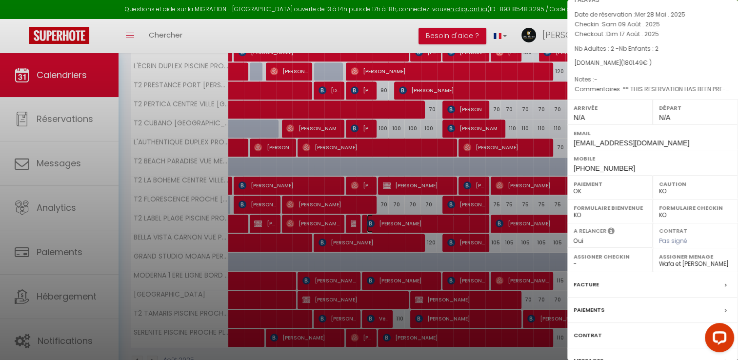
scroll to position [110, 0]
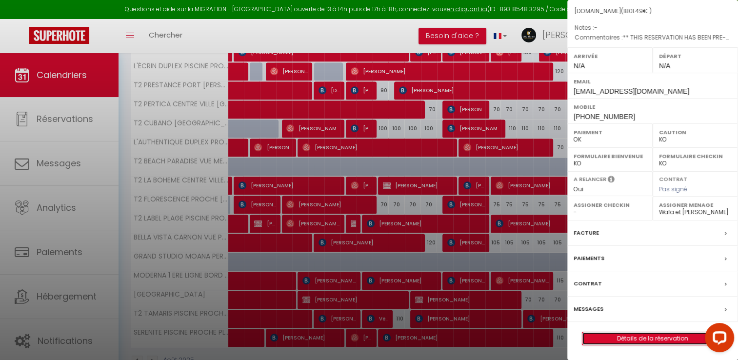
click at [646, 343] on link "Détails de la réservation" at bounding box center [653, 338] width 141 height 13
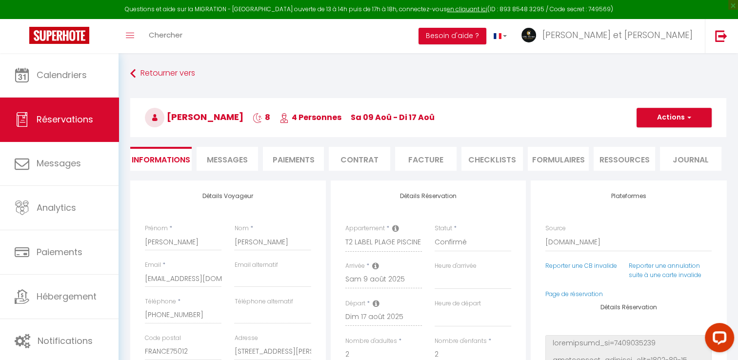
scroll to position [80, 0]
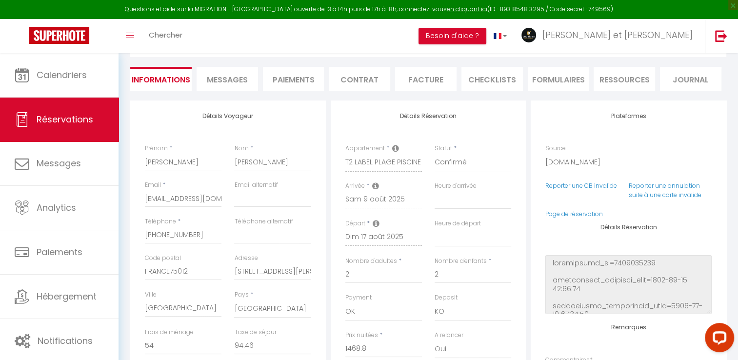
click at [242, 83] on span "Messages" at bounding box center [227, 79] width 41 height 11
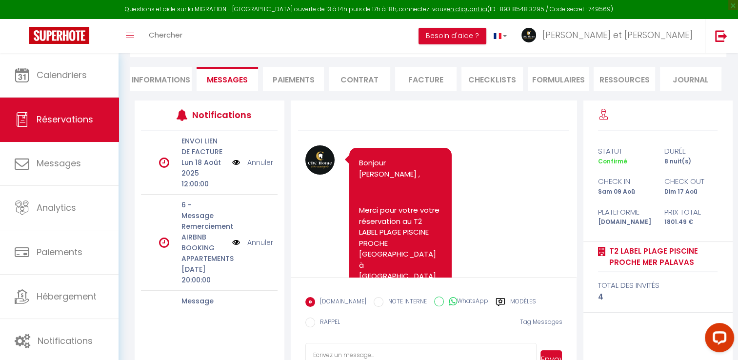
click at [251, 248] on link "Annuler" at bounding box center [260, 242] width 26 height 11
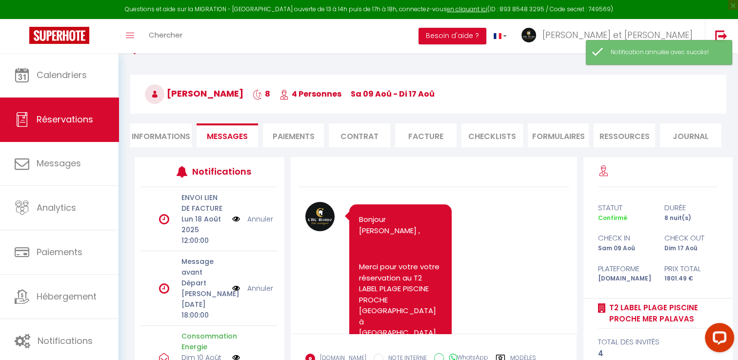
scroll to position [21, 0]
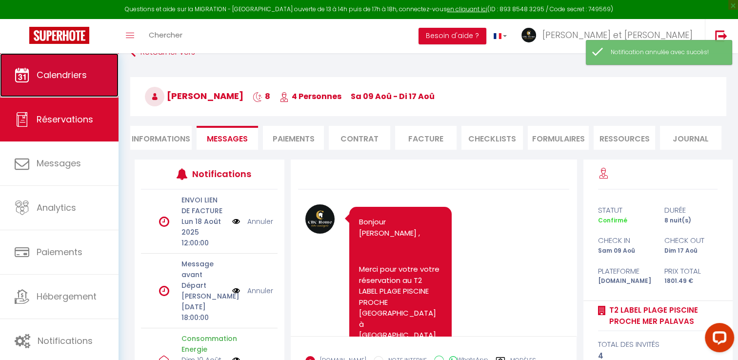
click at [74, 79] on span "Calendriers" at bounding box center [62, 75] width 50 height 12
